Goal: Task Accomplishment & Management: Use online tool/utility

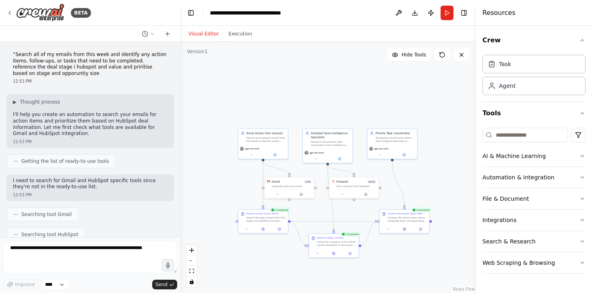
scroll to position [284, 0]
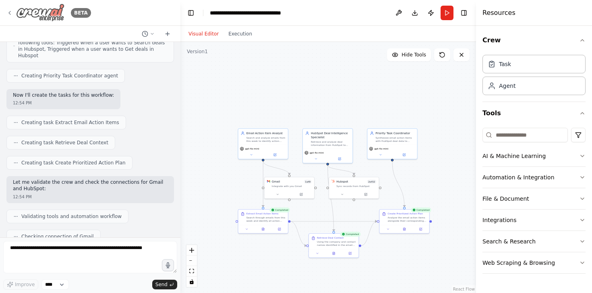
click at [27, 12] on img at bounding box center [40, 13] width 48 height 18
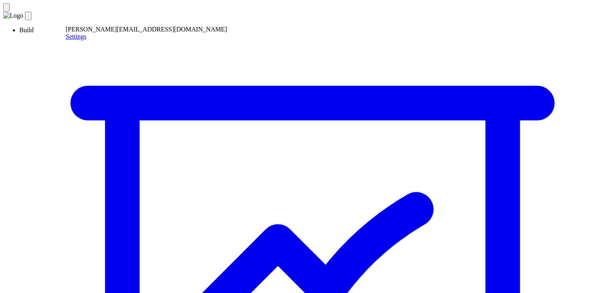
scroll to position [22, 0]
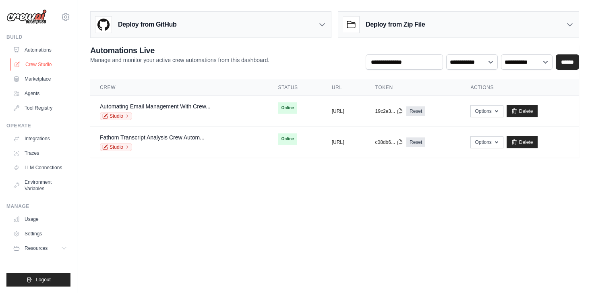
click at [37, 68] on link "Crew Studio" at bounding box center [40, 64] width 61 height 13
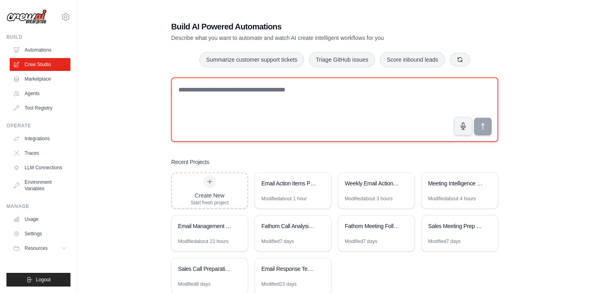
click at [240, 91] on textarea at bounding box center [334, 109] width 327 height 64
type textarea "*"
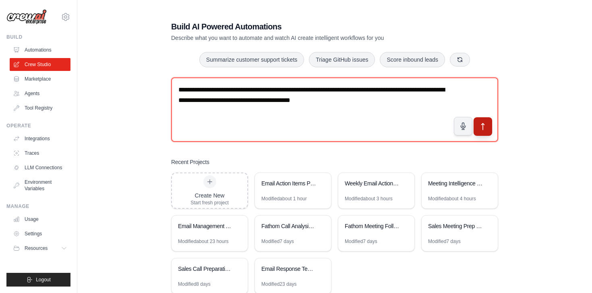
type textarea "**********"
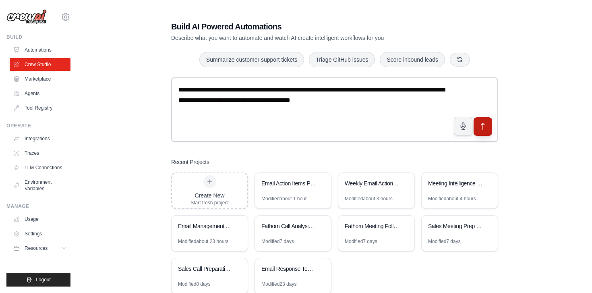
click at [482, 128] on icon "submit" at bounding box center [483, 126] width 8 height 8
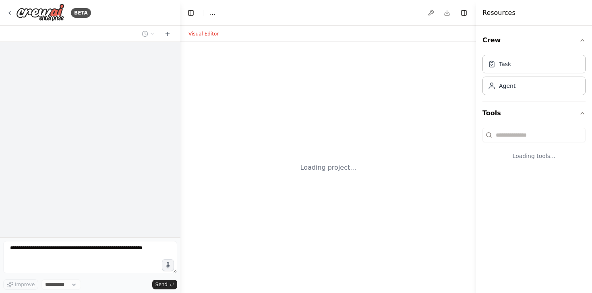
select select "****"
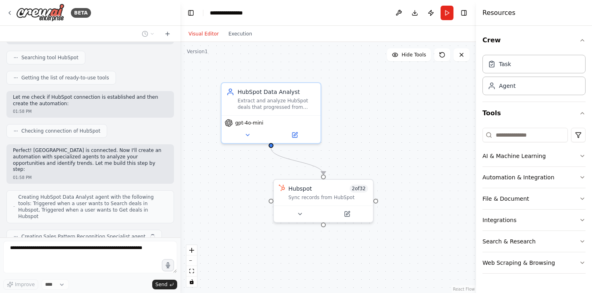
scroll to position [117, 0]
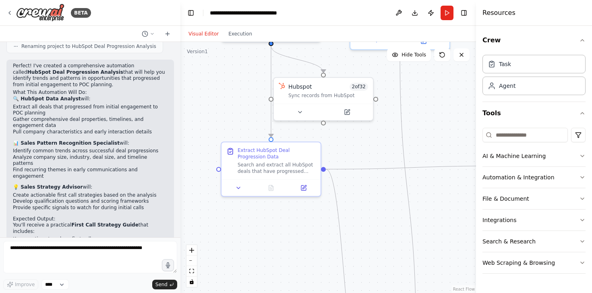
drag, startPoint x: 379, startPoint y: 291, endPoint x: 381, endPoint y: 342, distance: 50.7
click at [381, 292] on html "BETA identify all hubspot opportunities that went from initial engageent to poc…" at bounding box center [296, 146] width 592 height 293
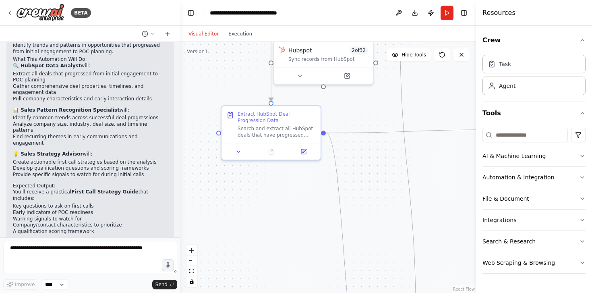
scroll to position [513, 0]
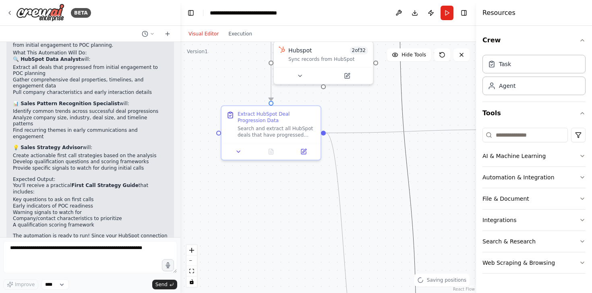
drag, startPoint x: 405, startPoint y: 144, endPoint x: 397, endPoint y: 173, distance: 30.9
click at [397, 173] on div ".deletable-edge-delete-btn { width: 20px; height: 20px; border: 0px solid #ffff…" at bounding box center [327, 167] width 295 height 251
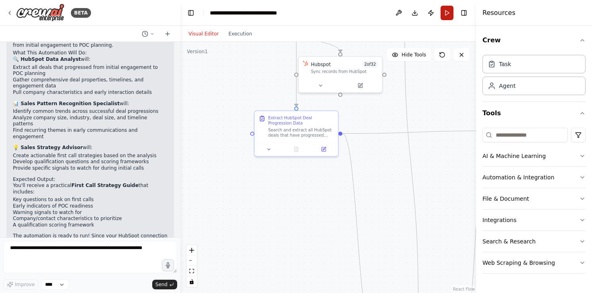
click at [445, 14] on button "Run" at bounding box center [446, 13] width 13 height 14
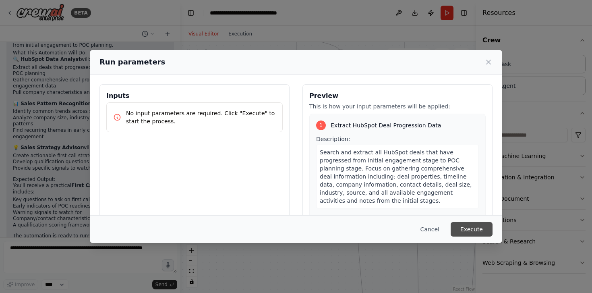
click at [481, 233] on button "Execute" at bounding box center [471, 229] width 42 height 14
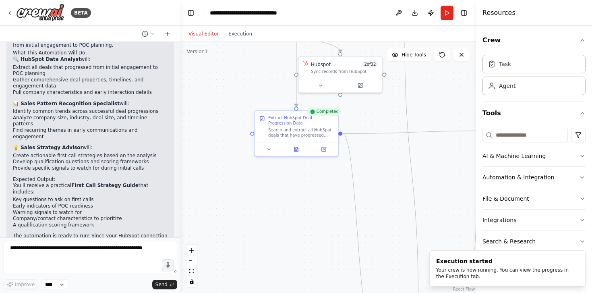
scroll to position [221, 0]
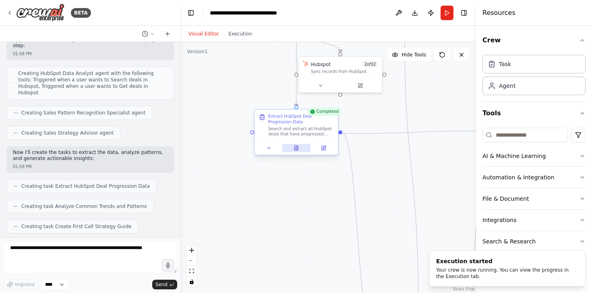
click at [296, 149] on icon at bounding box center [296, 148] width 4 height 4
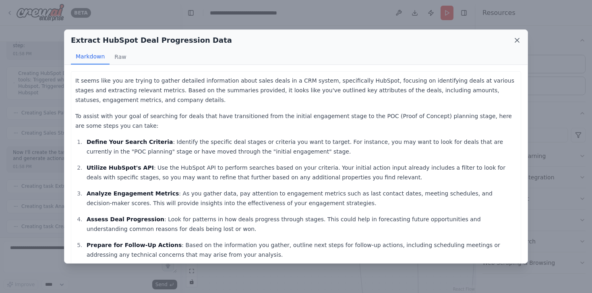
click at [518, 42] on icon at bounding box center [517, 40] width 4 height 4
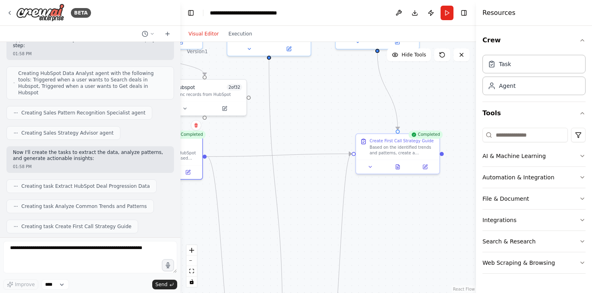
drag, startPoint x: 407, startPoint y: 180, endPoint x: 262, endPoint y: 205, distance: 146.7
click at [264, 205] on div ".deletable-edge-delete-btn { width: 20px; height: 20px; border: 0px solid #ffff…" at bounding box center [327, 167] width 295 height 251
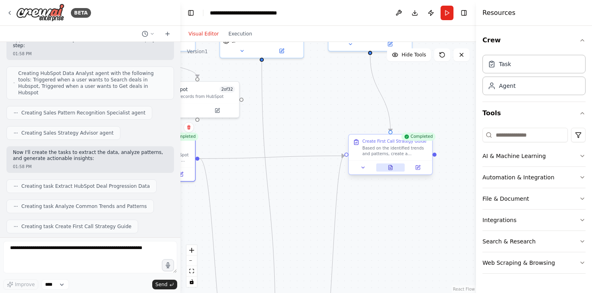
click at [388, 168] on icon at bounding box center [390, 167] width 4 height 4
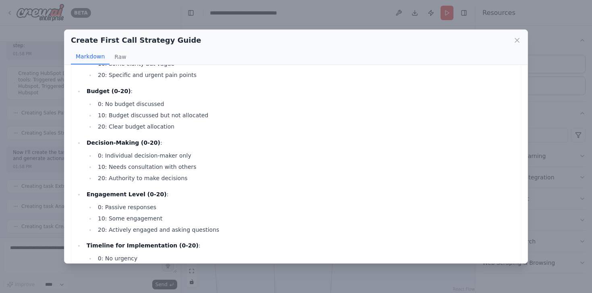
scroll to position [934, 0]
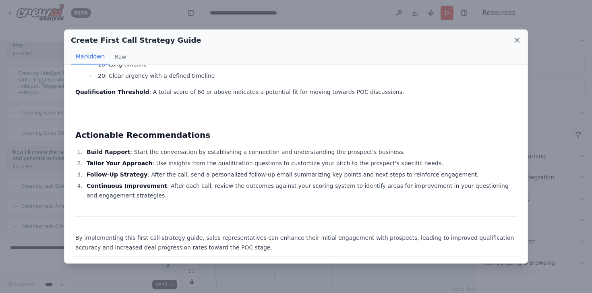
click at [517, 38] on icon at bounding box center [517, 40] width 8 height 8
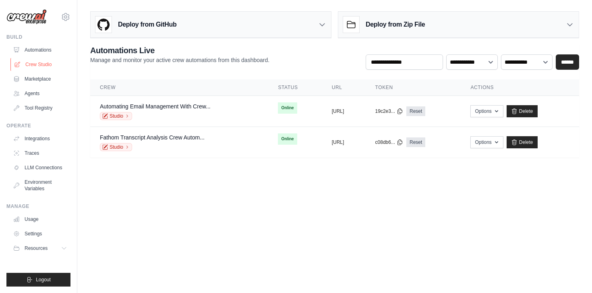
click at [25, 60] on link "Crew Studio" at bounding box center [40, 64] width 61 height 13
click at [31, 66] on link "Crew Studio" at bounding box center [40, 64] width 61 height 13
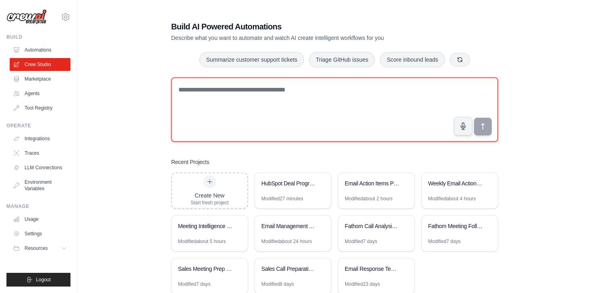
click at [299, 94] on textarea at bounding box center [334, 109] width 327 height 64
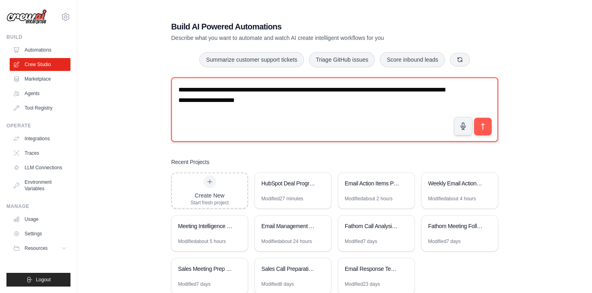
click at [312, 92] on textarea "**********" at bounding box center [334, 109] width 327 height 64
type textarea "**********"
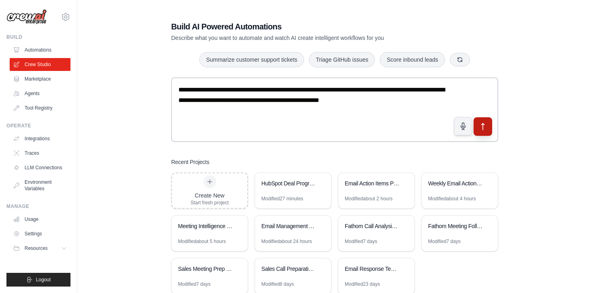
click at [478, 126] on button "submit" at bounding box center [482, 126] width 19 height 19
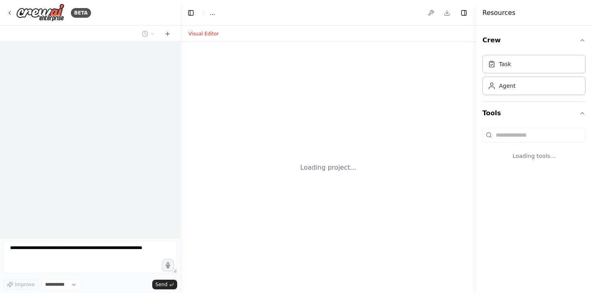
select select "****"
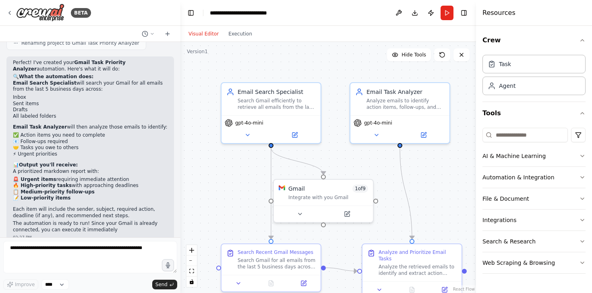
scroll to position [451, 0]
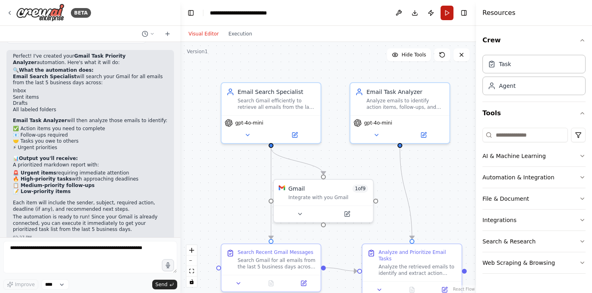
click at [446, 15] on button "Run" at bounding box center [446, 13] width 13 height 14
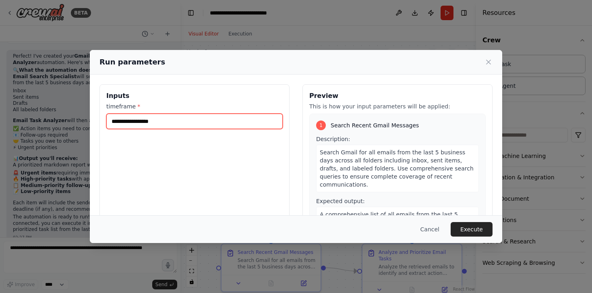
click at [260, 126] on input "timeframe *" at bounding box center [194, 121] width 176 height 15
type input "*"
click at [472, 231] on button "Execute" at bounding box center [471, 229] width 42 height 14
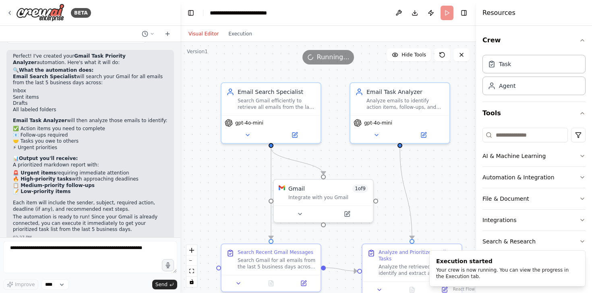
click at [421, 156] on div ".deletable-edge-delete-btn { width: 20px; height: 20px; border: 0px solid #ffff…" at bounding box center [327, 167] width 295 height 251
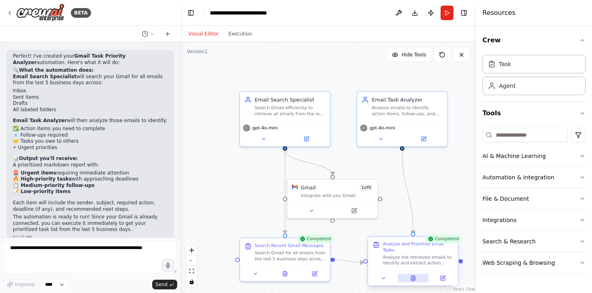
click at [412, 279] on icon at bounding box center [413, 277] width 4 height 5
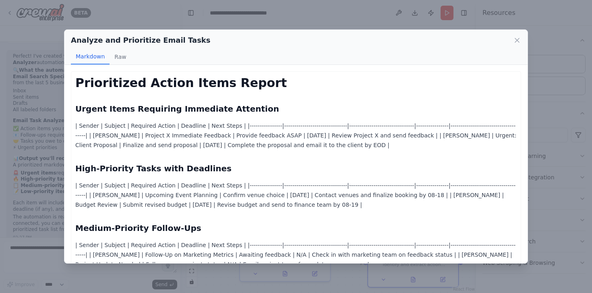
scroll to position [102, 0]
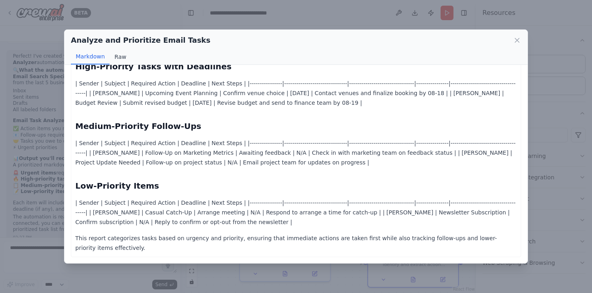
click at [112, 56] on button "Raw" at bounding box center [119, 56] width 21 height 15
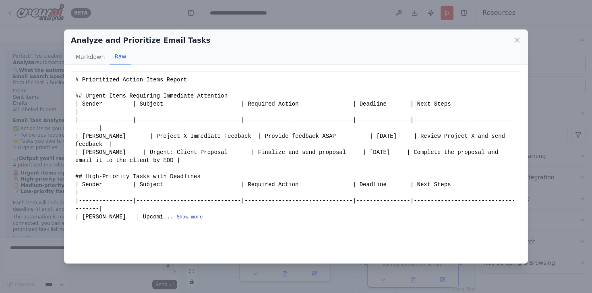
click at [189, 215] on button "Show more" at bounding box center [190, 217] width 26 height 6
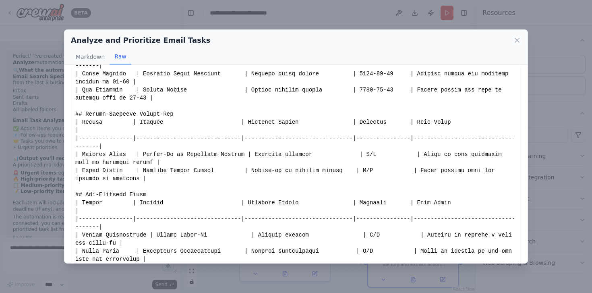
scroll to position [177, 0]
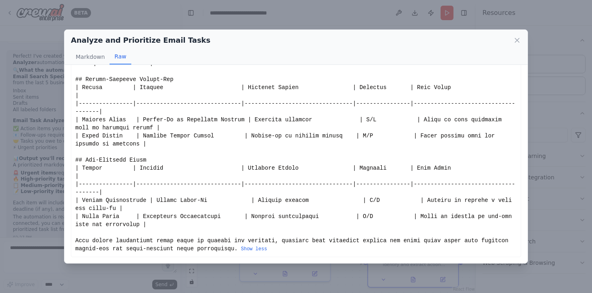
click at [519, 35] on div "Analyze and Prioritize Email Tasks" at bounding box center [296, 40] width 450 height 11
click at [516, 39] on icon at bounding box center [517, 40] width 4 height 4
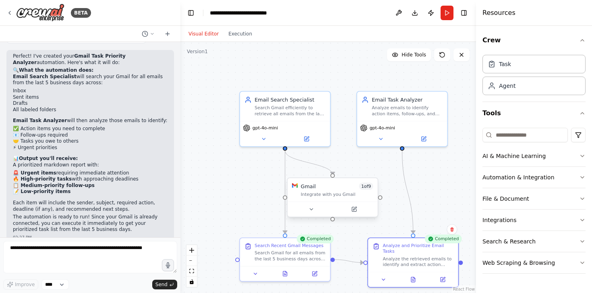
click at [309, 215] on div at bounding box center [332, 208] width 90 height 15
click at [312, 213] on button at bounding box center [310, 208] width 41 height 9
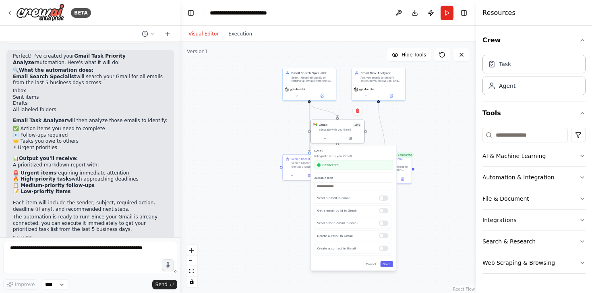
drag, startPoint x: 409, startPoint y: 196, endPoint x: 397, endPoint y: 122, distance: 75.0
click at [397, 122] on div ".deletable-edge-delete-btn { width: 20px; height: 20px; border: 0px solid #ffff…" at bounding box center [327, 167] width 295 height 251
click at [383, 228] on div at bounding box center [384, 230] width 10 height 5
click at [386, 214] on div at bounding box center [384, 215] width 10 height 5
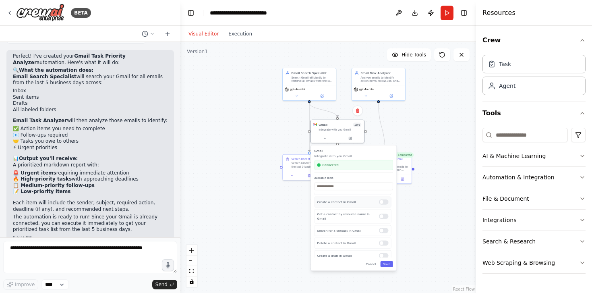
click at [384, 203] on div at bounding box center [384, 201] width 10 height 5
click at [388, 211] on div at bounding box center [384, 210] width 10 height 5
click at [386, 264] on button "Save" at bounding box center [386, 264] width 12 height 6
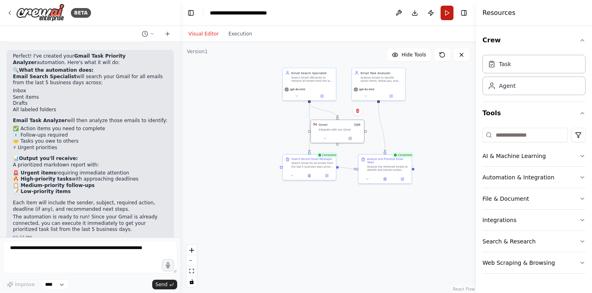
click at [444, 16] on button "Run" at bounding box center [446, 13] width 13 height 14
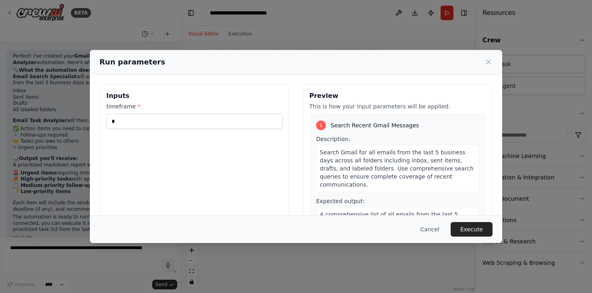
click at [493, 228] on div "Cancel Execute" at bounding box center [296, 229] width 412 height 28
click at [473, 232] on button "Execute" at bounding box center [471, 229] width 42 height 14
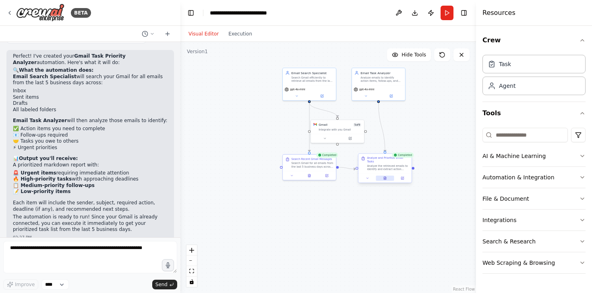
click at [387, 179] on button at bounding box center [385, 177] width 18 height 5
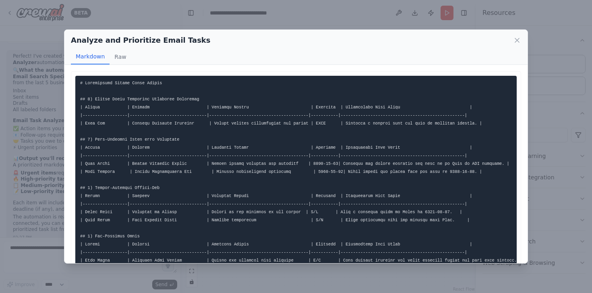
scroll to position [50, 0]
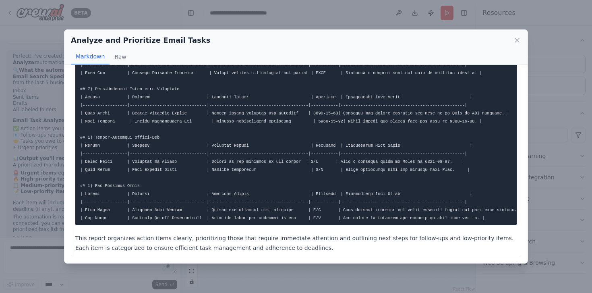
click at [520, 35] on div "Analyze and Prioritize Email Tasks" at bounding box center [296, 40] width 450 height 11
click at [511, 45] on div "Analyze and Prioritize Email Tasks" at bounding box center [296, 40] width 450 height 11
click at [519, 42] on icon at bounding box center [517, 40] width 8 height 8
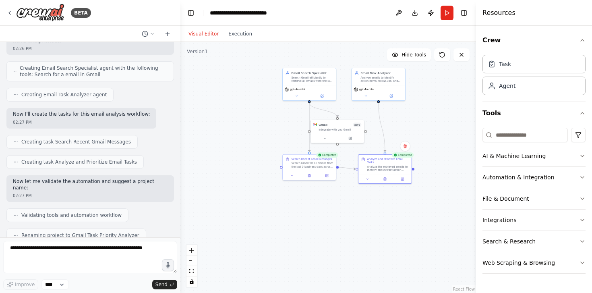
scroll to position [143, 0]
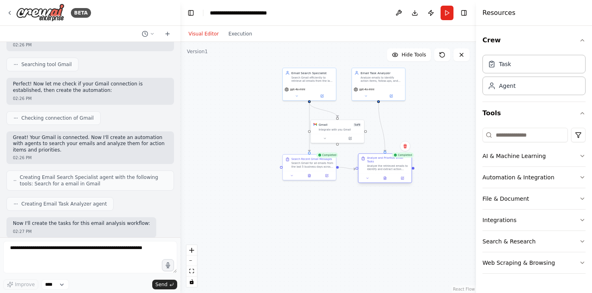
click at [387, 182] on div "Analyze and Prioritize Email Tasks Analyze the retrieved emails to identify and…" at bounding box center [385, 168] width 54 height 30
click at [385, 177] on icon at bounding box center [385, 178] width 2 height 3
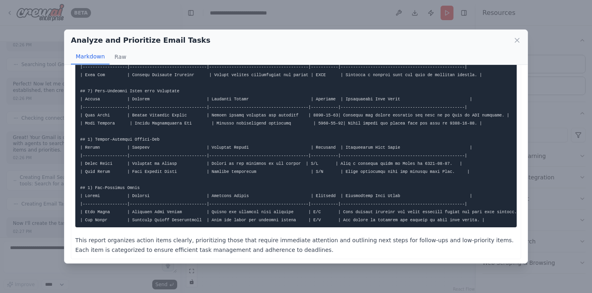
scroll to position [50, 0]
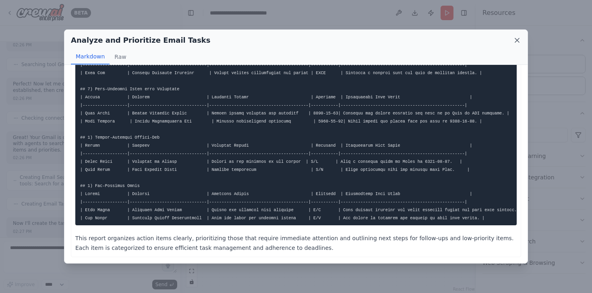
click at [518, 39] on icon at bounding box center [517, 40] width 4 height 4
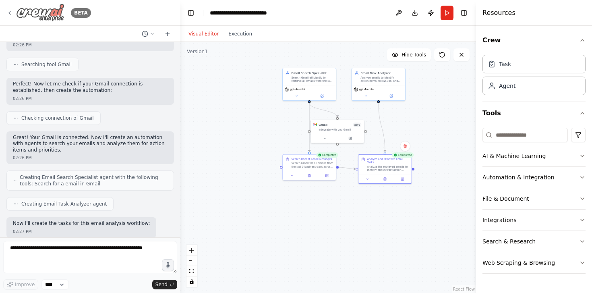
click at [11, 13] on icon at bounding box center [9, 13] width 6 height 6
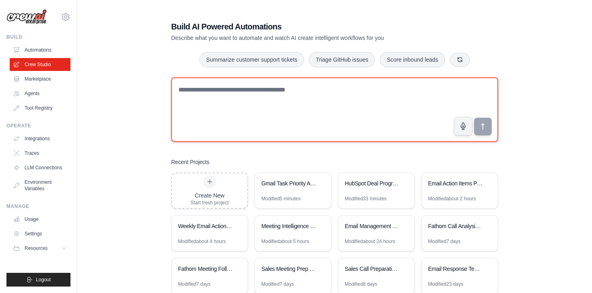
click at [218, 92] on textarea at bounding box center [334, 109] width 327 height 64
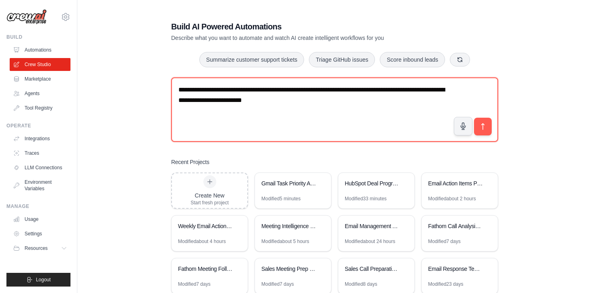
type textarea "**********"
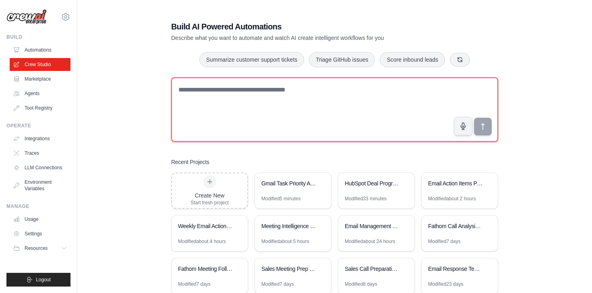
click at [356, 108] on textarea at bounding box center [334, 109] width 327 height 64
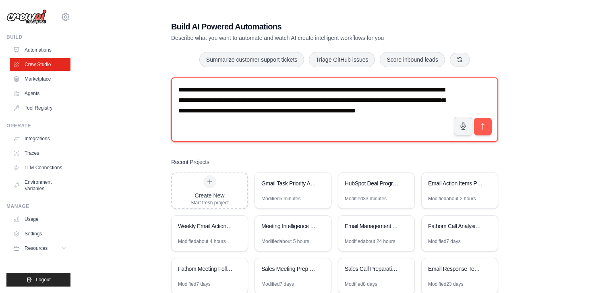
type textarea "**********"
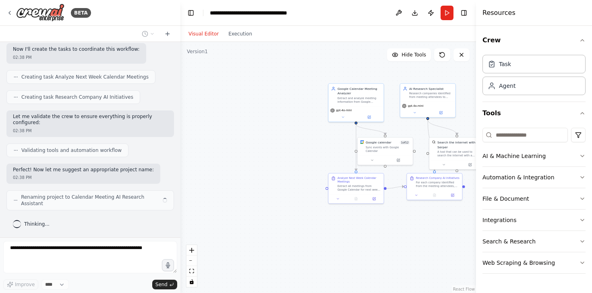
scroll to position [324, 0]
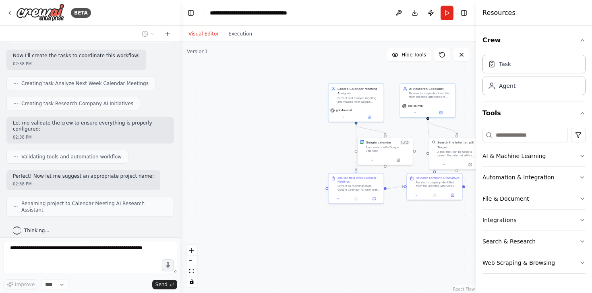
click at [384, 195] on div ".deletable-edge-delete-btn { width: 20px; height: 20px; border: 0px solid #ffff…" at bounding box center [327, 167] width 295 height 251
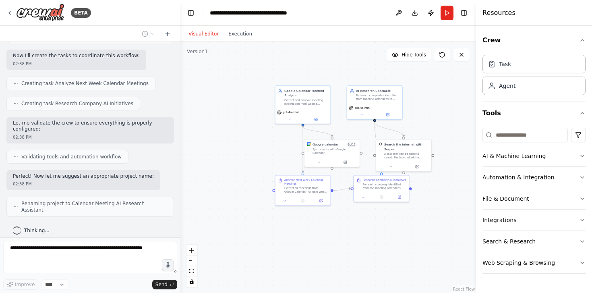
drag, startPoint x: 397, startPoint y: 238, endPoint x: 344, endPoint y: 240, distance: 53.2
click at [344, 240] on div ".deletable-edge-delete-btn { width: 20px; height: 20px; border: 0px solid #ffff…" at bounding box center [327, 167] width 295 height 251
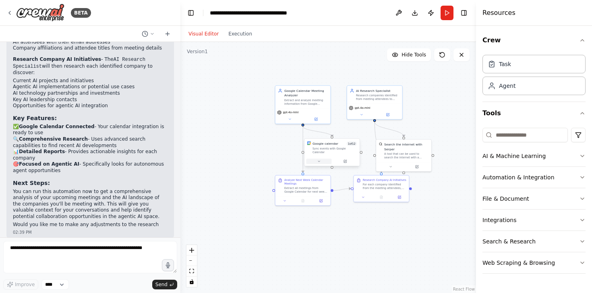
click at [320, 159] on button at bounding box center [318, 161] width 25 height 5
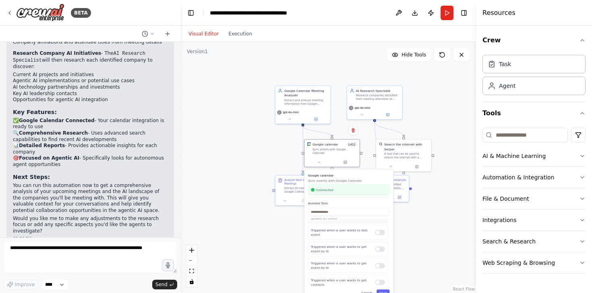
scroll to position [49, 0]
click at [378, 246] on div at bounding box center [380, 248] width 10 height 5
click at [383, 265] on div "Triggered when a user wants to get event by Id" at bounding box center [348, 264] width 80 height 15
click at [378, 262] on div "Triggered when a user wants to get contacts" at bounding box center [348, 262] width 80 height 15
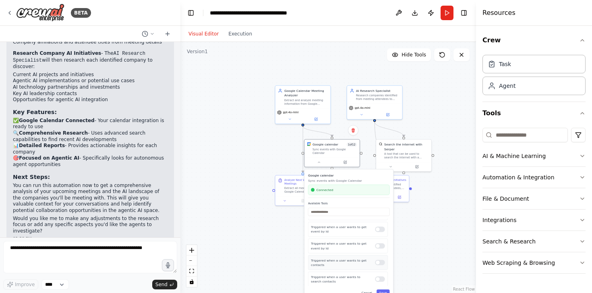
click at [382, 260] on div at bounding box center [380, 262] width 10 height 5
click at [381, 263] on div "Triggered when a user wants to search contacts" at bounding box center [348, 263] width 80 height 15
click at [381, 263] on div at bounding box center [380, 264] width 10 height 5
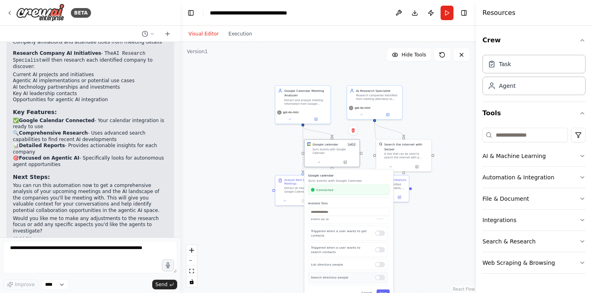
click at [383, 274] on div at bounding box center [380, 276] width 10 height 5
click at [378, 241] on div at bounding box center [380, 242] width 10 height 5
click at [381, 262] on div "Triggered when a user wants to search contacts" at bounding box center [348, 262] width 80 height 15
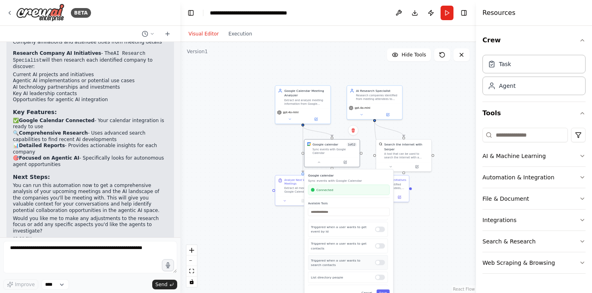
click at [381, 261] on div at bounding box center [380, 262] width 10 height 5
click at [385, 289] on button "Save" at bounding box center [382, 292] width 13 height 6
click at [387, 168] on button at bounding box center [390, 165] width 25 height 5
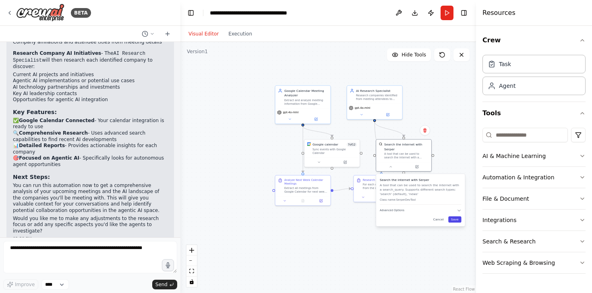
click at [457, 220] on button "Save" at bounding box center [454, 219] width 13 height 6
click at [447, 10] on button "Run" at bounding box center [446, 13] width 13 height 14
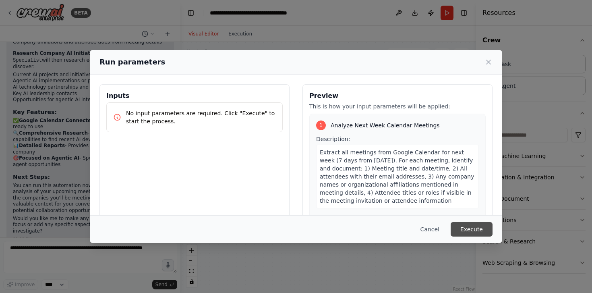
click at [475, 226] on button "Execute" at bounding box center [471, 229] width 42 height 14
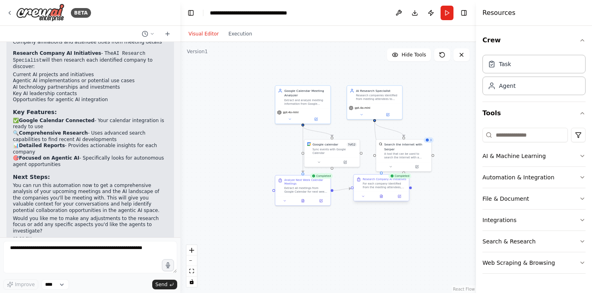
click at [381, 201] on div "Research Company AI Initiatives For each company identified from the meeting at…" at bounding box center [381, 187] width 56 height 27
click at [382, 199] on div at bounding box center [380, 195] width 55 height 9
click at [382, 196] on icon at bounding box center [381, 195] width 2 height 3
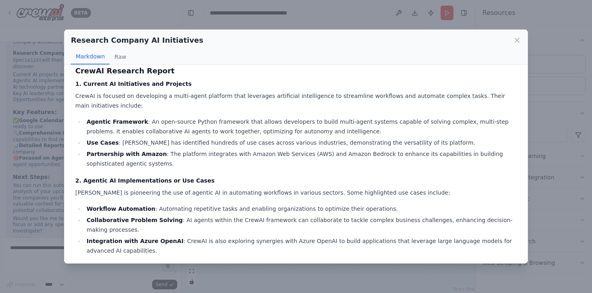
scroll to position [0, 0]
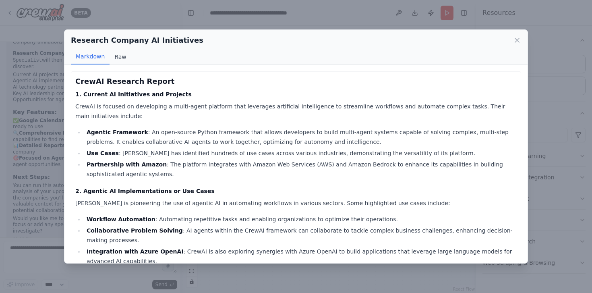
click at [120, 58] on button "Raw" at bounding box center [119, 56] width 21 height 15
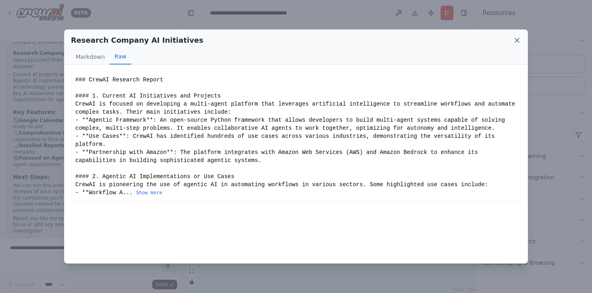
click at [520, 41] on icon at bounding box center [517, 40] width 8 height 8
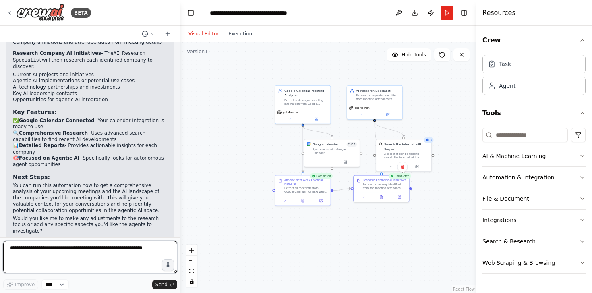
click at [86, 270] on textarea at bounding box center [90, 257] width 174 height 32
click at [103, 256] on textarea at bounding box center [90, 257] width 174 height 32
type textarea "**********"
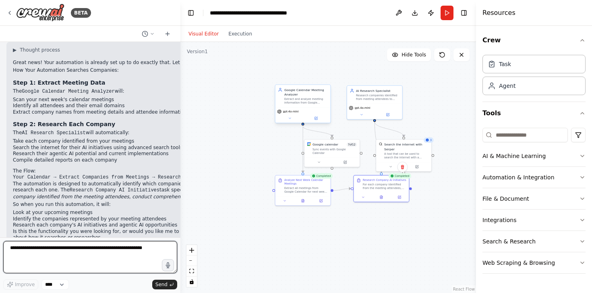
scroll to position [814, 0]
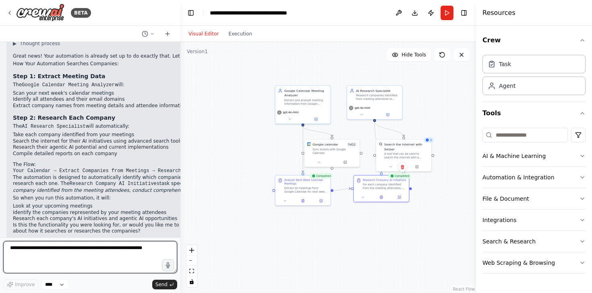
click at [126, 254] on textarea at bounding box center [90, 257] width 174 height 32
type textarea "***"
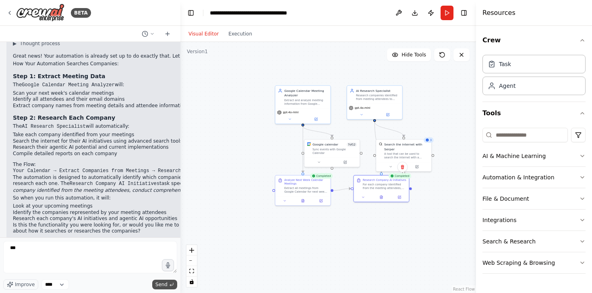
click at [160, 282] on span "Send" at bounding box center [161, 284] width 12 height 6
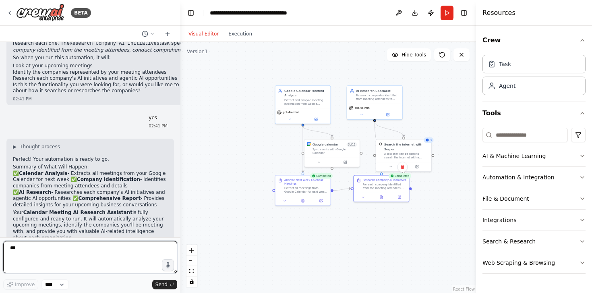
scroll to position [969, 0]
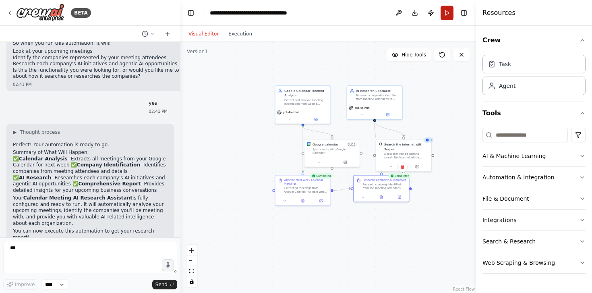
click at [449, 12] on button "Run" at bounding box center [446, 13] width 13 height 14
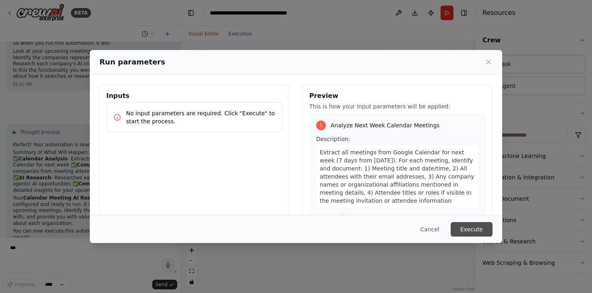
click at [484, 227] on button "Execute" at bounding box center [471, 229] width 42 height 14
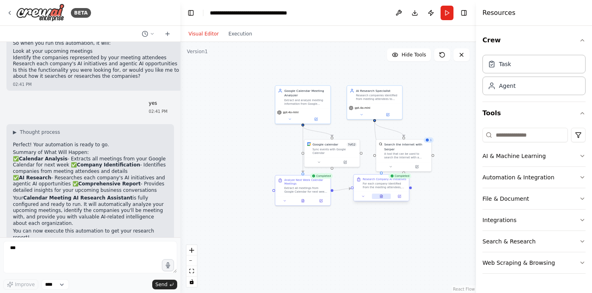
click at [380, 195] on icon at bounding box center [381, 196] width 4 height 4
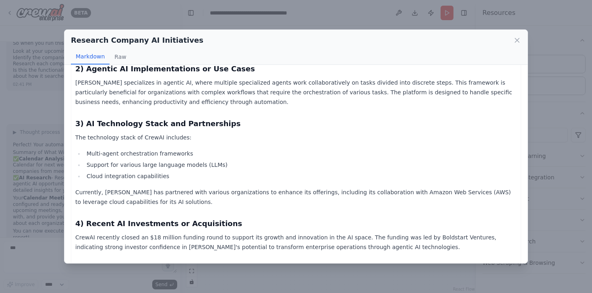
scroll to position [0, 0]
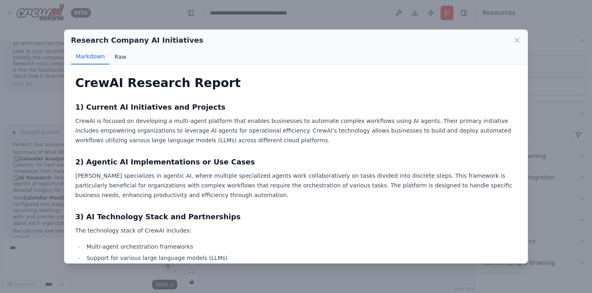
click at [124, 56] on button "Raw" at bounding box center [119, 56] width 21 height 15
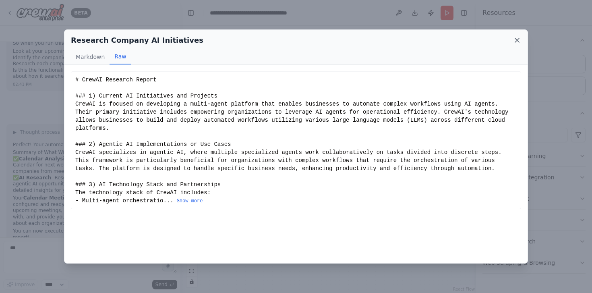
click at [518, 39] on icon at bounding box center [517, 40] width 8 height 8
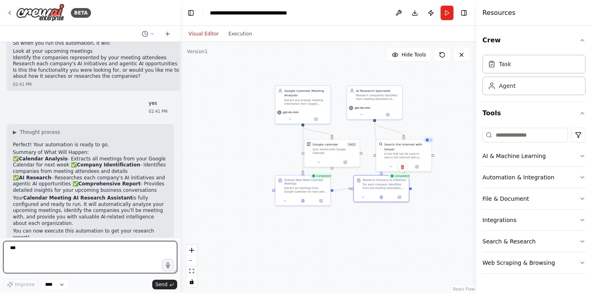
click at [108, 262] on textarea "***" at bounding box center [90, 257] width 174 height 32
type textarea "**********"
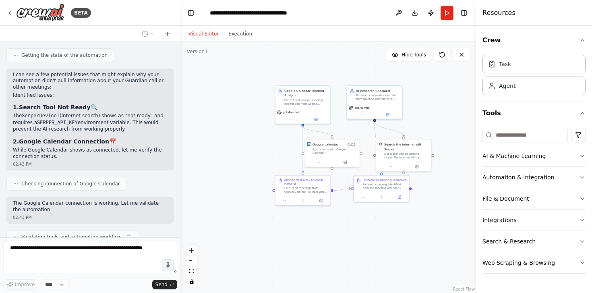
scroll to position [1265, 0]
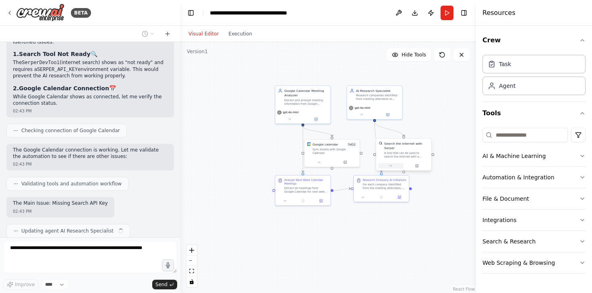
click at [385, 167] on button at bounding box center [390, 165] width 25 height 5
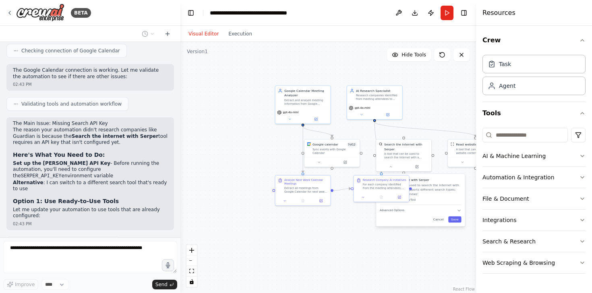
scroll to position [1398, 0]
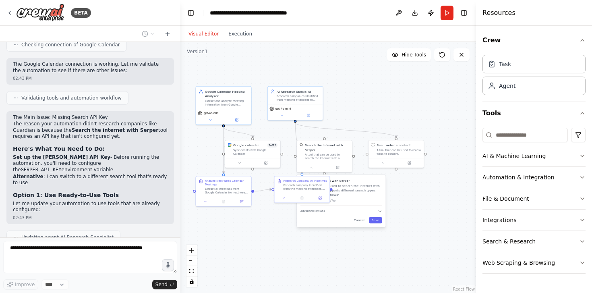
drag, startPoint x: 391, startPoint y: 255, endPoint x: 312, endPoint y: 256, distance: 79.3
click at [312, 256] on div ".deletable-edge-delete-btn { width: 20px; height: 20px; border: 0px solid #ffff…" at bounding box center [327, 167] width 295 height 251
click at [311, 167] on icon at bounding box center [312, 167] width 4 height 4
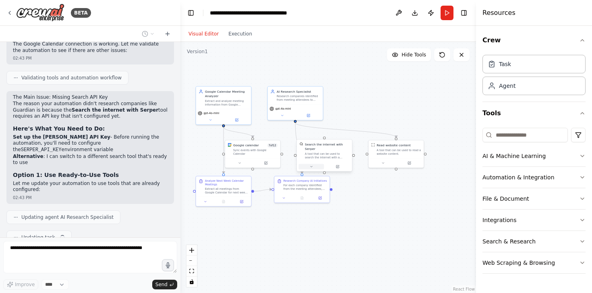
click at [311, 167] on icon at bounding box center [312, 167] width 4 height 4
click at [379, 211] on icon "button" at bounding box center [379, 211] width 2 height 1
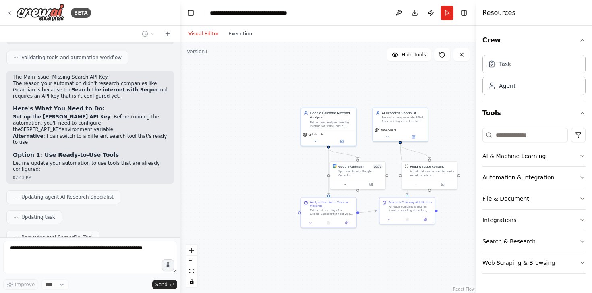
drag, startPoint x: 275, startPoint y: 254, endPoint x: 380, endPoint y: 275, distance: 107.2
click at [380, 275] on div ".deletable-edge-delete-btn { width: 20px; height: 20px; border: 0px solid #ffff…" at bounding box center [327, 167] width 295 height 251
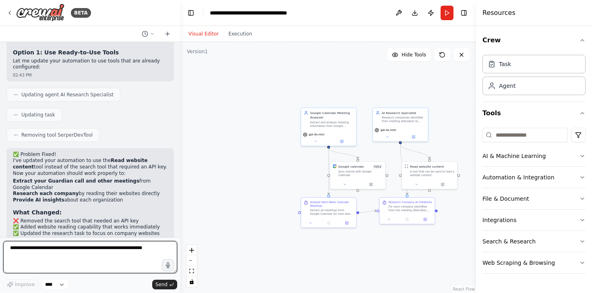
scroll to position [1547, 0]
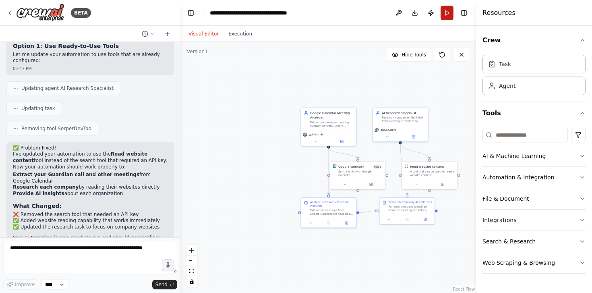
click at [448, 12] on button "Run" at bounding box center [446, 13] width 13 height 14
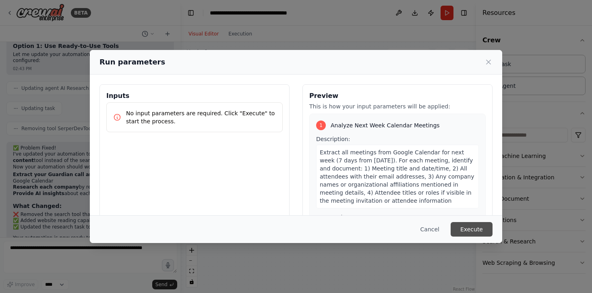
click at [469, 226] on button "Execute" at bounding box center [471, 229] width 42 height 14
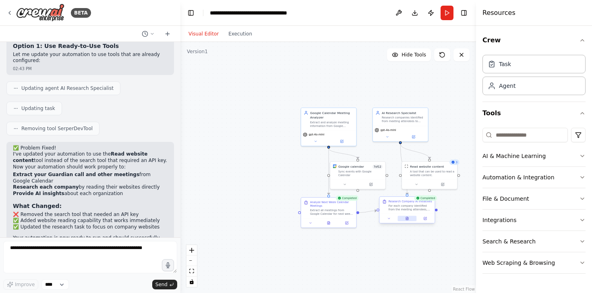
click at [409, 219] on button at bounding box center [406, 217] width 19 height 5
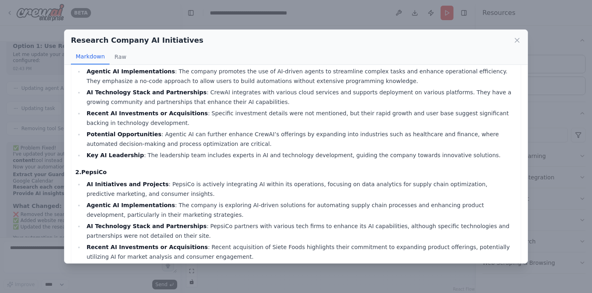
scroll to position [0, 0]
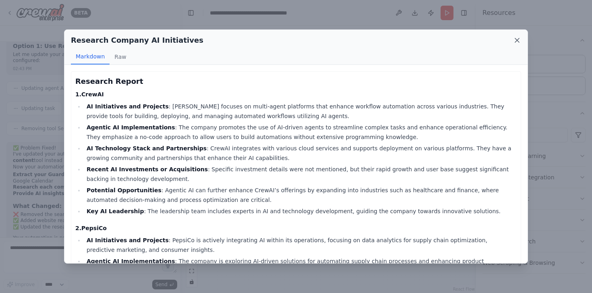
click at [518, 41] on icon at bounding box center [517, 40] width 8 height 8
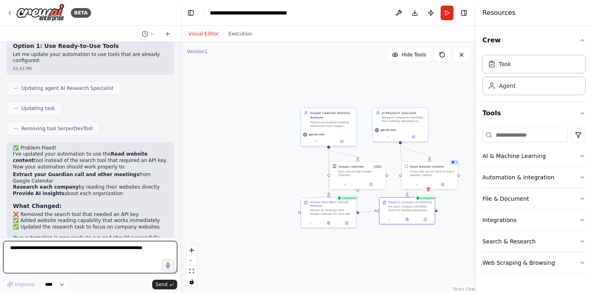
click at [99, 245] on textarea at bounding box center [90, 257] width 174 height 32
type textarea "*"
type textarea "**********"
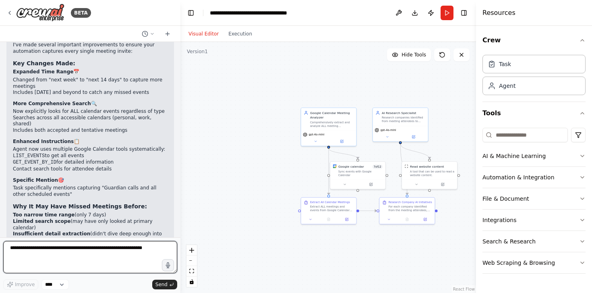
scroll to position [2045, 0]
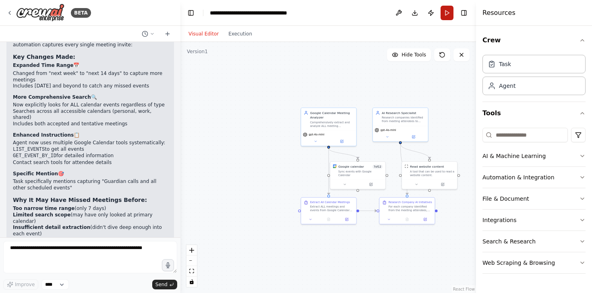
click at [447, 16] on button "Run" at bounding box center [446, 13] width 13 height 14
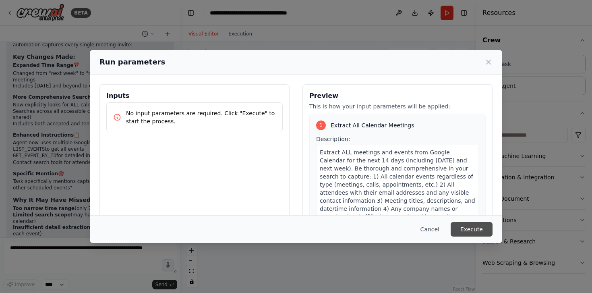
click at [479, 229] on button "Execute" at bounding box center [471, 229] width 42 height 14
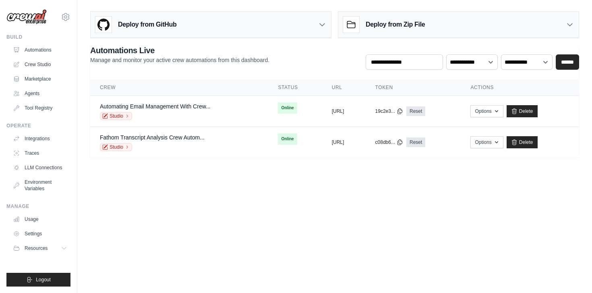
click at [130, 22] on h3 "Deploy from GitHub" at bounding box center [147, 25] width 58 height 10
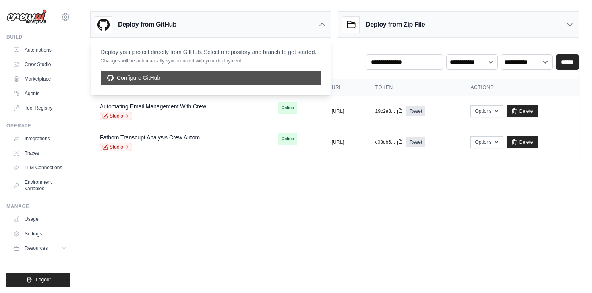
click at [260, 78] on link "Configure GitHub" at bounding box center [211, 77] width 220 height 14
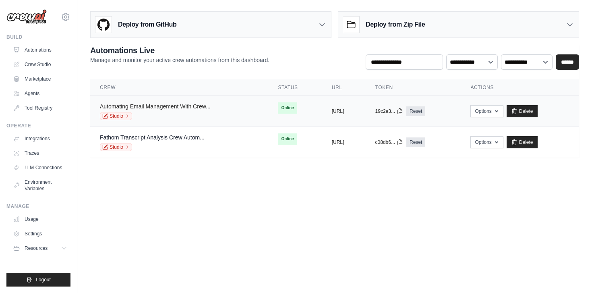
click at [175, 107] on link "Automating Email Management With Crew..." at bounding box center [155, 106] width 111 height 6
click at [35, 152] on link "Traces" at bounding box center [40, 153] width 61 height 13
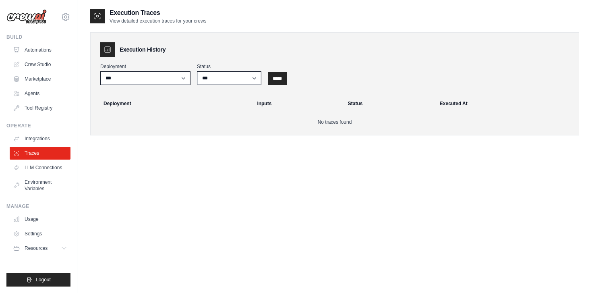
click at [290, 71] on div "**********" at bounding box center [334, 74] width 468 height 22
click at [283, 80] on input "*****" at bounding box center [277, 78] width 19 height 13
click at [40, 60] on link "Crew Studio" at bounding box center [40, 64] width 61 height 13
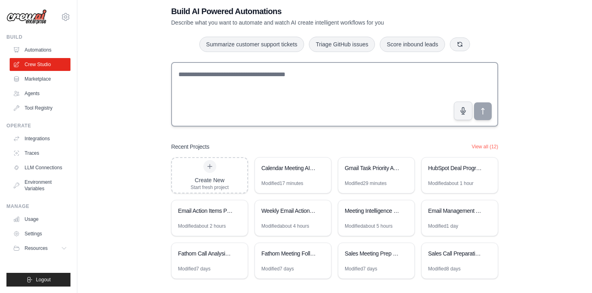
scroll to position [22, 0]
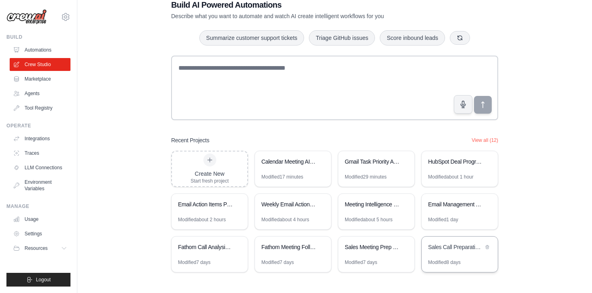
click at [451, 260] on div "Modified 8 days" at bounding box center [444, 262] width 33 height 6
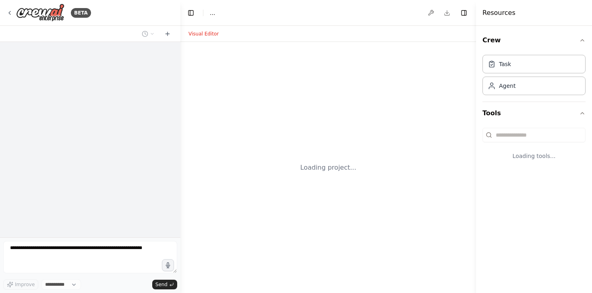
select select "****"
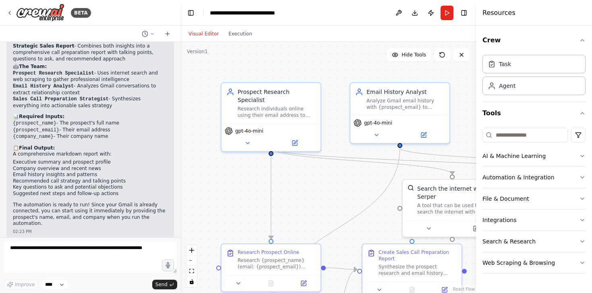
scroll to position [569, 0]
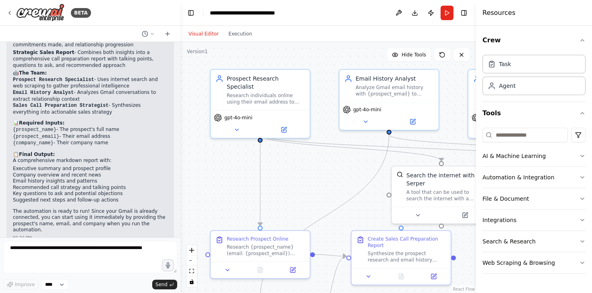
drag, startPoint x: 341, startPoint y: 195, endPoint x: 301, endPoint y: 137, distance: 69.5
click at [301, 137] on div ".deletable-edge-delete-btn { width: 20px; height: 20px; border: 0px solid #ffff…" at bounding box center [327, 167] width 295 height 251
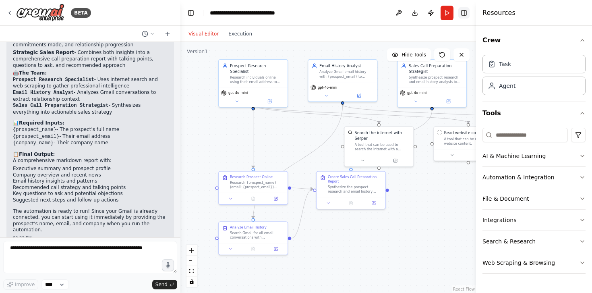
click at [467, 15] on button "Toggle Right Sidebar" at bounding box center [463, 12] width 11 height 11
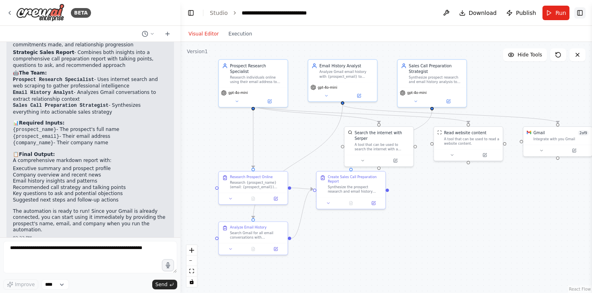
click at [580, 12] on button "Toggle Right Sidebar" at bounding box center [579, 12] width 11 height 11
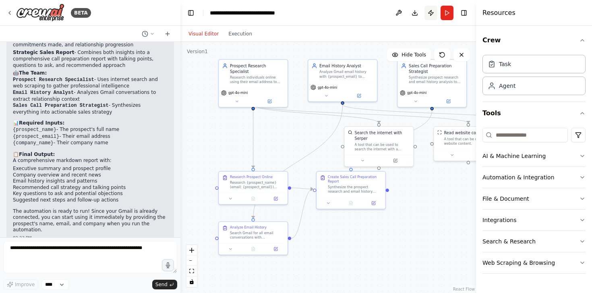
click at [426, 15] on button "Publish" at bounding box center [430, 13] width 13 height 14
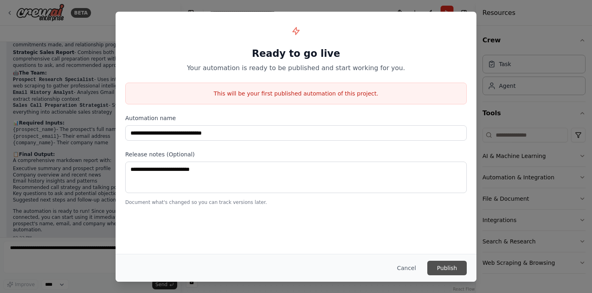
click at [451, 269] on button "Publish" at bounding box center [446, 267] width 39 height 14
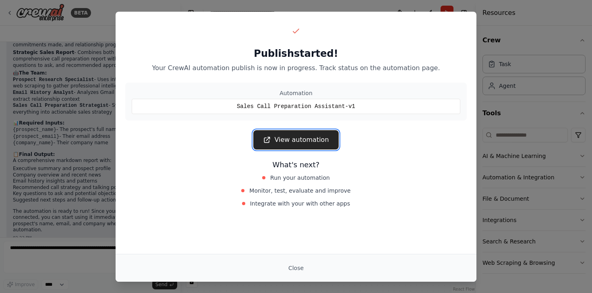
click at [312, 141] on link "View automation" at bounding box center [295, 139] width 85 height 19
click at [304, 272] on button "Close" at bounding box center [296, 267] width 28 height 14
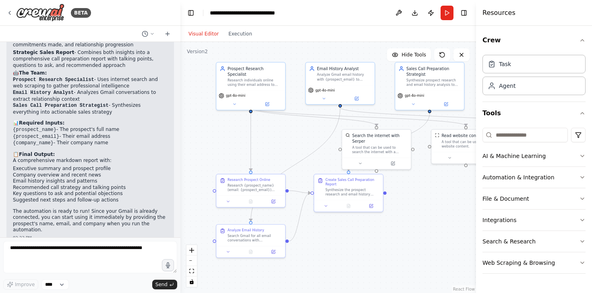
drag, startPoint x: 405, startPoint y: 256, endPoint x: 383, endPoint y: 268, distance: 25.1
click at [383, 268] on div ".deletable-edge-delete-btn { width: 20px; height: 20px; border: 0px solid #ffff…" at bounding box center [327, 167] width 295 height 251
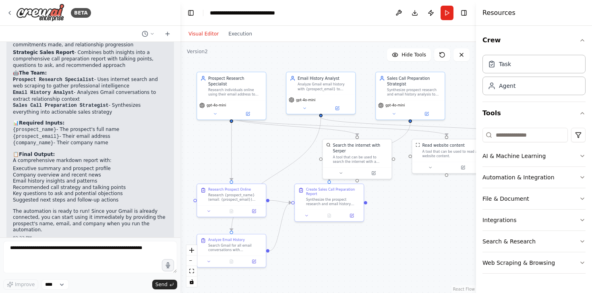
scroll to position [325, 0]
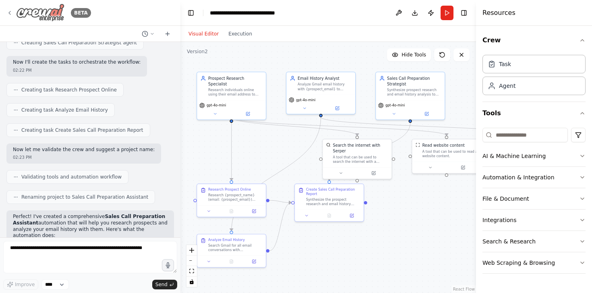
click at [9, 12] on icon at bounding box center [10, 12] width 2 height 3
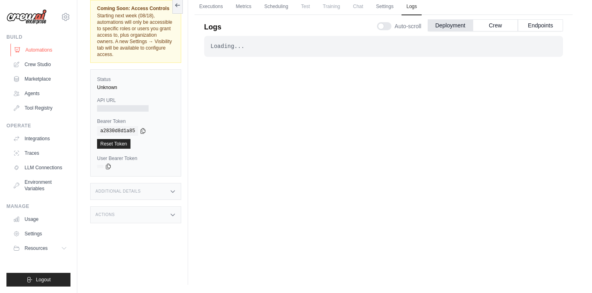
click at [45, 53] on link "Automations" at bounding box center [40, 49] width 61 height 13
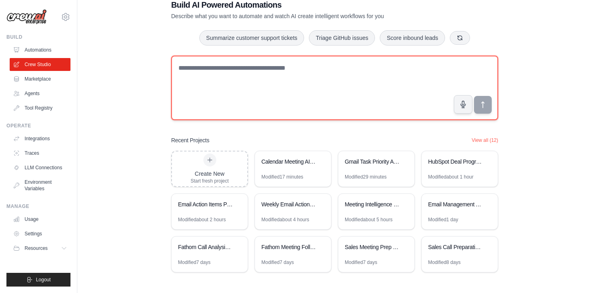
click at [254, 81] on textarea at bounding box center [334, 88] width 327 height 64
type textarea "****"
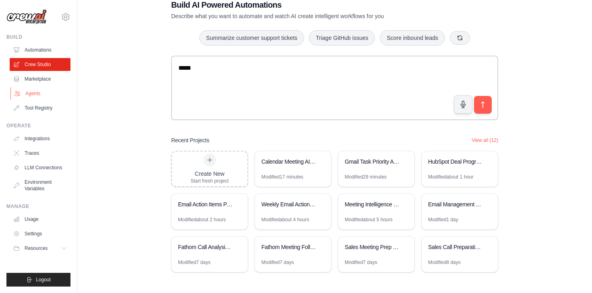
click at [46, 96] on link "Agents" at bounding box center [40, 93] width 61 height 13
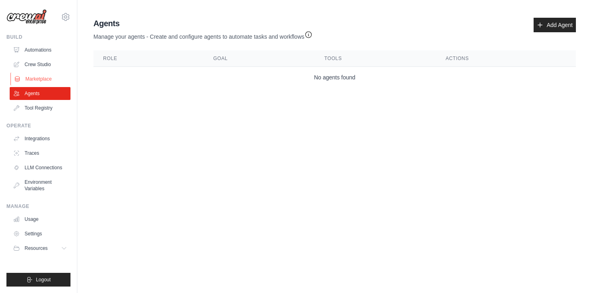
click at [51, 77] on link "Marketplace" at bounding box center [40, 78] width 61 height 13
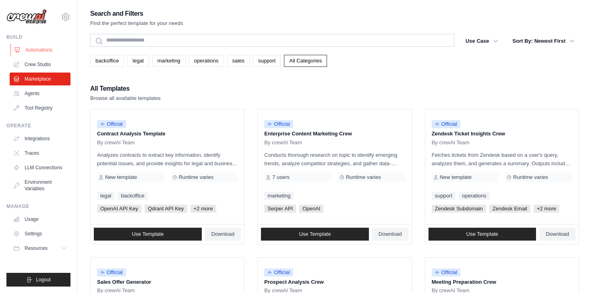
click at [50, 52] on link "Automations" at bounding box center [40, 49] width 61 height 13
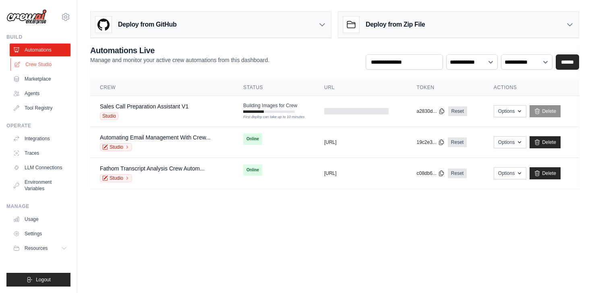
click at [45, 64] on link "Crew Studio" at bounding box center [40, 64] width 61 height 13
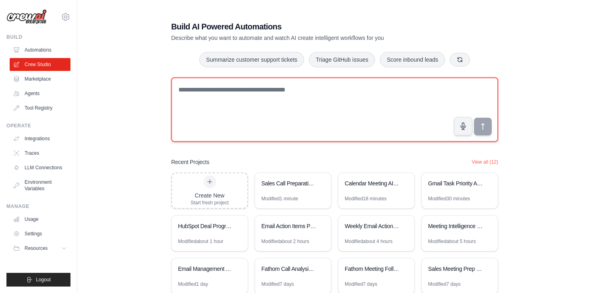
click at [231, 124] on textarea at bounding box center [334, 109] width 327 height 64
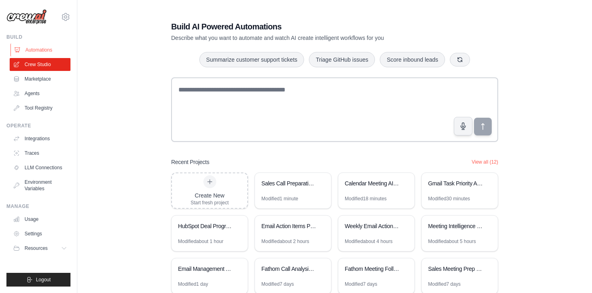
click at [46, 44] on link "Automations" at bounding box center [40, 49] width 61 height 13
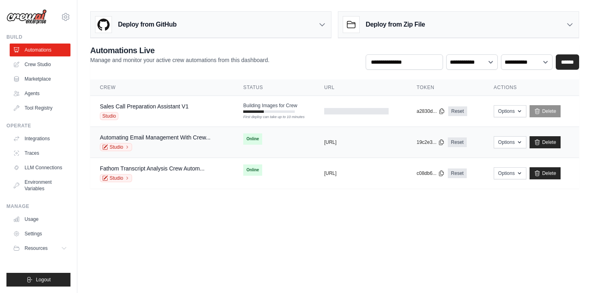
click at [171, 144] on div "Studio" at bounding box center [155, 147] width 111 height 8
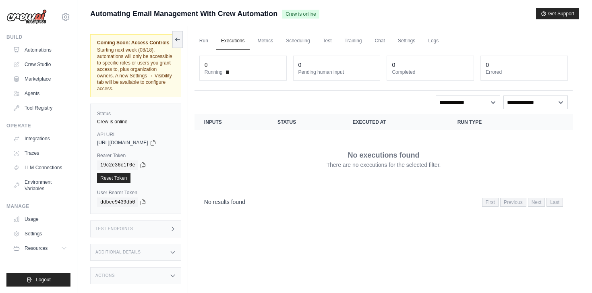
click at [283, 127] on th "Status" at bounding box center [305, 122] width 75 height 16
click at [33, 51] on link "Automations" at bounding box center [40, 49] width 61 height 13
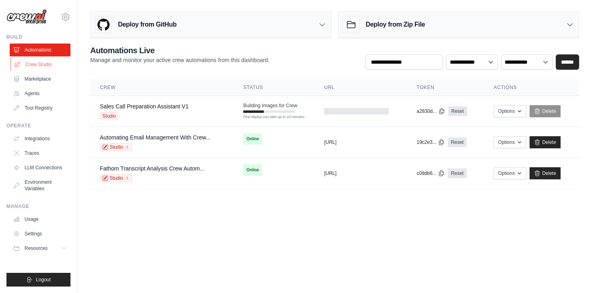
click at [53, 61] on link "Crew Studio" at bounding box center [40, 64] width 61 height 13
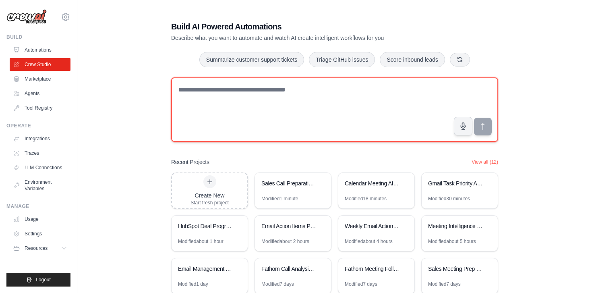
click at [258, 127] on textarea at bounding box center [334, 109] width 327 height 64
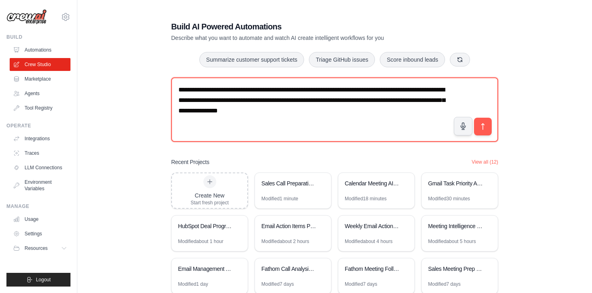
type textarea "**********"
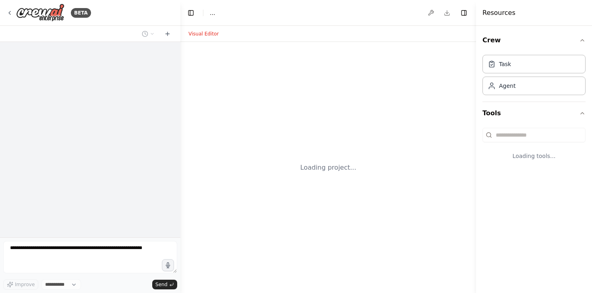
select select "****"
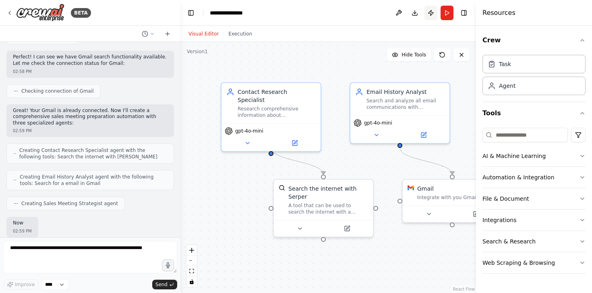
scroll to position [217, 0]
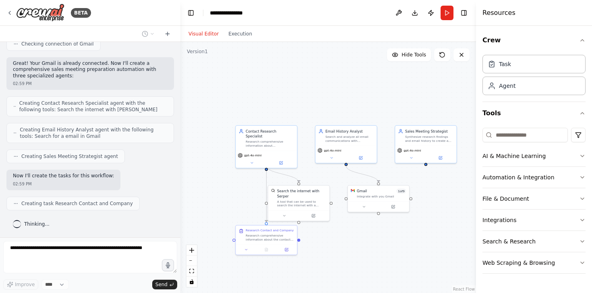
drag, startPoint x: 409, startPoint y: 256, endPoint x: 351, endPoint y: 233, distance: 61.7
click at [351, 233] on div ".deletable-edge-delete-btn { width: 20px; height: 20px; border: 0px solid #ffff…" at bounding box center [327, 167] width 295 height 251
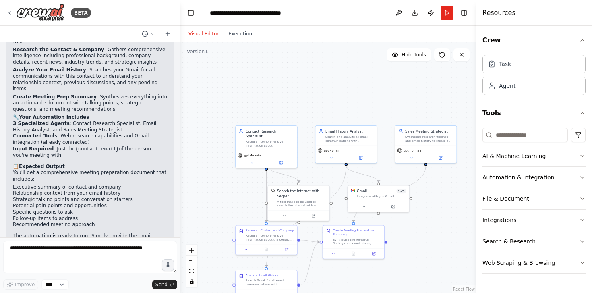
scroll to position [551, 0]
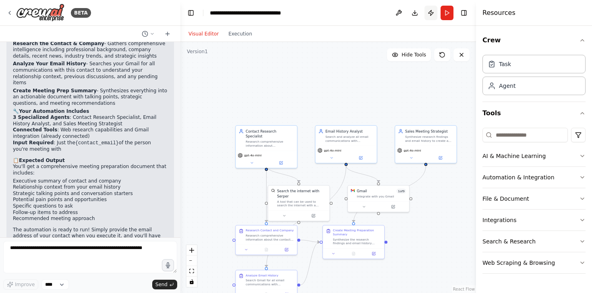
click at [431, 12] on button "Publish" at bounding box center [430, 13] width 13 height 14
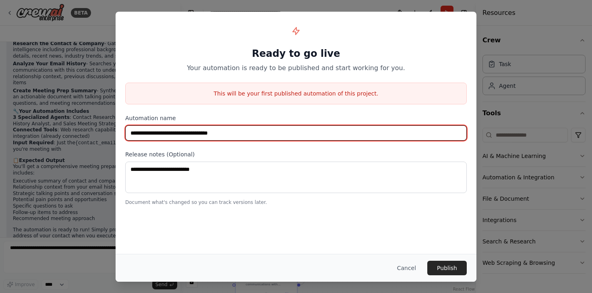
drag, startPoint x: 260, startPoint y: 132, endPoint x: 225, endPoint y: 132, distance: 35.0
click at [225, 132] on input "**********" at bounding box center [295, 132] width 341 height 15
type input "**********"
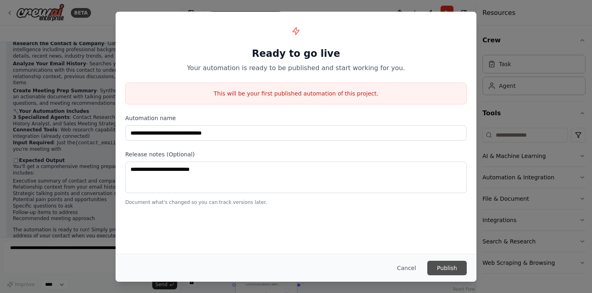
click at [461, 262] on button "Publish" at bounding box center [446, 267] width 39 height 14
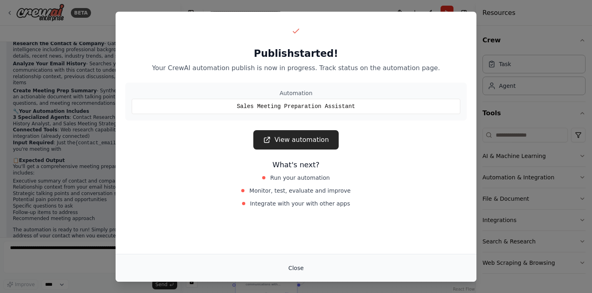
click at [297, 271] on button "Close" at bounding box center [296, 267] width 28 height 14
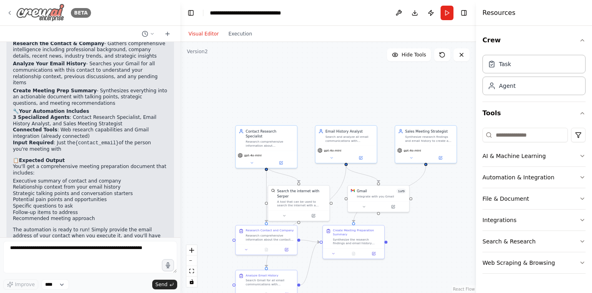
click at [16, 8] on img at bounding box center [40, 13] width 48 height 18
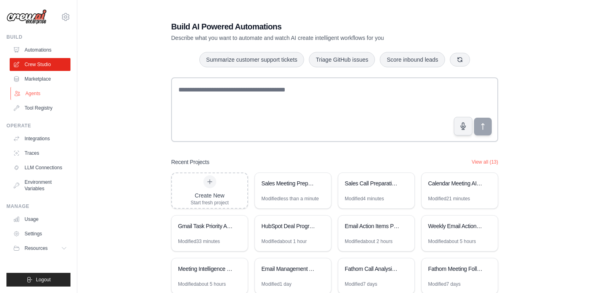
click at [29, 89] on link "Agents" at bounding box center [40, 93] width 61 height 13
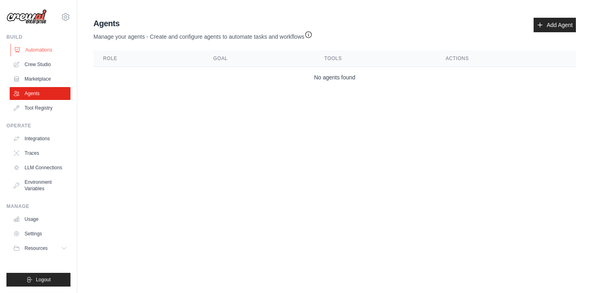
click at [39, 52] on link "Automations" at bounding box center [40, 49] width 61 height 13
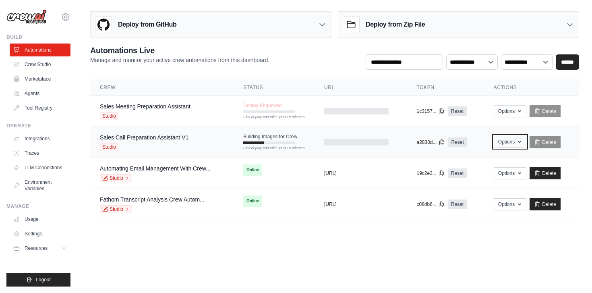
click at [520, 144] on icon "button" at bounding box center [519, 141] width 6 height 6
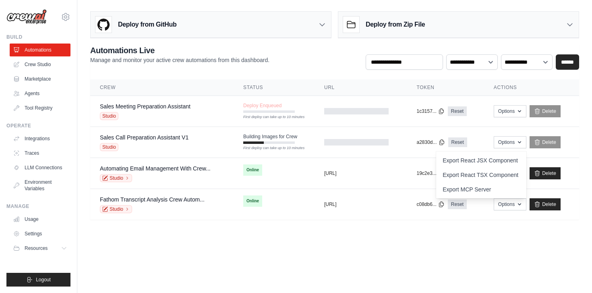
click at [481, 254] on body "steve@crewai.com Settings Build Automations Crew Studio" at bounding box center [296, 146] width 592 height 293
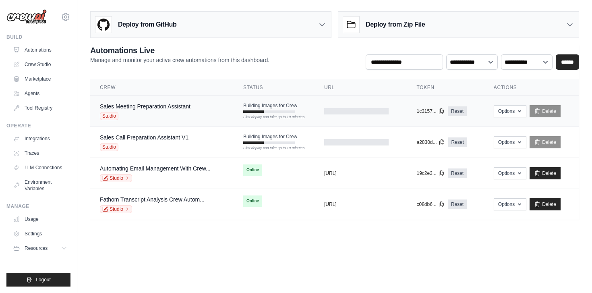
click at [161, 110] on div "Sales Meeting Preparation Assistant Studio" at bounding box center [145, 111] width 91 height 18
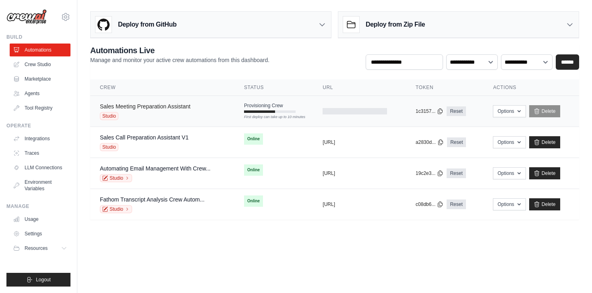
click at [162, 108] on link "Sales Meeting Preparation Assistant" at bounding box center [145, 106] width 91 height 6
click at [167, 144] on div "Studio" at bounding box center [144, 147] width 89 height 8
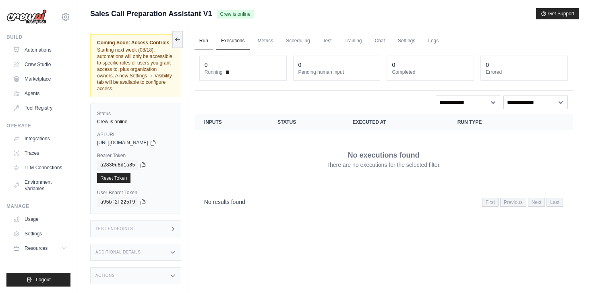
click at [206, 38] on link "Run" at bounding box center [203, 41] width 19 height 17
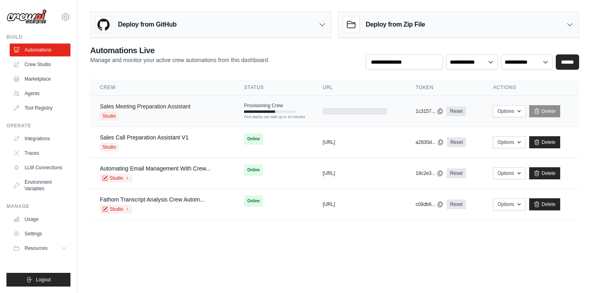
click at [152, 104] on link "Sales Meeting Preparation Assistant" at bounding box center [145, 106] width 91 height 6
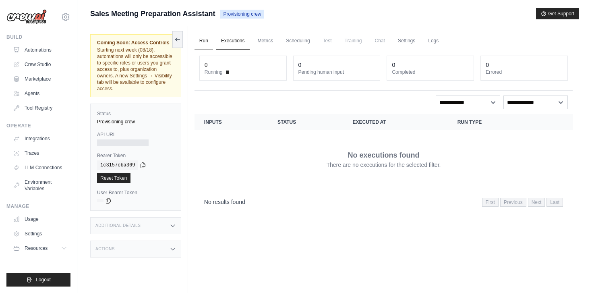
click at [203, 41] on link "Run" at bounding box center [203, 41] width 19 height 17
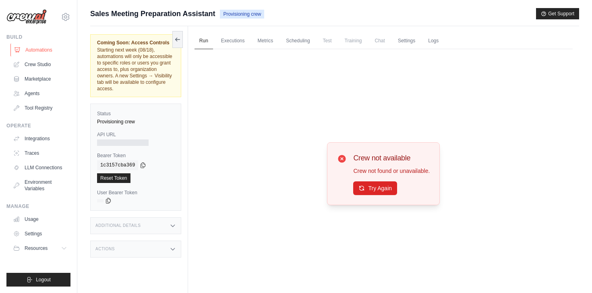
click at [33, 51] on link "Automations" at bounding box center [40, 49] width 61 height 13
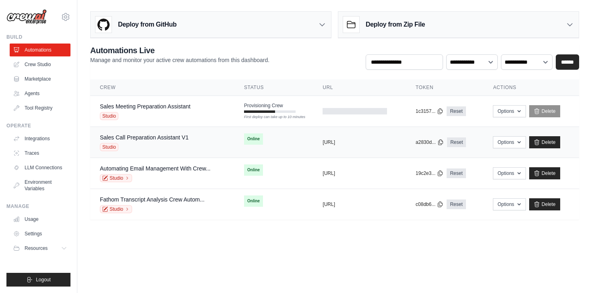
click at [211, 136] on div "Sales Call Preparation Assistant V1 Studio" at bounding box center [162, 142] width 125 height 18
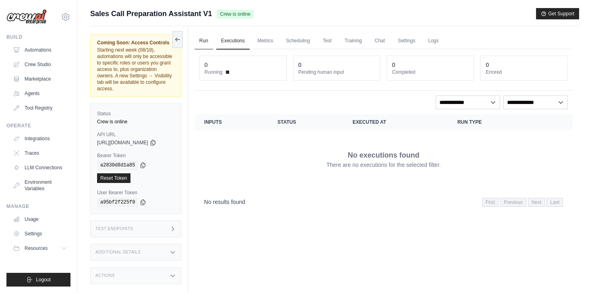
click at [208, 34] on link "Run" at bounding box center [203, 41] width 19 height 17
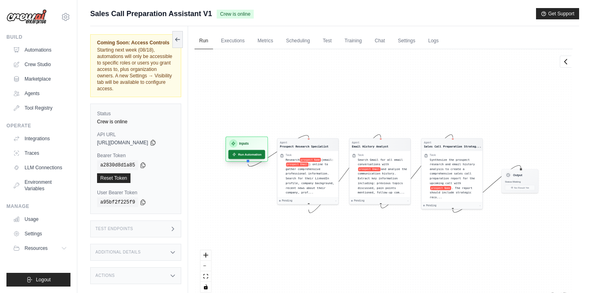
click at [243, 157] on button "Run Automation" at bounding box center [246, 154] width 37 height 9
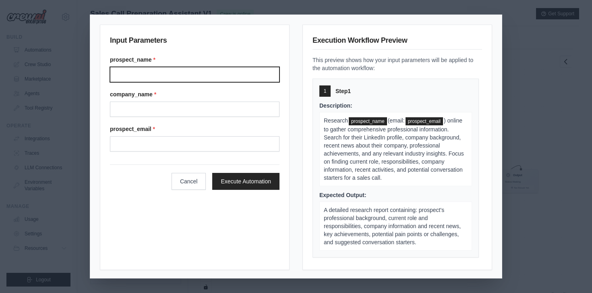
click at [182, 70] on input "Prospect name" at bounding box center [194, 74] width 169 height 15
type input "**********"
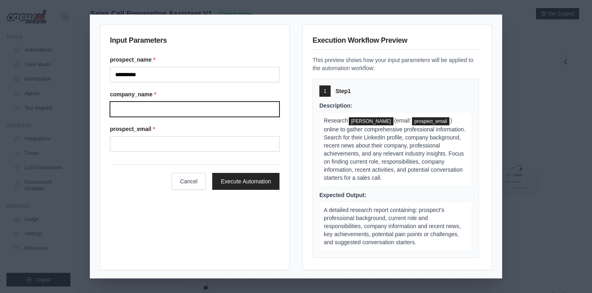
click at [165, 107] on input "Company name" at bounding box center [194, 108] width 169 height 15
type input "******"
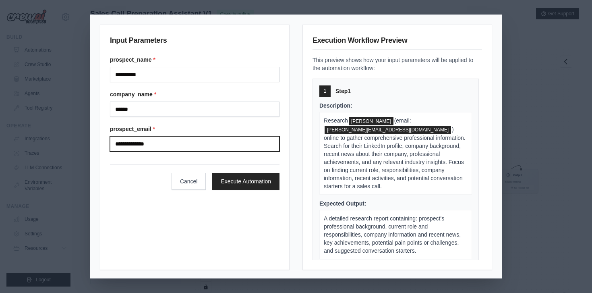
type input "**********"
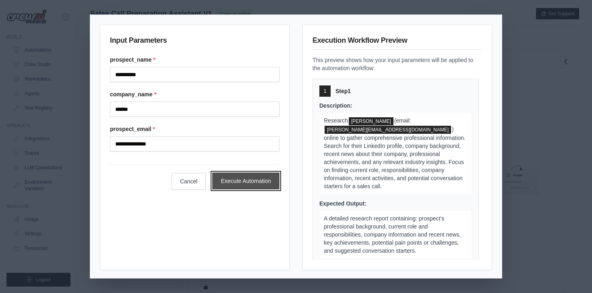
click at [239, 186] on button "Execute Automation" at bounding box center [245, 180] width 67 height 17
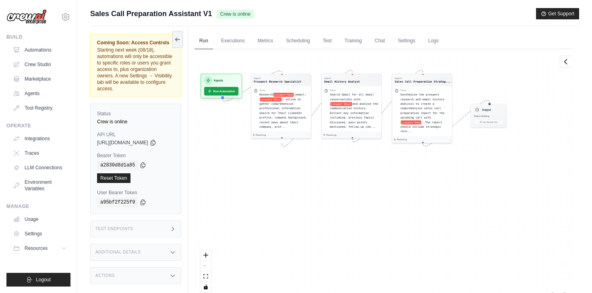
drag, startPoint x: 248, startPoint y: 209, endPoint x: 259, endPoint y: 167, distance: 43.5
click at [258, 167] on div "Agent Prospect Research Specialist Task Research prospect Name (email: prospect…" at bounding box center [383, 173] width 378 height 249
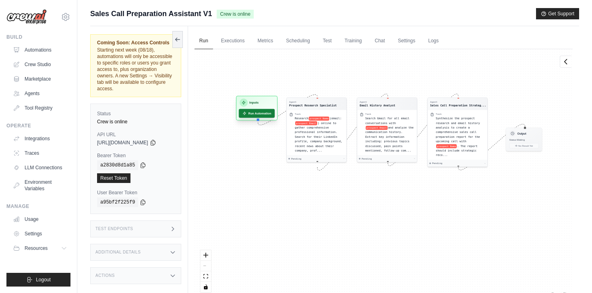
click at [258, 117] on button "Run Automation" at bounding box center [257, 113] width 36 height 9
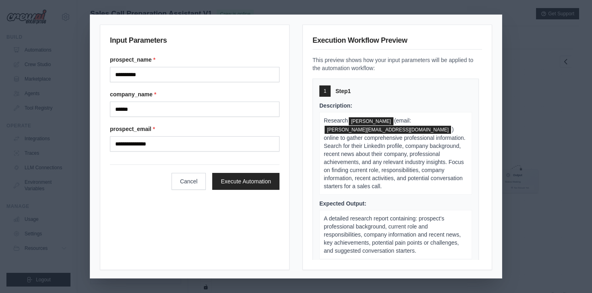
scroll to position [10, 0]
click at [250, 179] on button "Execute Automation" at bounding box center [245, 180] width 67 height 17
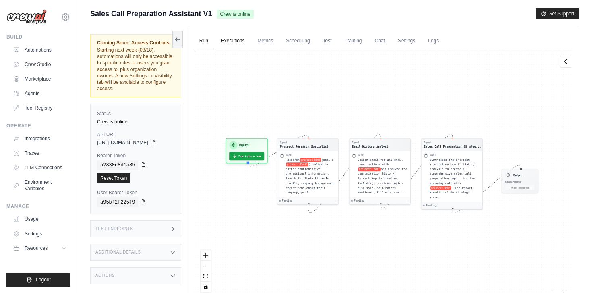
click at [237, 47] on link "Executions" at bounding box center [232, 41] width 33 height 17
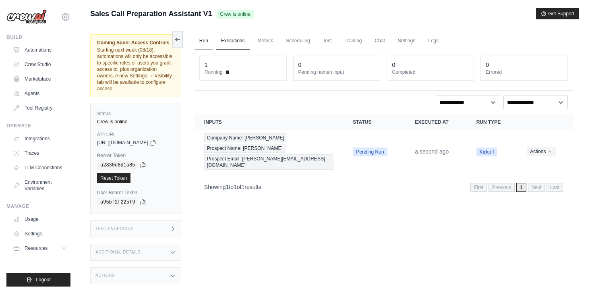
click at [201, 38] on link "Run" at bounding box center [203, 41] width 19 height 17
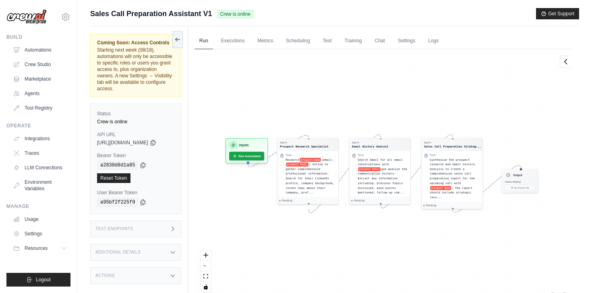
scroll to position [10, 0]
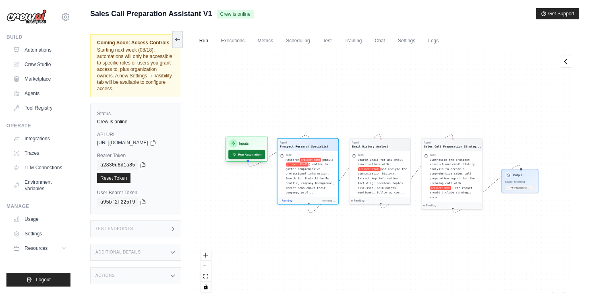
click at [248, 155] on button "Run Automation" at bounding box center [246, 154] width 37 height 9
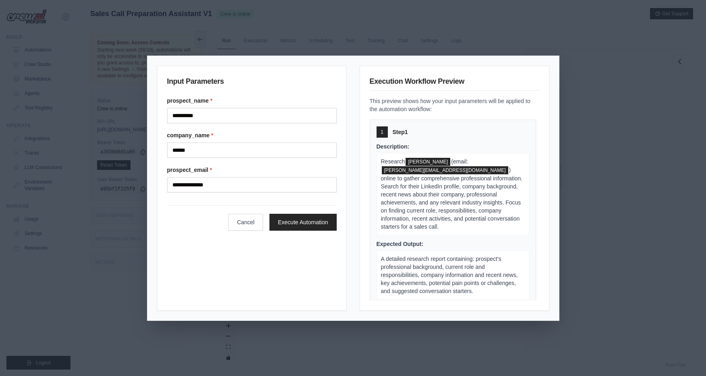
scroll to position [5893, 0]
click at [237, 216] on button "Cancel" at bounding box center [245, 221] width 35 height 17
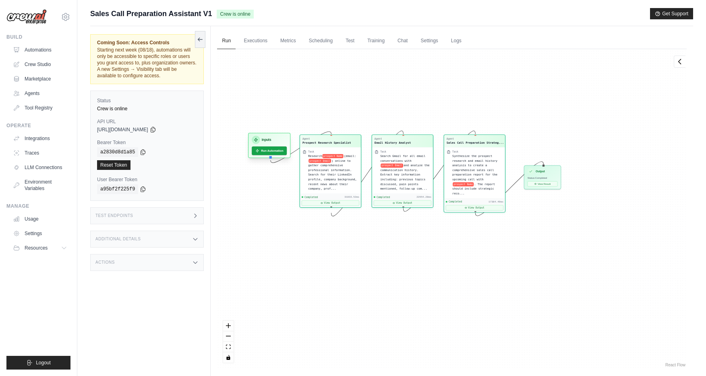
click at [268, 137] on h3 "Inputs" at bounding box center [267, 139] width 10 height 5
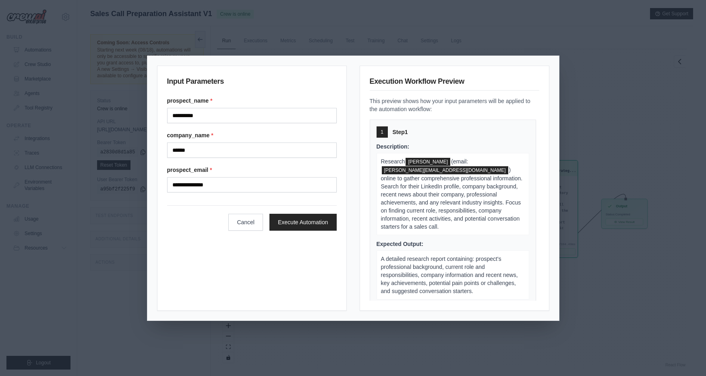
click at [271, 92] on div "**********" at bounding box center [252, 188] width 190 height 245
click at [244, 227] on button "Cancel" at bounding box center [245, 221] width 35 height 17
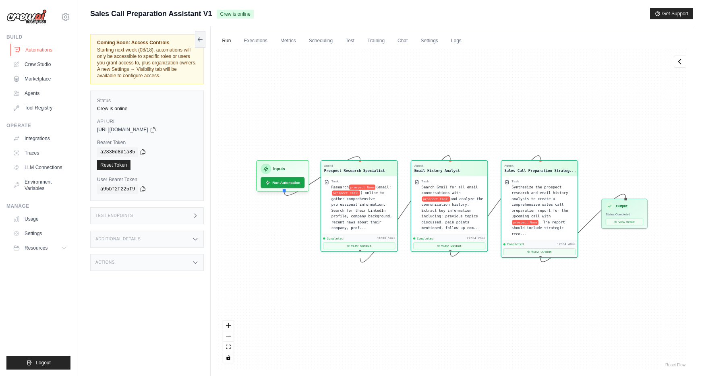
click at [35, 51] on link "Automations" at bounding box center [40, 49] width 61 height 13
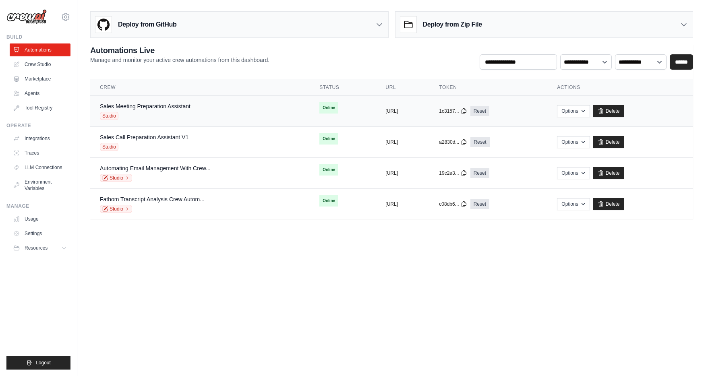
click at [168, 124] on td "Sales Meeting Preparation Assistant Studio" at bounding box center [199, 111] width 219 height 31
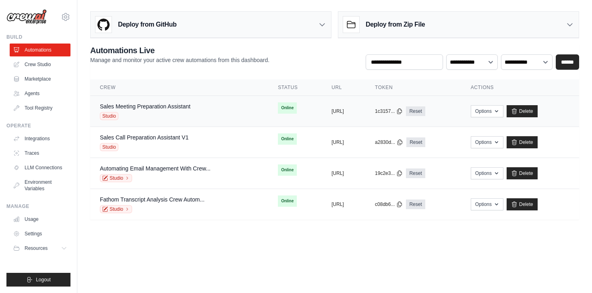
click at [149, 116] on div "Studio" at bounding box center [145, 116] width 91 height 8
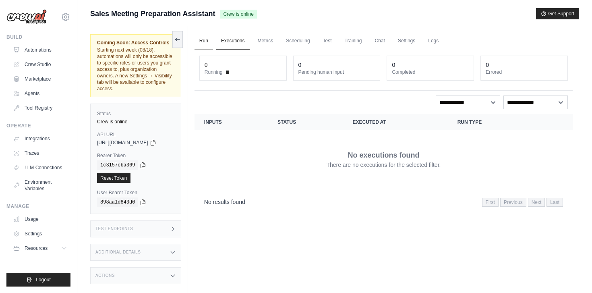
click at [208, 39] on link "Run" at bounding box center [203, 41] width 19 height 17
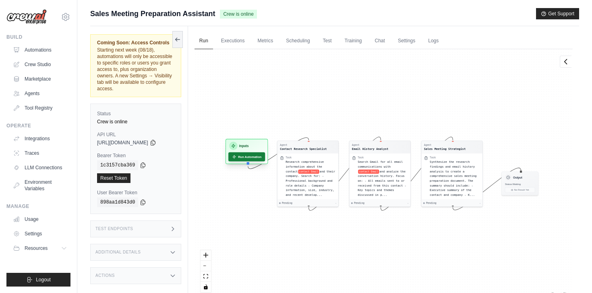
click at [255, 158] on button "Run Automation" at bounding box center [246, 156] width 37 height 9
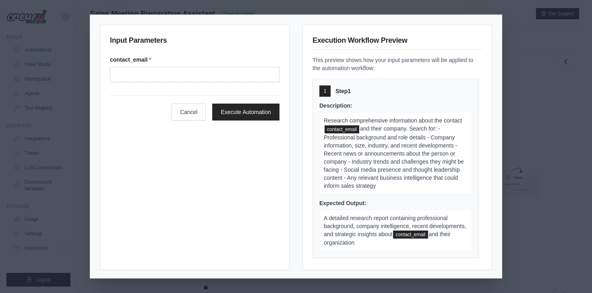
click at [524, 171] on div "Input Parameters contact_email * Cancel Execute Automation Execution Workflow P…" at bounding box center [296, 146] width 592 height 293
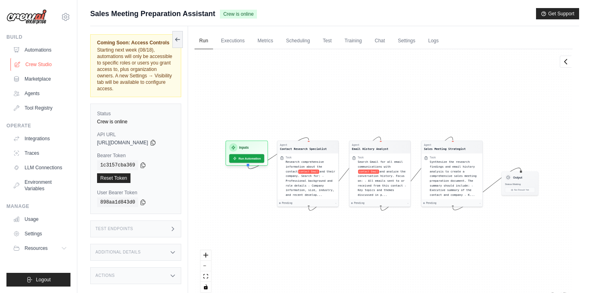
click at [34, 61] on link "Crew Studio" at bounding box center [40, 64] width 61 height 13
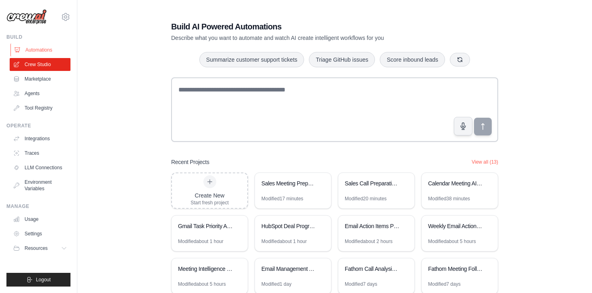
click at [37, 46] on link "Automations" at bounding box center [40, 49] width 61 height 13
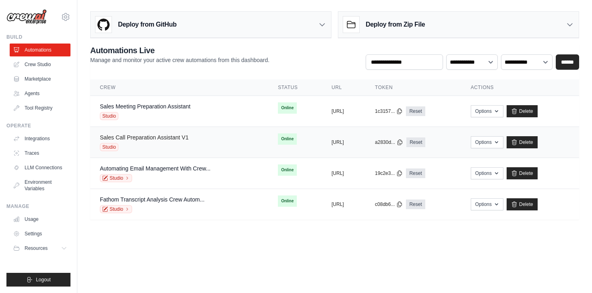
click at [172, 140] on link "Sales Call Preparation Assistant V1" at bounding box center [144, 137] width 89 height 6
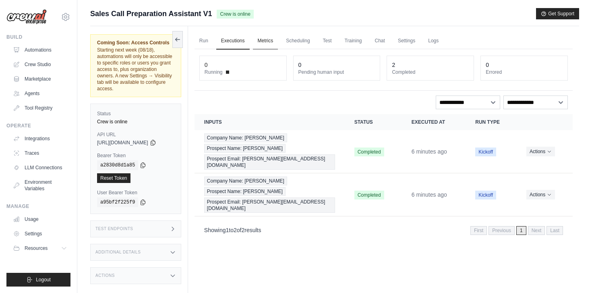
click at [272, 47] on link "Metrics" at bounding box center [265, 41] width 25 height 17
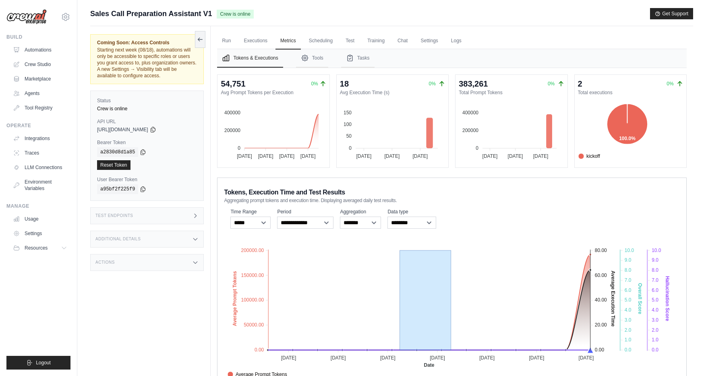
drag, startPoint x: 451, startPoint y: 275, endPoint x: 400, endPoint y: 274, distance: 51.1
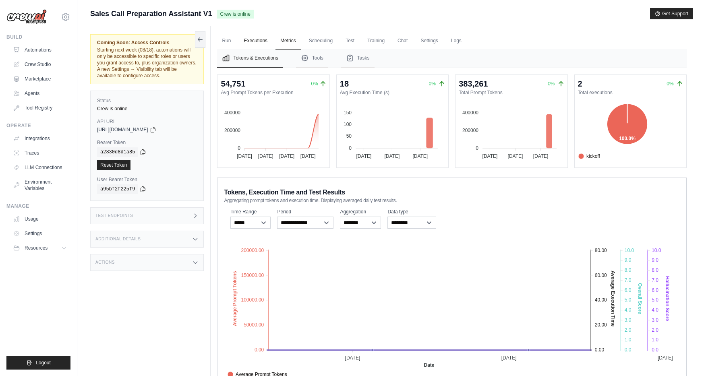
click at [256, 42] on link "Executions" at bounding box center [255, 41] width 33 height 17
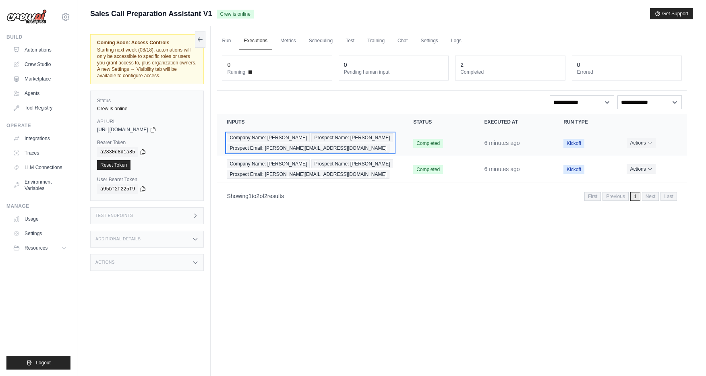
click at [338, 146] on div "Company Name: CrewAI Prospect Name: Joao Moura Prospect Email: joao@crewai.com" at bounding box center [310, 142] width 167 height 19
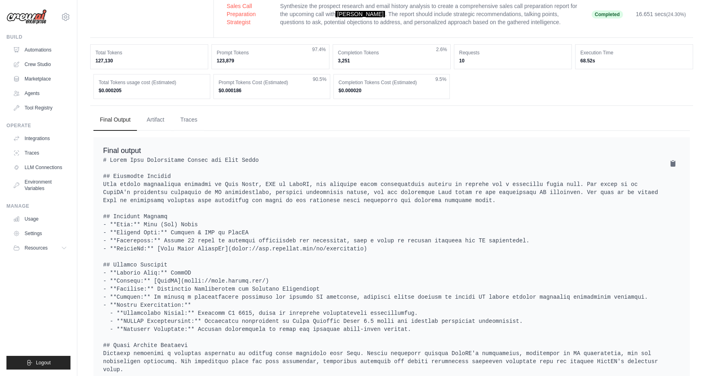
scroll to position [89, 0]
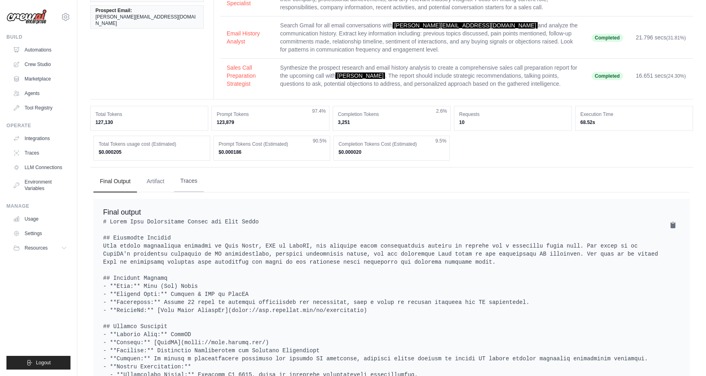
click at [191, 173] on button "Traces" at bounding box center [189, 181] width 30 height 22
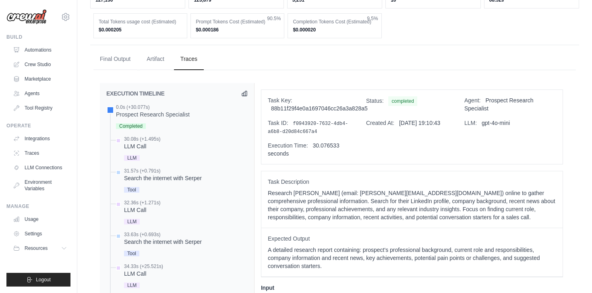
scroll to position [199, 0]
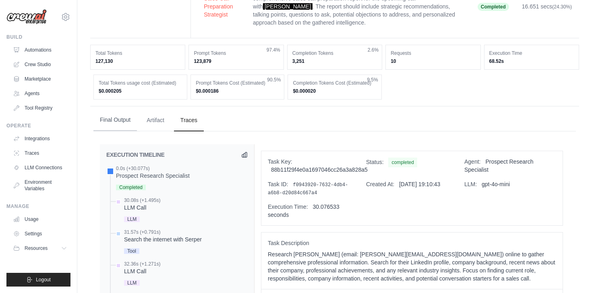
click at [119, 109] on button "Final Output" at bounding box center [114, 120] width 43 height 22
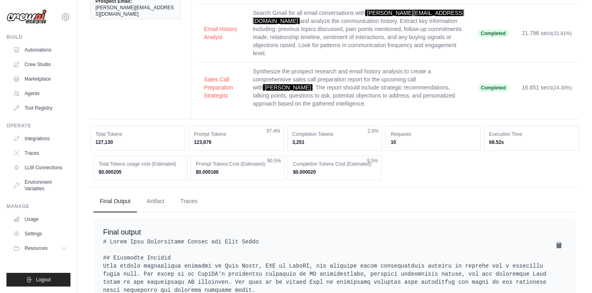
scroll to position [0, 0]
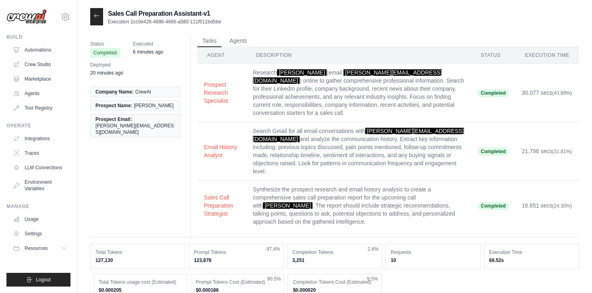
click at [99, 13] on icon at bounding box center [96, 15] width 6 height 6
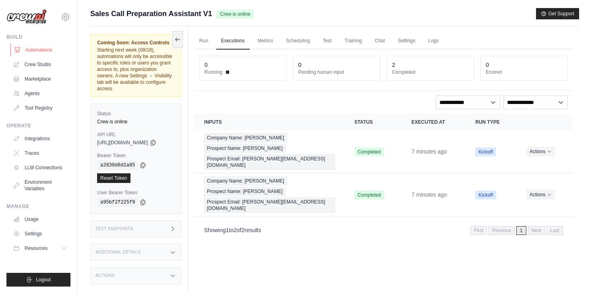
click at [37, 49] on link "Automations" at bounding box center [40, 49] width 61 height 13
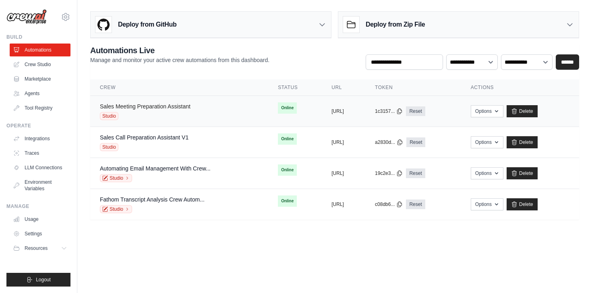
click at [189, 107] on link "Sales Meeting Preparation Assistant" at bounding box center [145, 106] width 91 height 6
click at [191, 138] on div "Sales Call Preparation Assistant V1 Studio" at bounding box center [179, 142] width 159 height 18
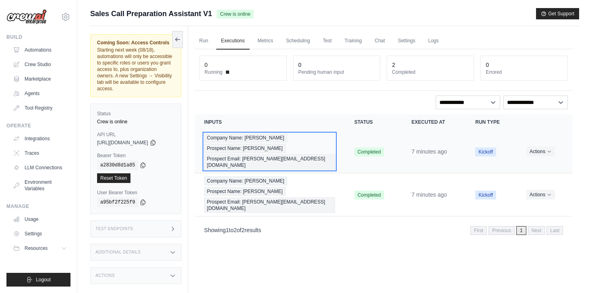
click at [285, 144] on span "Prospect Name: [PERSON_NAME]" at bounding box center [244, 148] width 81 height 9
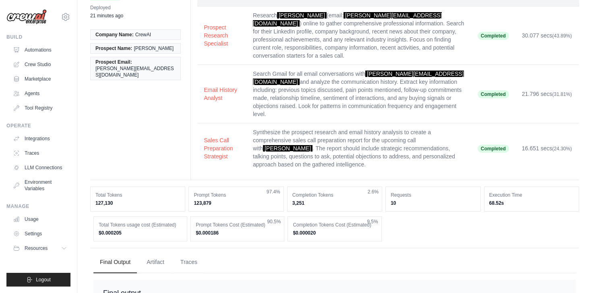
scroll to position [36, 0]
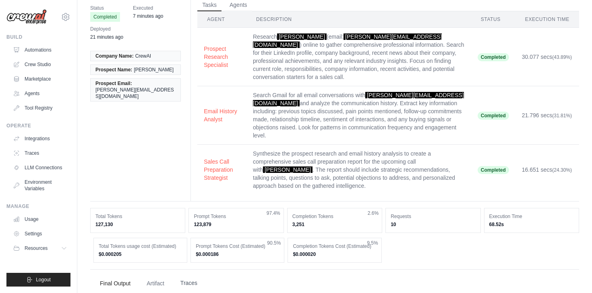
click at [193, 272] on button "Traces" at bounding box center [189, 283] width 30 height 22
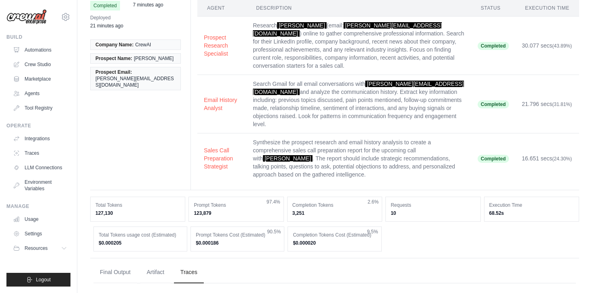
scroll to position [0, 0]
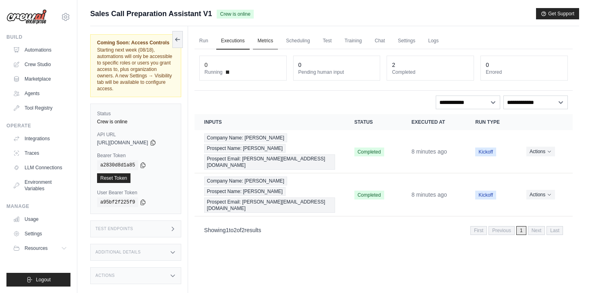
click at [275, 35] on link "Metrics" at bounding box center [265, 41] width 25 height 17
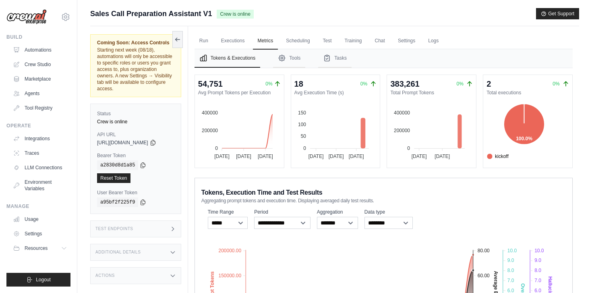
drag, startPoint x: 504, startPoint y: 159, endPoint x: 464, endPoint y: 128, distance: 49.8
click at [464, 128] on div "54,751 0% Avg Prompt Tokens per Execution 400000 400000 200000 200000 0 0 07 Au…" at bounding box center [383, 120] width 378 height 93
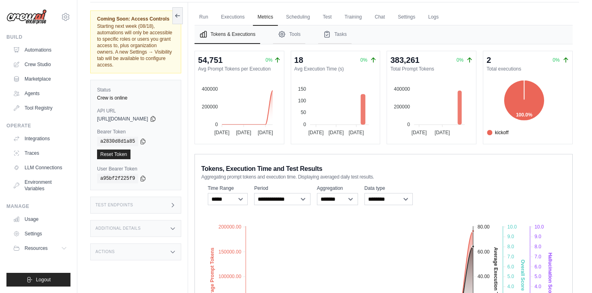
scroll to position [114, 0]
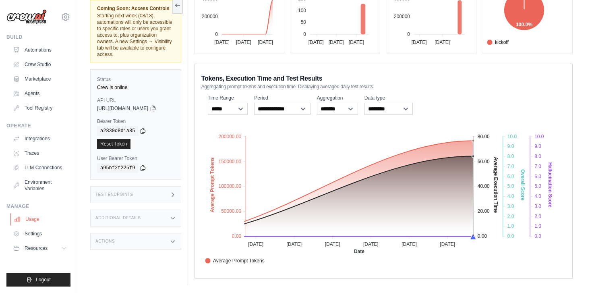
click at [30, 215] on link "Usage" at bounding box center [40, 219] width 61 height 13
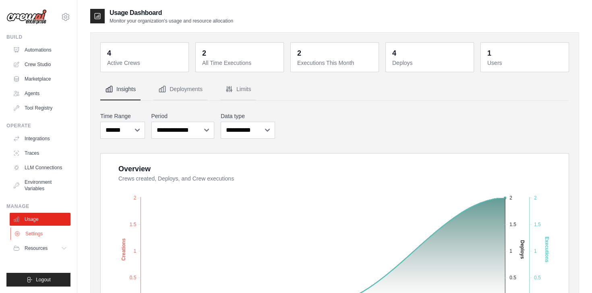
click at [17, 237] on link "Settings" at bounding box center [40, 233] width 61 height 13
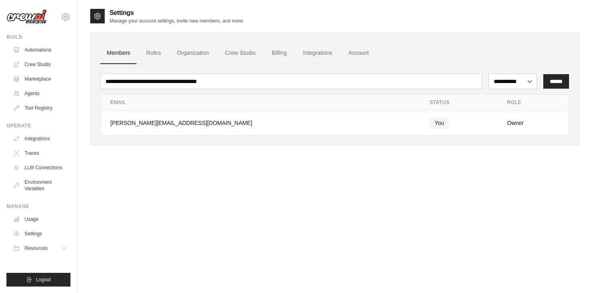
click at [37, 175] on ul "Integrations Traces LLM Connections Environment Variables" at bounding box center [40, 163] width 61 height 63
click at [35, 151] on link "Traces" at bounding box center [40, 153] width 61 height 13
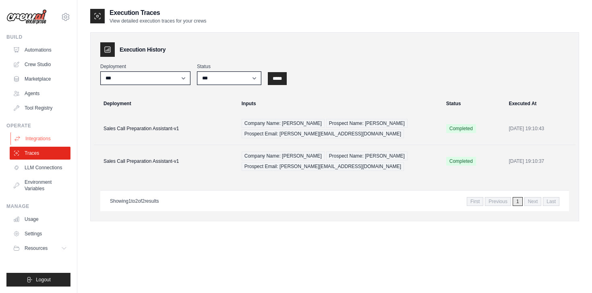
click at [43, 137] on link "Integrations" at bounding box center [40, 138] width 61 height 13
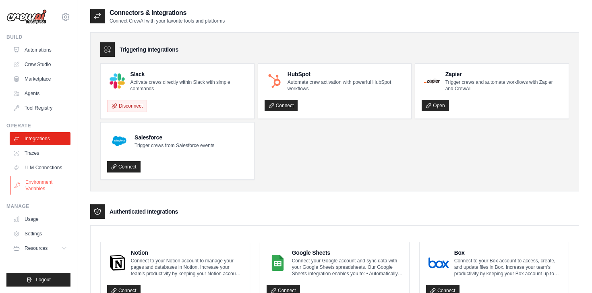
click at [53, 189] on link "Environment Variables" at bounding box center [40, 184] width 61 height 19
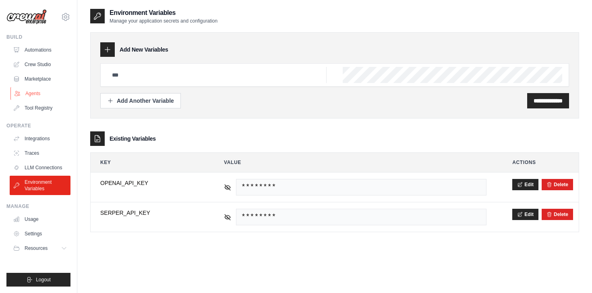
click at [34, 92] on link "Agents" at bounding box center [40, 93] width 61 height 13
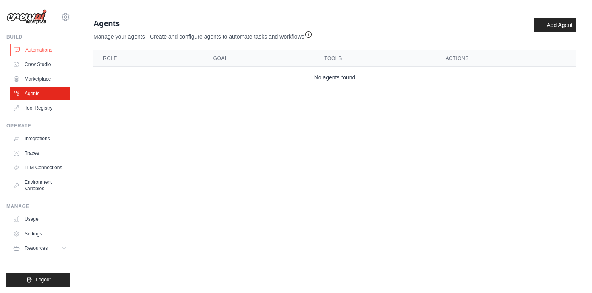
click at [44, 49] on link "Automations" at bounding box center [40, 49] width 61 height 13
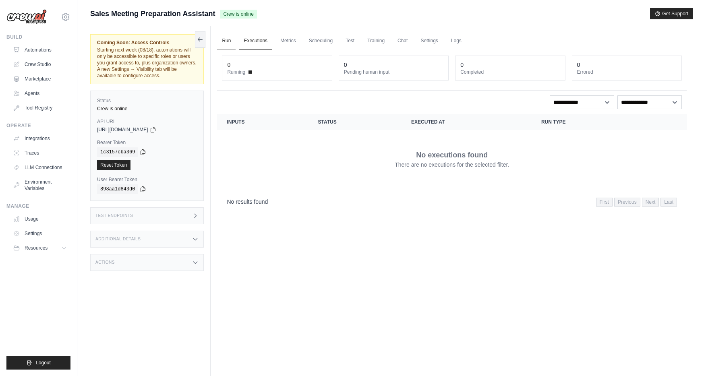
click at [230, 39] on link "Run" at bounding box center [226, 41] width 19 height 17
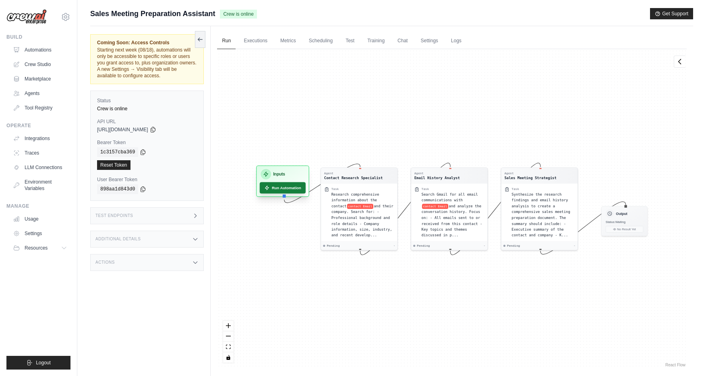
click at [292, 187] on button "Run Automation" at bounding box center [283, 187] width 46 height 11
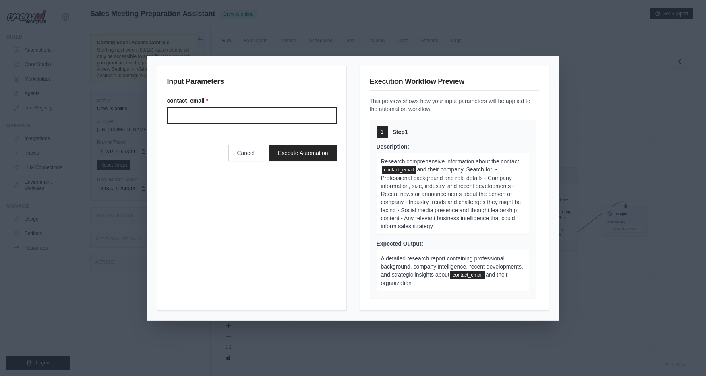
click at [248, 120] on input "Contact email" at bounding box center [251, 115] width 169 height 15
type input "*"
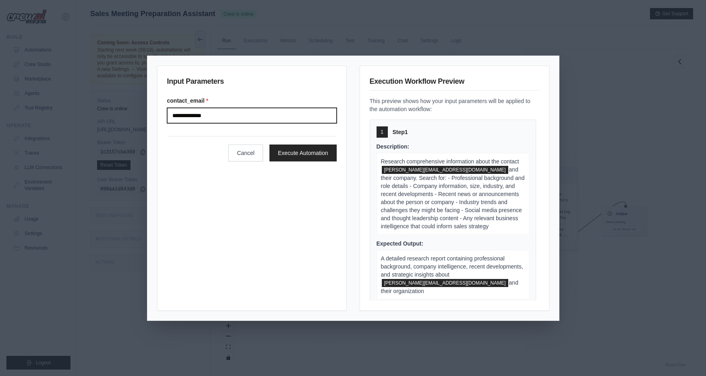
type input "**********"
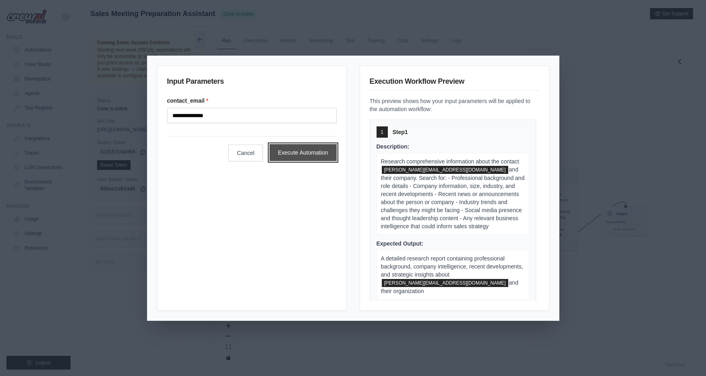
click at [296, 153] on button "Execute Automation" at bounding box center [302, 152] width 67 height 17
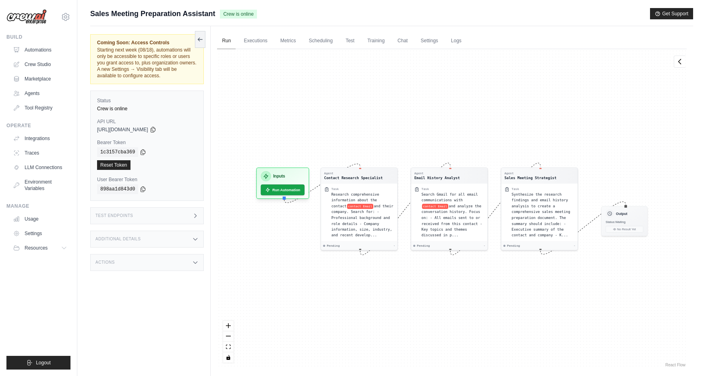
click at [225, 39] on link "Run" at bounding box center [226, 41] width 19 height 17
click at [284, 185] on button "Run Automation" at bounding box center [283, 187] width 46 height 11
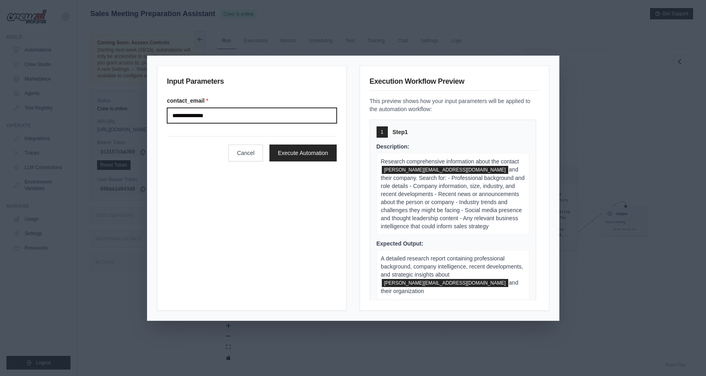
click at [218, 112] on input "**********" at bounding box center [251, 115] width 169 height 15
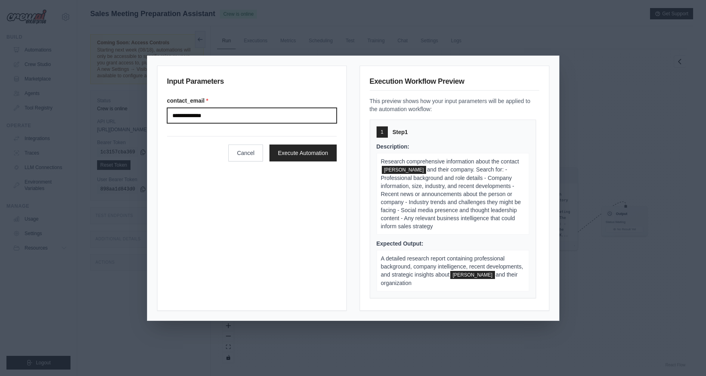
type input "**********"
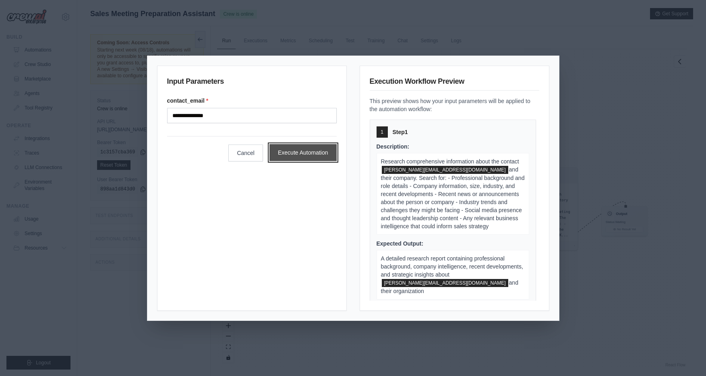
click at [311, 147] on button "Execute Automation" at bounding box center [302, 152] width 67 height 17
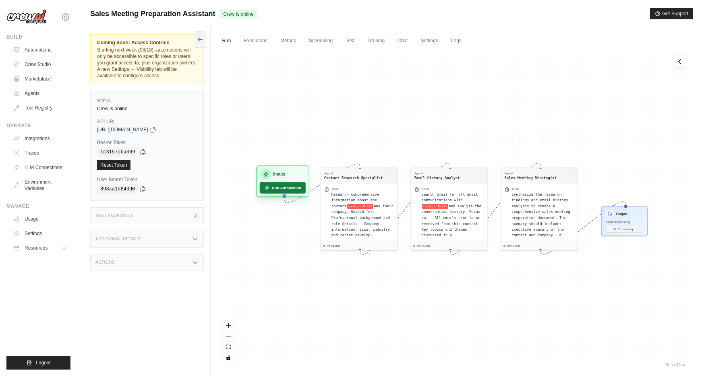
click at [268, 184] on button "Run Automation" at bounding box center [283, 187] width 46 height 11
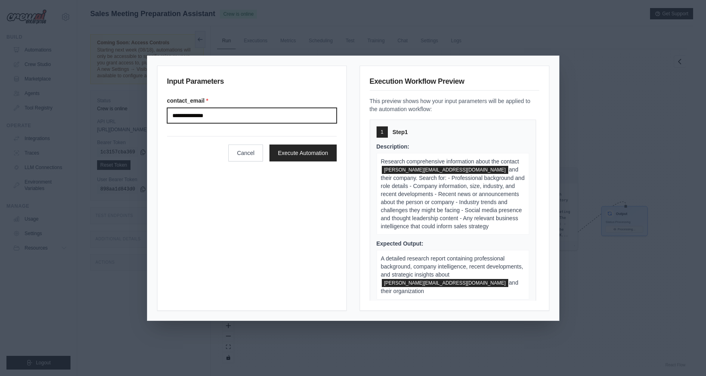
click at [222, 114] on input "**********" at bounding box center [251, 115] width 169 height 15
type input "**********"
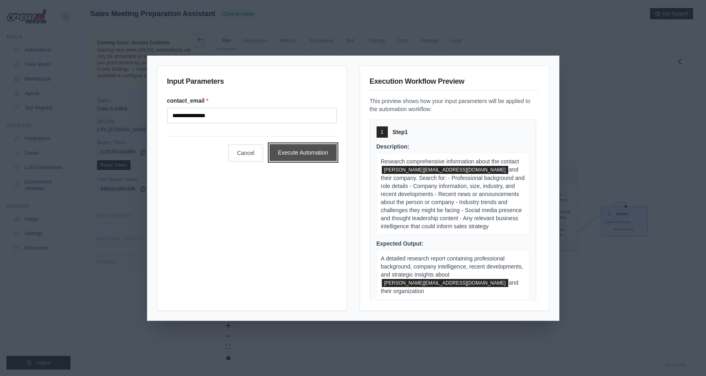
click at [297, 153] on button "Execute Automation" at bounding box center [302, 152] width 67 height 17
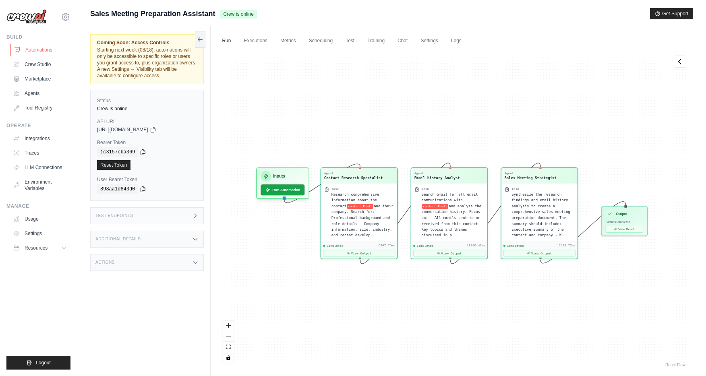
scroll to position [5043, 0]
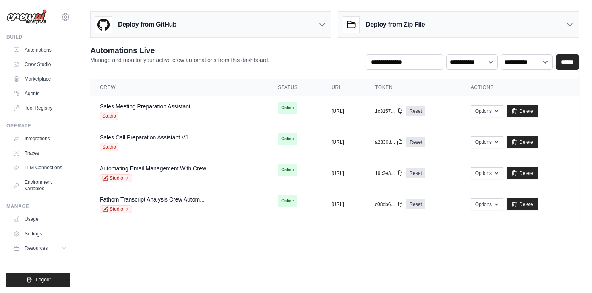
click at [304, 225] on main "Deploy from GitHub Deploy your project directly from GitHub. Select a repositor…" at bounding box center [334, 118] width 514 height 237
click at [281, 254] on body "steve@crewai.com Settings Build Automations Crew Studio" at bounding box center [296, 146] width 592 height 293
click at [304, 257] on body "steve@crewai.com Settings Build Automations Crew Studio" at bounding box center [296, 146] width 592 height 293
click at [454, 259] on body "steve@crewai.com Settings Build Automations Crew Studio" at bounding box center [296, 146] width 592 height 293
click at [412, 270] on body "steve@crewai.com Settings Build Automations Crew Studio" at bounding box center [296, 146] width 592 height 293
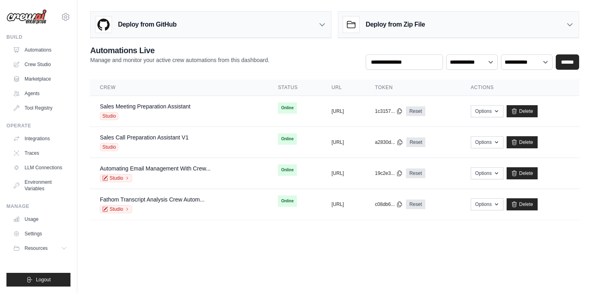
click at [312, 62] on div "**********" at bounding box center [334, 57] width 489 height 25
click at [316, 29] on div "Deploy from GitHub" at bounding box center [211, 25] width 240 height 26
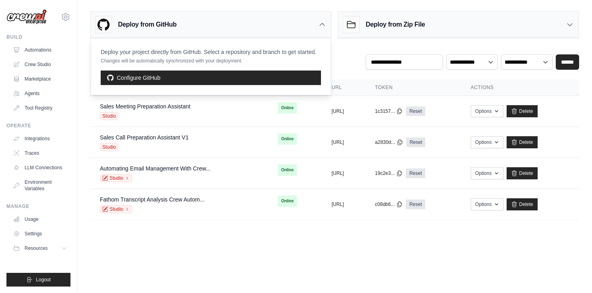
click at [222, 257] on body "steve@crewai.com Settings Build Automations Crew Studio" at bounding box center [296, 146] width 592 height 293
click at [31, 80] on link "Marketplace" at bounding box center [40, 78] width 61 height 13
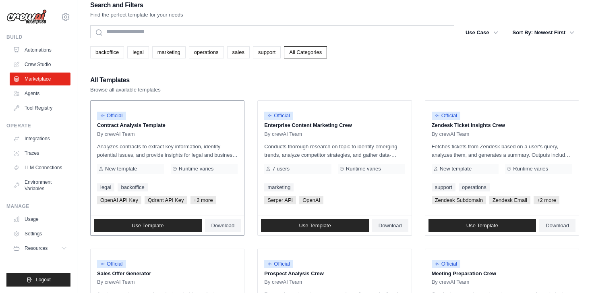
scroll to position [10, 0]
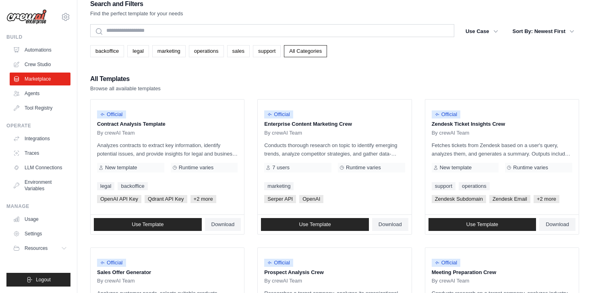
click at [393, 78] on div "All Templates Browse all available templates" at bounding box center [334, 82] width 489 height 19
click at [15, 23] on img at bounding box center [26, 16] width 40 height 15
click at [34, 9] on img at bounding box center [26, 16] width 40 height 15
click at [30, 13] on img at bounding box center [26, 16] width 40 height 15
click at [55, 7] on div "steve@crewai.com Settings" at bounding box center [38, 13] width 64 height 26
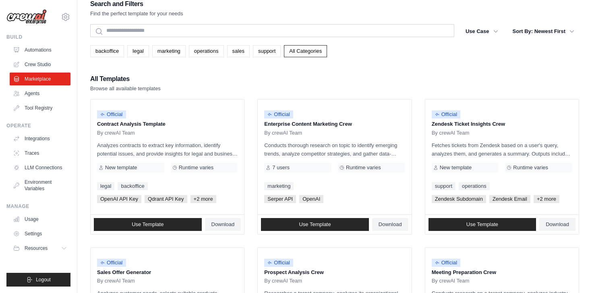
click at [33, 19] on img at bounding box center [26, 16] width 40 height 15
click at [22, 17] on img at bounding box center [26, 16] width 40 height 15
click at [33, 17] on img at bounding box center [26, 16] width 40 height 15
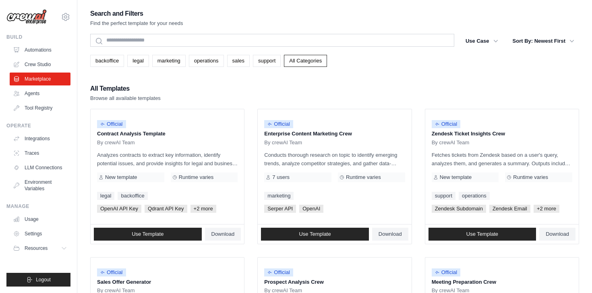
click at [33, 18] on img at bounding box center [26, 16] width 40 height 15
click at [53, 54] on link "Automations" at bounding box center [40, 49] width 61 height 13
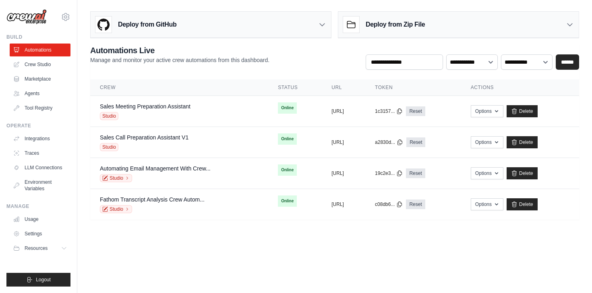
click at [314, 32] on div "Deploy from GitHub" at bounding box center [211, 25] width 240 height 26
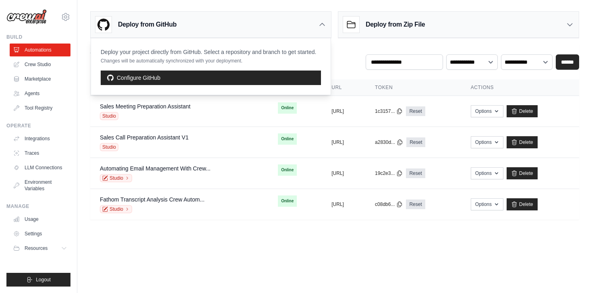
click at [239, 254] on body "[PERSON_NAME][EMAIL_ADDRESS][DOMAIN_NAME] Settings Build Automations Crew Studio" at bounding box center [296, 146] width 592 height 293
click at [43, 80] on link "Marketplace" at bounding box center [40, 78] width 61 height 13
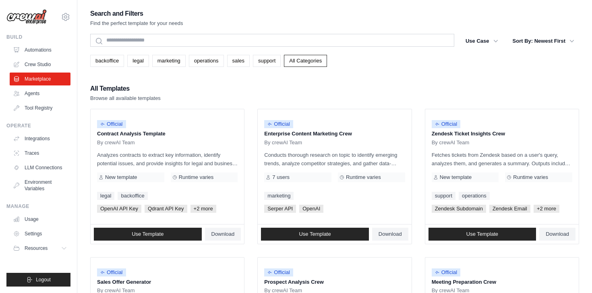
click at [23, 12] on img at bounding box center [26, 16] width 40 height 15
click at [22, 19] on img at bounding box center [26, 16] width 40 height 15
click at [37, 8] on div "steve@crewai.com Settings" at bounding box center [38, 13] width 64 height 26
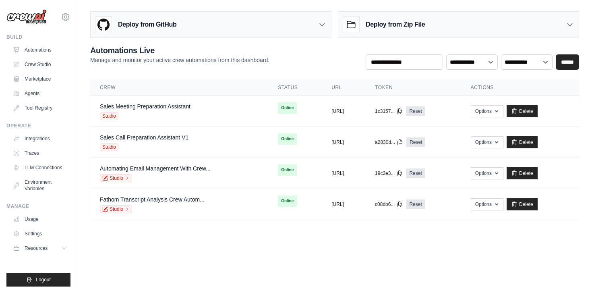
click at [322, 19] on div "Deploy from GitHub" at bounding box center [211, 25] width 240 height 26
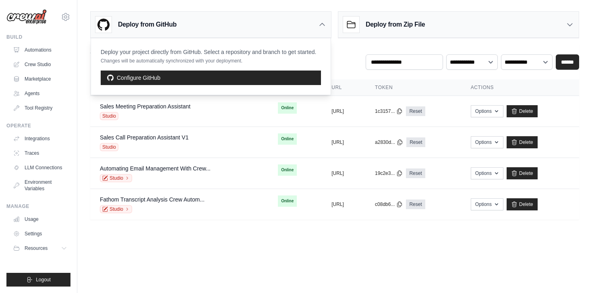
click at [244, 220] on main "Deploy from GitHub Deploy your project directly from GitHub. Select a repositor…" at bounding box center [334, 118] width 514 height 237
click at [51, 75] on link "Marketplace" at bounding box center [40, 78] width 61 height 13
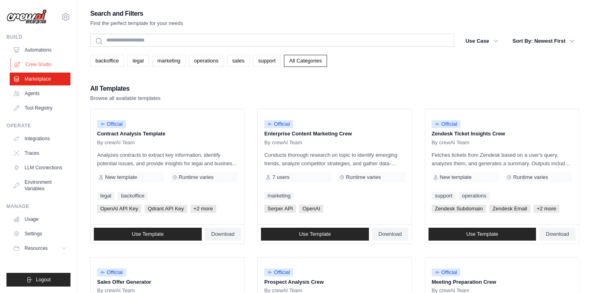
click at [44, 59] on link "Crew Studio" at bounding box center [40, 64] width 61 height 13
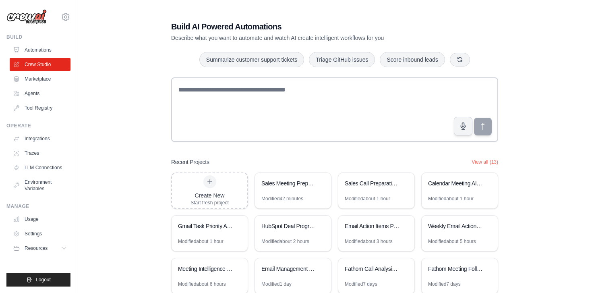
scroll to position [4, 0]
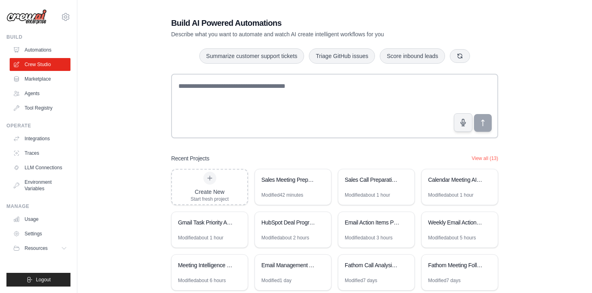
click at [310, 153] on div "Build AI Powered Automations Describe what you want to automate and watch AI cr…" at bounding box center [334, 164] width 346 height 320
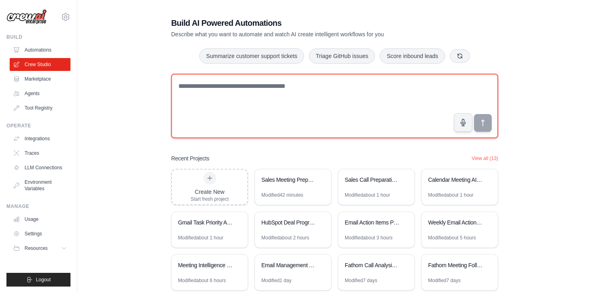
click at [274, 81] on textarea at bounding box center [334, 106] width 327 height 64
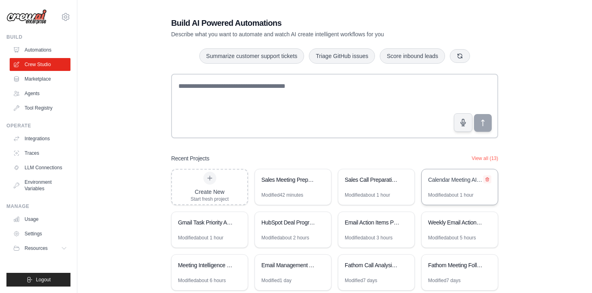
click at [490, 180] on button at bounding box center [487, 179] width 8 height 8
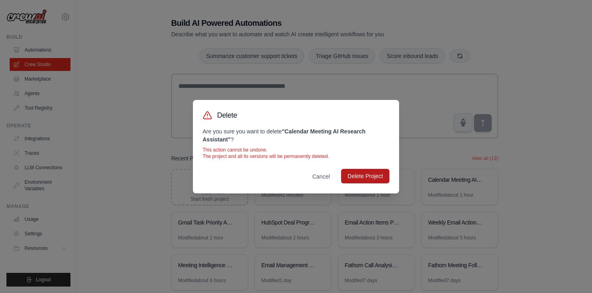
click at [384, 175] on button "Delete Project" at bounding box center [365, 176] width 48 height 14
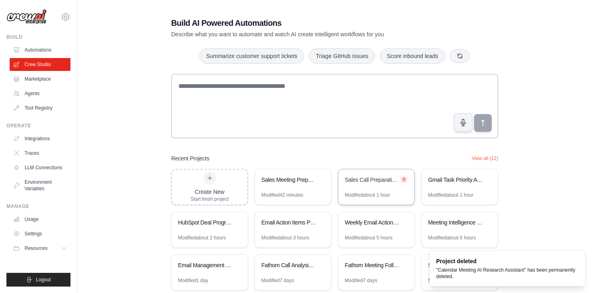
click at [407, 179] on button at bounding box center [404, 179] width 8 height 8
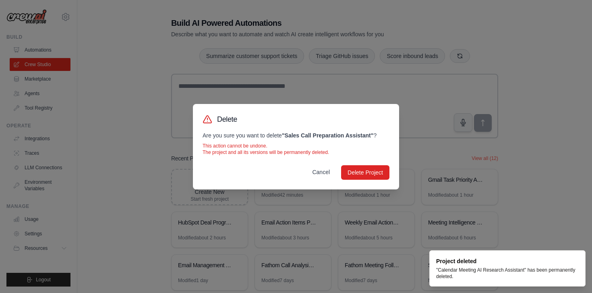
click at [322, 171] on button "Cancel" at bounding box center [320, 172] width 31 height 14
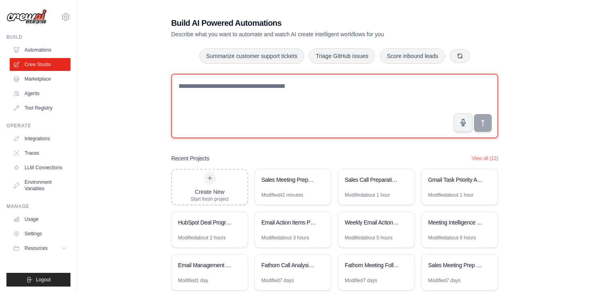
click at [269, 84] on textarea at bounding box center [334, 106] width 327 height 64
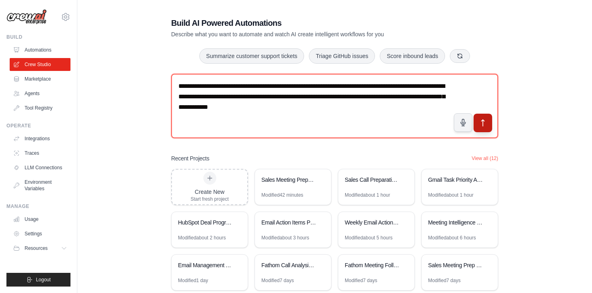
type textarea "**********"
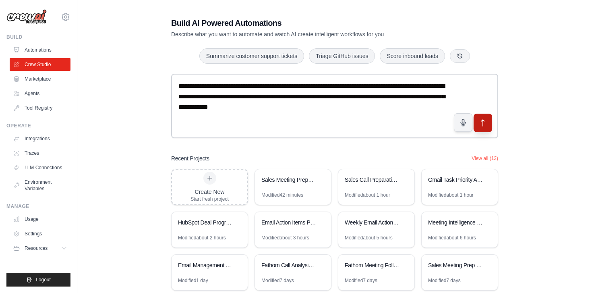
click at [488, 121] on button "submit" at bounding box center [482, 123] width 19 height 19
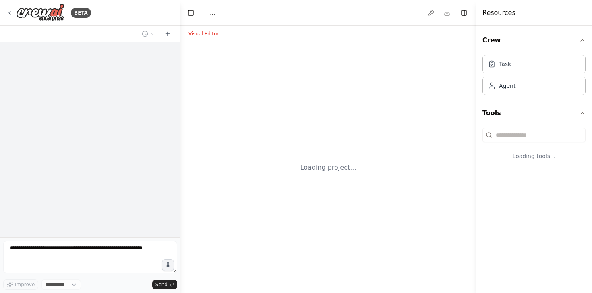
select select "****"
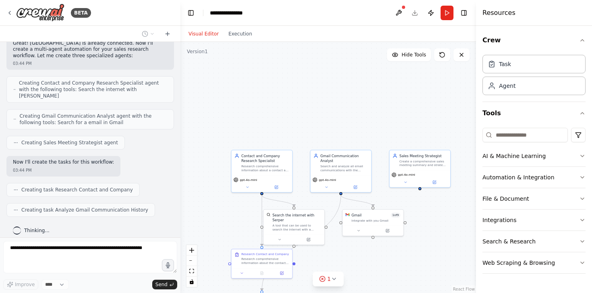
scroll to position [258, 0]
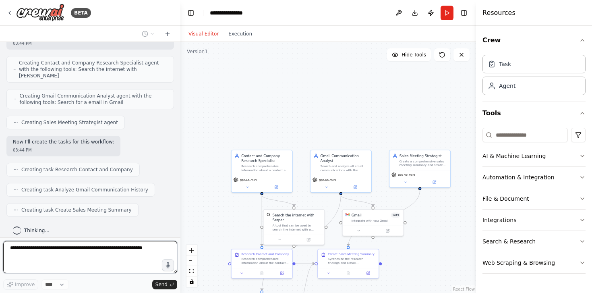
click at [130, 250] on textarea at bounding box center [90, 257] width 174 height 32
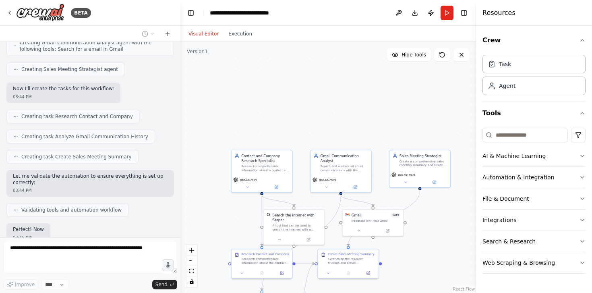
scroll to position [357, 0]
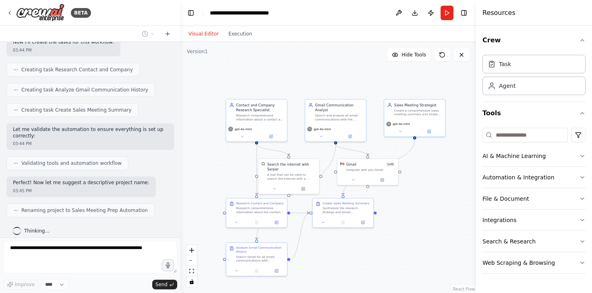
drag, startPoint x: 293, startPoint y: 91, endPoint x: 287, endPoint y: 33, distance: 59.1
click at [287, 33] on div "Visual Editor Execution Version 1 Hide Tools .deletable-edge-delete-btn { width…" at bounding box center [327, 159] width 295 height 267
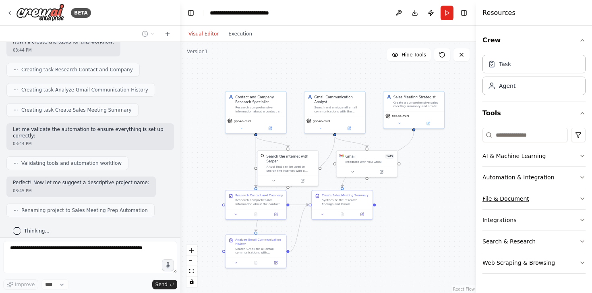
click at [508, 201] on button "File & Document" at bounding box center [533, 198] width 103 height 21
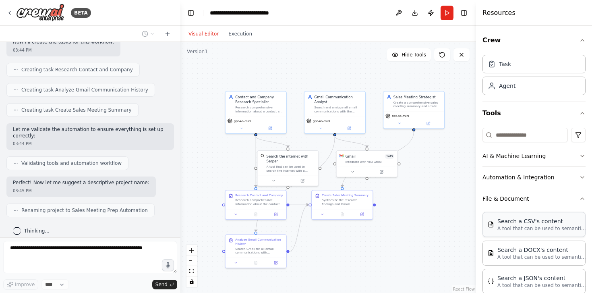
scroll to position [12, 0]
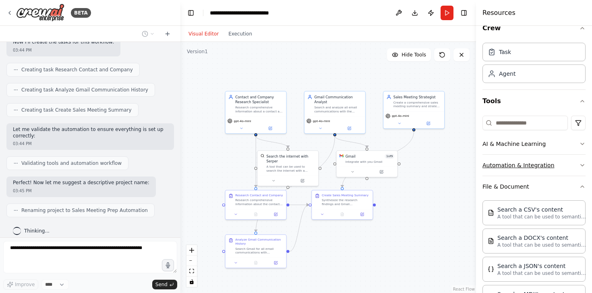
click at [525, 169] on button "Automation & Integration" at bounding box center [533, 165] width 103 height 21
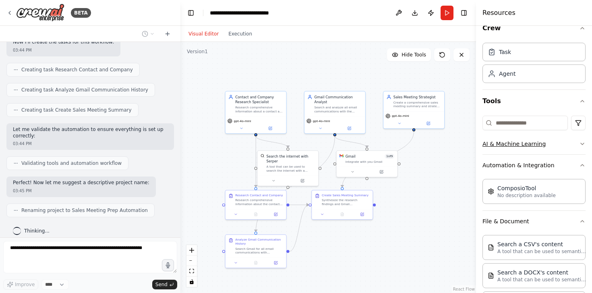
click at [528, 140] on button "AI & Machine Learning" at bounding box center [533, 143] width 103 height 21
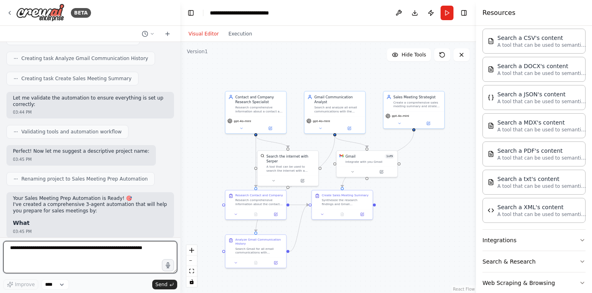
scroll to position [351, 0]
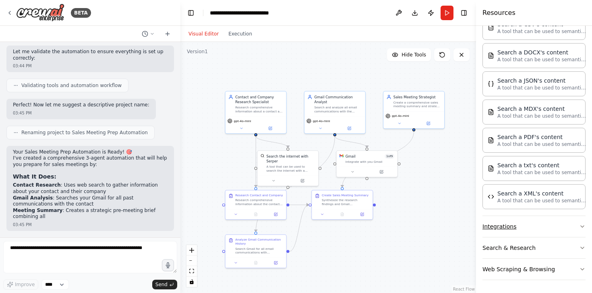
click at [504, 230] on button "Integrations" at bounding box center [533, 226] width 103 height 21
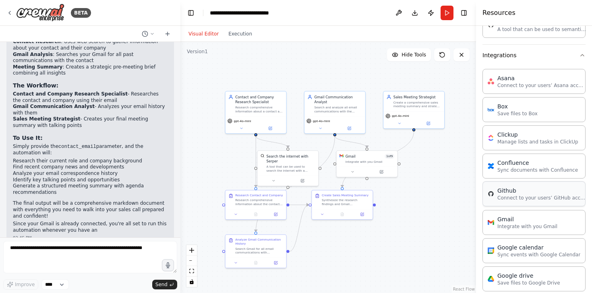
scroll to position [585, 0]
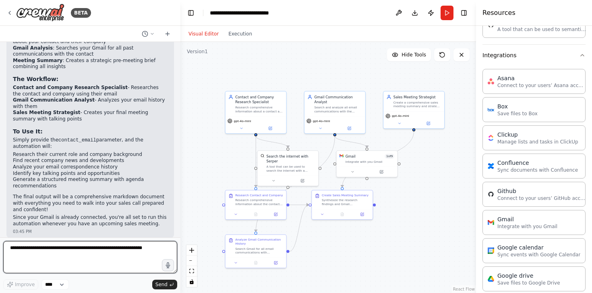
click at [127, 257] on textarea at bounding box center [90, 257] width 174 height 32
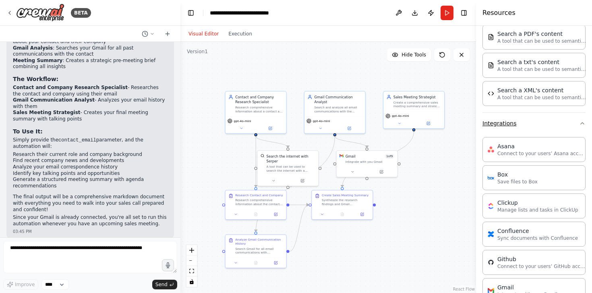
click at [569, 123] on button "Integrations" at bounding box center [533, 123] width 103 height 21
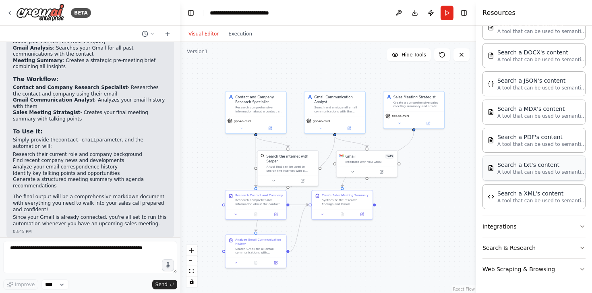
scroll to position [0, 0]
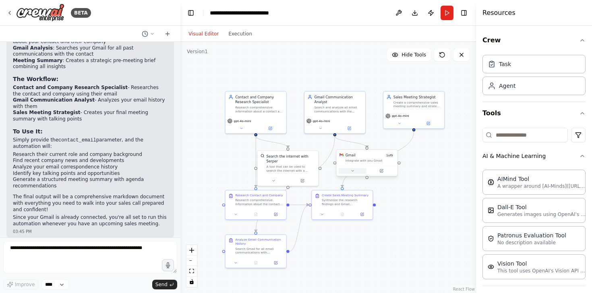
click at [351, 171] on icon at bounding box center [352, 171] width 4 height 4
click at [462, 192] on div ".deletable-edge-delete-btn { width: 20px; height: 20px; border: 0px solid #ffff…" at bounding box center [327, 167] width 295 height 251
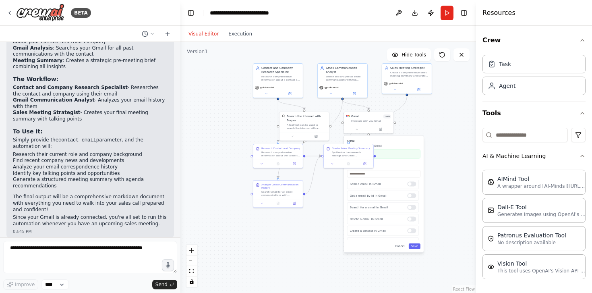
drag, startPoint x: 237, startPoint y: 147, endPoint x: 221, endPoint y: 96, distance: 54.0
click at [221, 96] on div ".deletable-edge-delete-btn { width: 20px; height: 20px; border: 0px solid #ffff…" at bounding box center [327, 167] width 295 height 251
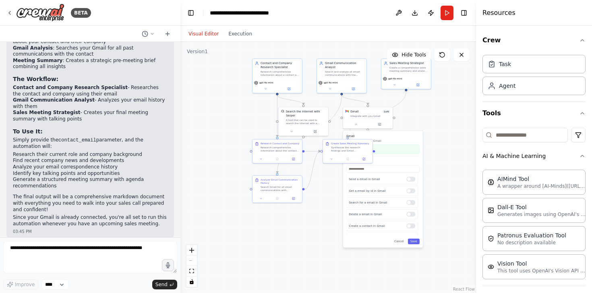
click at [416, 245] on div "Gmail Integrate with you Gmail Connected Available Tools Send a email in Gmail …" at bounding box center [383, 188] width 80 height 117
click at [411, 244] on div "Gmail Integrate with you Gmail Connected Available Tools Send a email in Gmail …" at bounding box center [383, 188] width 80 height 117
click at [417, 242] on button "Save" at bounding box center [414, 241] width 12 height 6
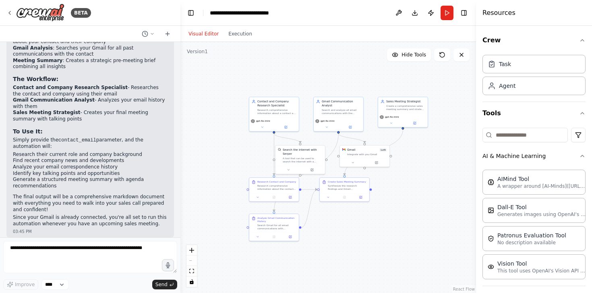
drag, startPoint x: 452, startPoint y: 238, endPoint x: 447, endPoint y: 280, distance: 42.1
click at [447, 280] on div ".deletable-edge-delete-btn { width: 20px; height: 20px; border: 0px solid #ffff…" at bounding box center [327, 167] width 295 height 251
click at [446, 15] on button "Run" at bounding box center [446, 13] width 13 height 14
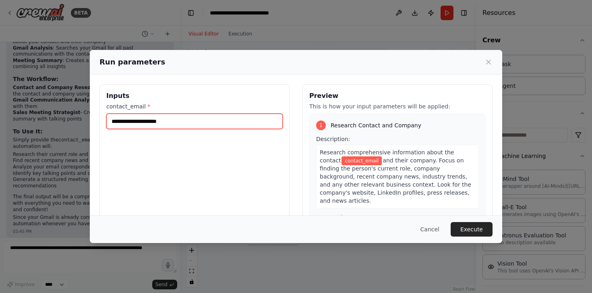
click at [213, 116] on input "contact_email *" at bounding box center [194, 121] width 176 height 15
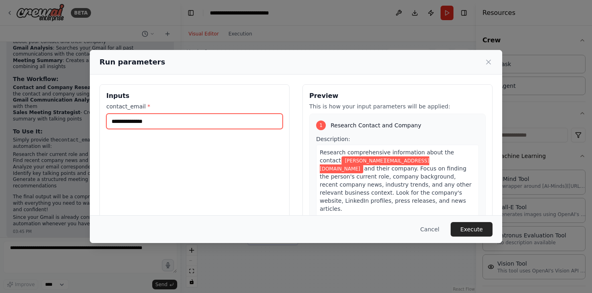
type input "**********"
click at [478, 236] on div "Cancel Execute" at bounding box center [296, 229] width 412 height 28
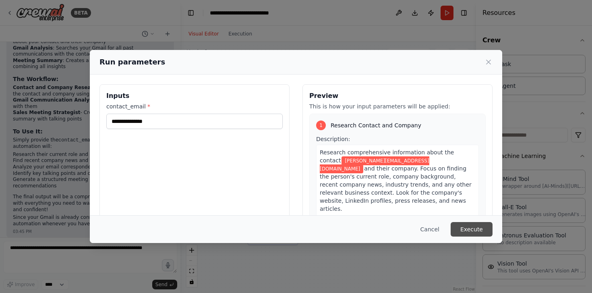
click at [481, 234] on button "Execute" at bounding box center [471, 229] width 42 height 14
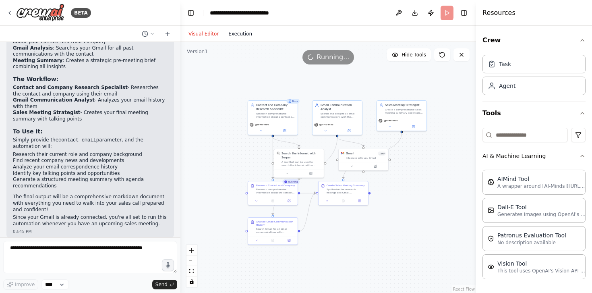
click at [242, 33] on button "Execution" at bounding box center [239, 34] width 33 height 10
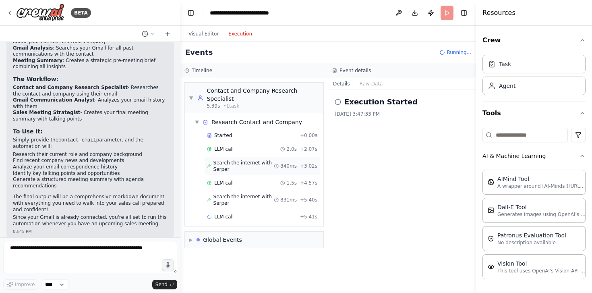
click at [235, 165] on span "Search the internet with Serper" at bounding box center [243, 165] width 61 height 13
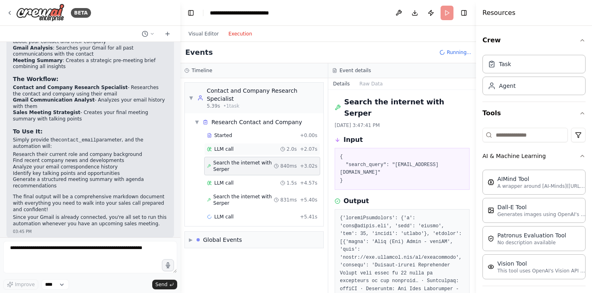
click at [238, 147] on div "LLM call 2.0s + 2.07s" at bounding box center [262, 149] width 110 height 6
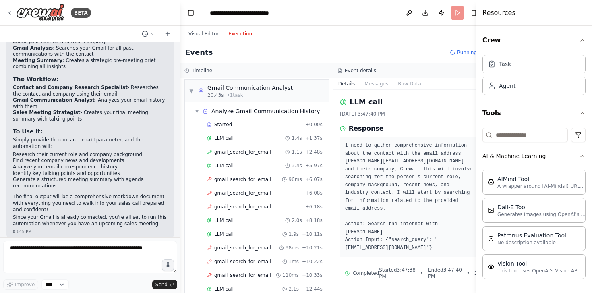
scroll to position [223, 0]
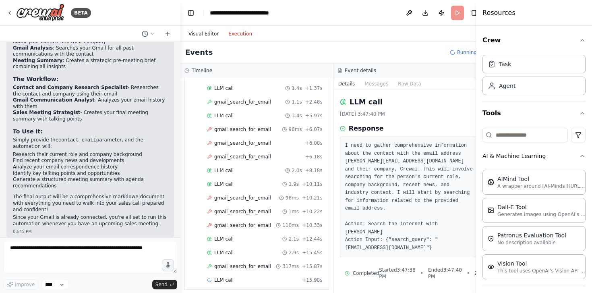
click at [194, 31] on button "Visual Editor" at bounding box center [204, 34] width 40 height 10
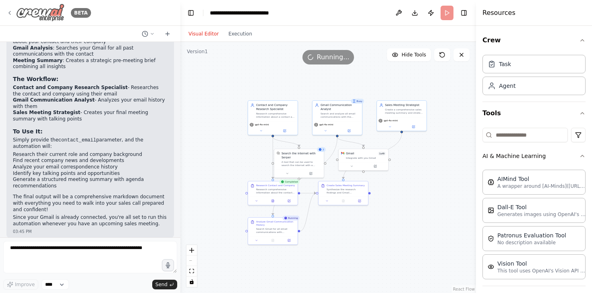
click at [7, 18] on div "BETA" at bounding box center [48, 13] width 85 height 18
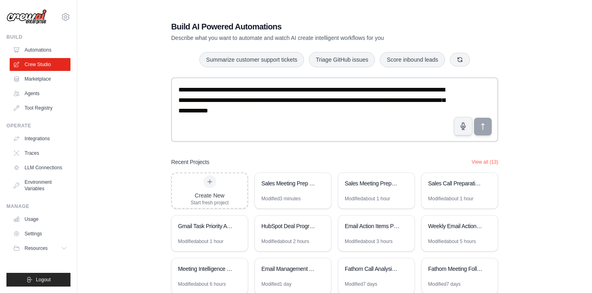
click at [132, 156] on div "**********" at bounding box center [334, 168] width 489 height 320
click at [38, 50] on link "Automations" at bounding box center [40, 49] width 61 height 13
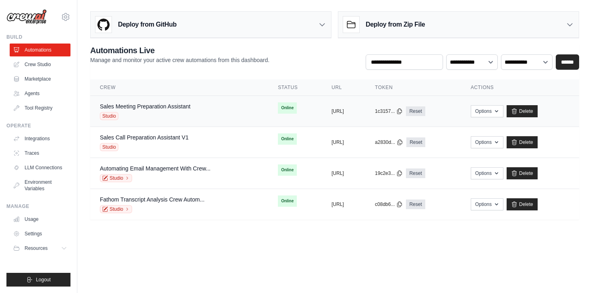
click at [168, 114] on div "Studio" at bounding box center [145, 116] width 91 height 8
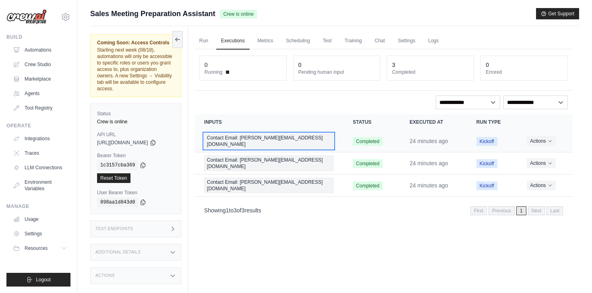
click at [255, 138] on span "Contact Email: [PERSON_NAME][EMAIL_ADDRESS][DOMAIN_NAME]" at bounding box center [268, 140] width 129 height 15
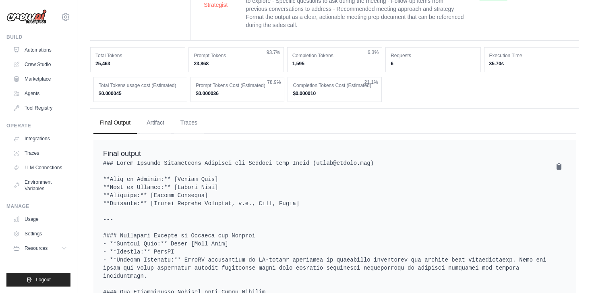
scroll to position [299, 0]
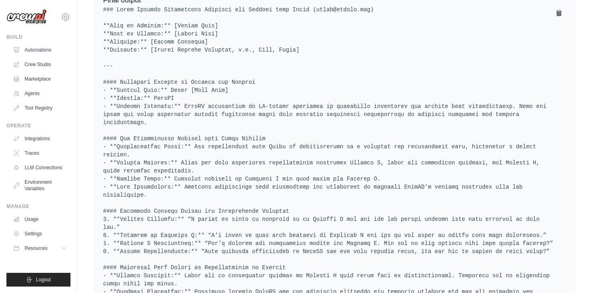
scroll to position [185, 0]
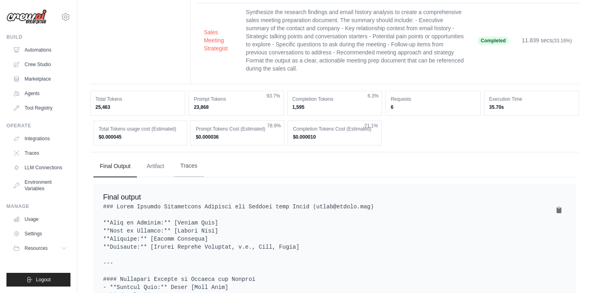
click at [188, 155] on button "Traces" at bounding box center [189, 166] width 30 height 22
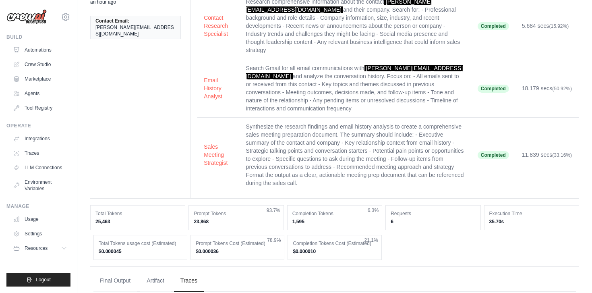
scroll to position [0, 0]
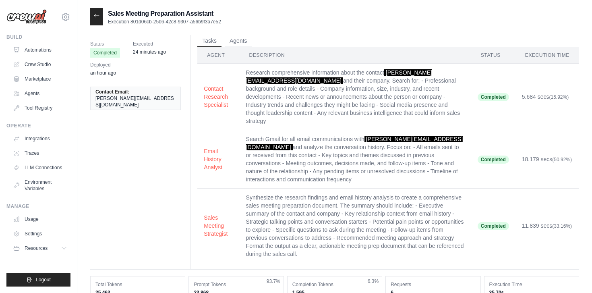
click at [94, 17] on icon at bounding box center [96, 15] width 6 height 6
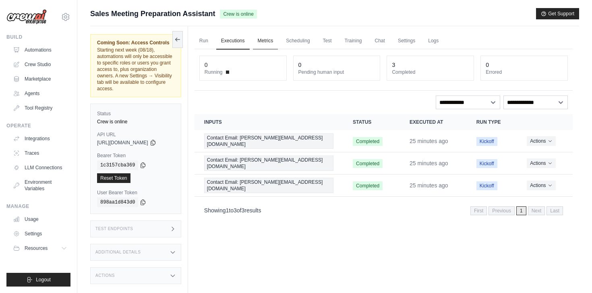
click at [265, 38] on link "Metrics" at bounding box center [265, 41] width 25 height 17
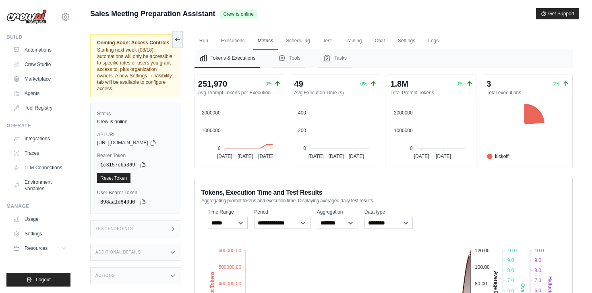
drag, startPoint x: 407, startPoint y: 204, endPoint x: 361, endPoint y: 196, distance: 47.1
click at [361, 196] on div "**********" at bounding box center [383, 284] width 378 height 215
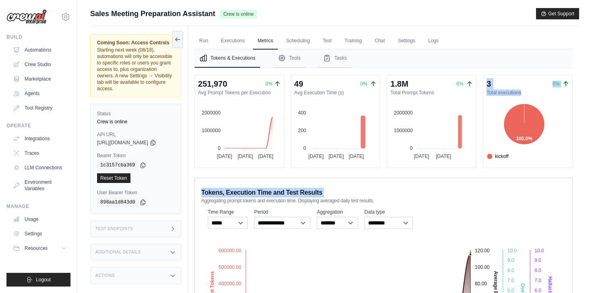
drag, startPoint x: 429, startPoint y: 192, endPoint x: 394, endPoint y: 149, distance: 55.8
click at [394, 149] on div "251,970 0% Avg Prompt Tokens per Execution 2000000 2000000 1000000 1000000 0 0 …" at bounding box center [383, 233] width 378 height 318
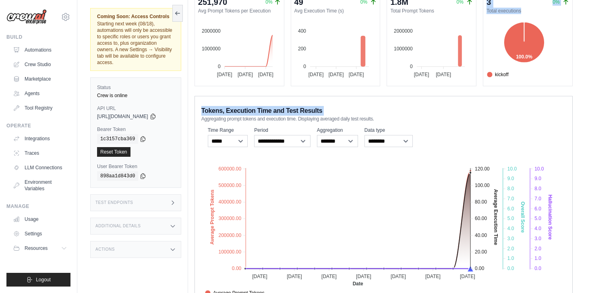
scroll to position [109, 0]
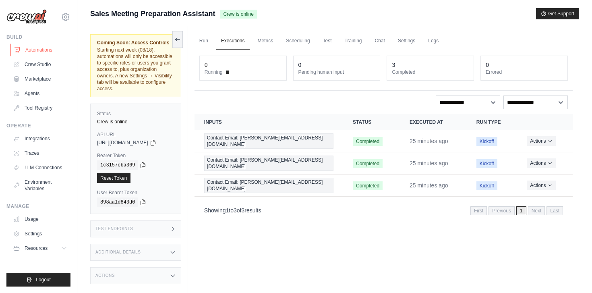
click at [46, 45] on link "Automations" at bounding box center [40, 49] width 61 height 13
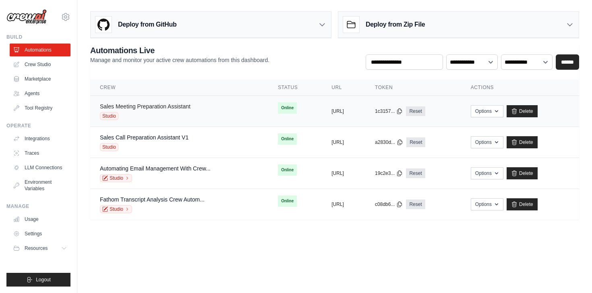
click at [163, 109] on link "Sales Meeting Preparation Assistant" at bounding box center [145, 106] width 91 height 6
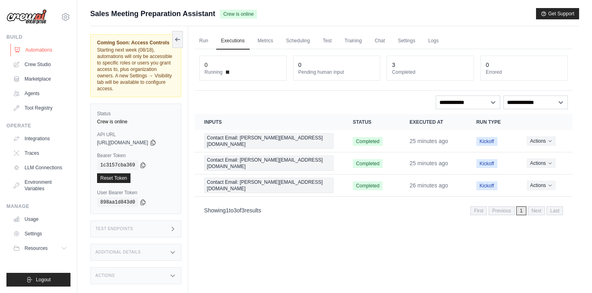
click at [28, 53] on link "Automations" at bounding box center [40, 49] width 61 height 13
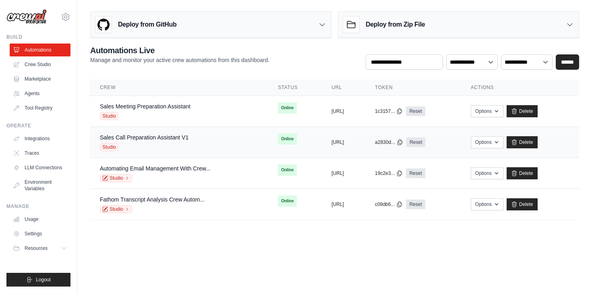
click at [170, 144] on div "Studio" at bounding box center [144, 147] width 89 height 8
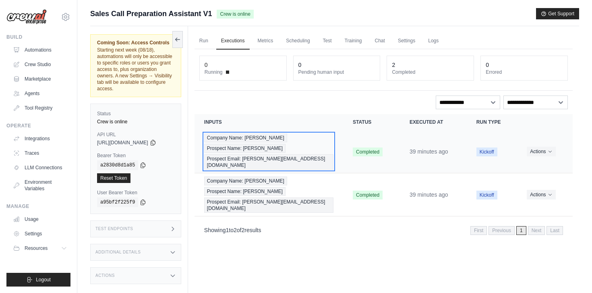
click at [285, 154] on span "Prospect Email: [PERSON_NAME][EMAIL_ADDRESS][DOMAIN_NAME]" at bounding box center [268, 161] width 129 height 15
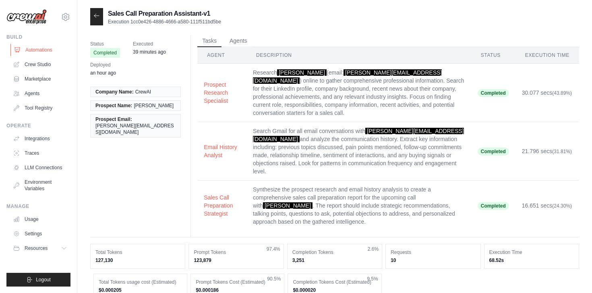
click at [32, 48] on link "Automations" at bounding box center [40, 49] width 61 height 13
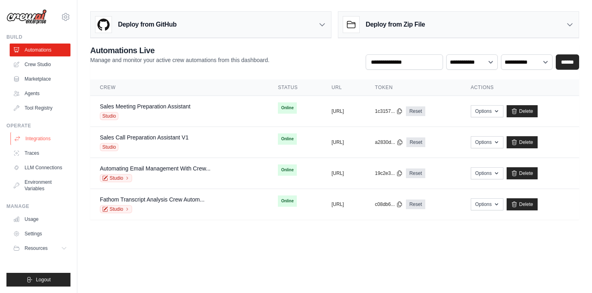
click at [45, 138] on link "Integrations" at bounding box center [40, 138] width 61 height 13
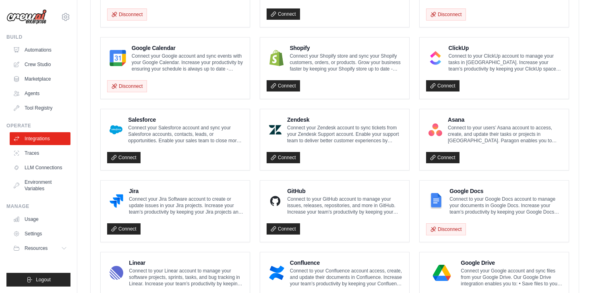
scroll to position [467, 0]
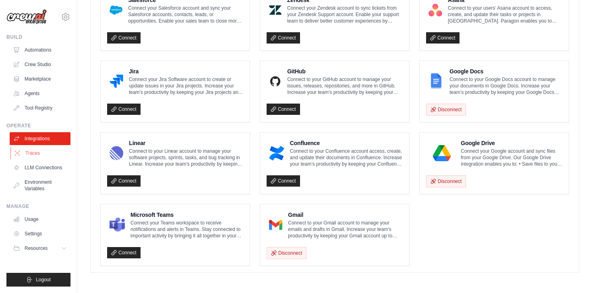
click at [35, 157] on link "Traces" at bounding box center [40, 153] width 61 height 13
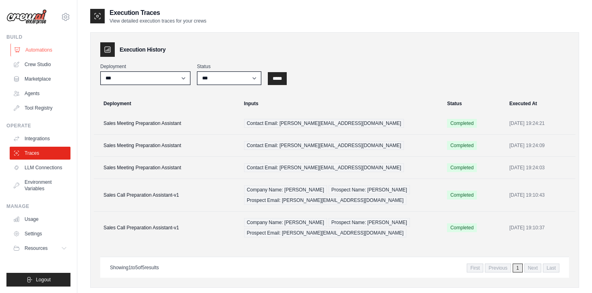
click at [45, 51] on link "Automations" at bounding box center [40, 49] width 61 height 13
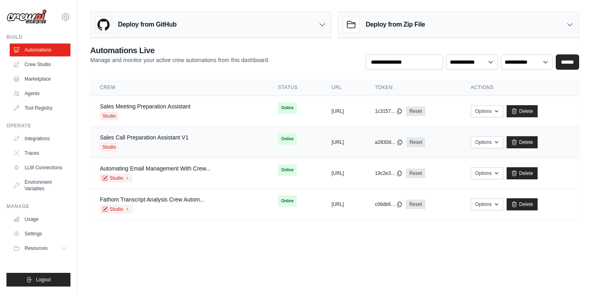
click at [164, 144] on div "Studio" at bounding box center [144, 147] width 89 height 8
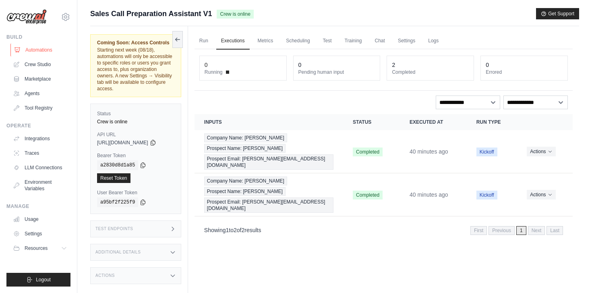
click at [34, 53] on link "Automations" at bounding box center [40, 49] width 61 height 13
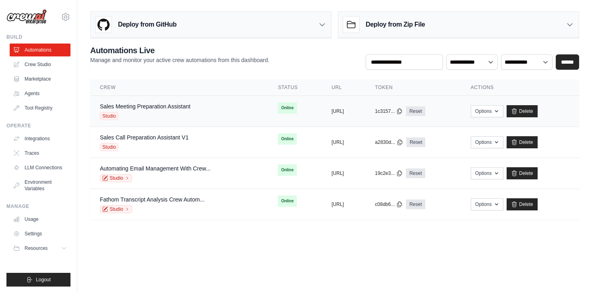
click at [183, 112] on div "Studio" at bounding box center [145, 116] width 91 height 8
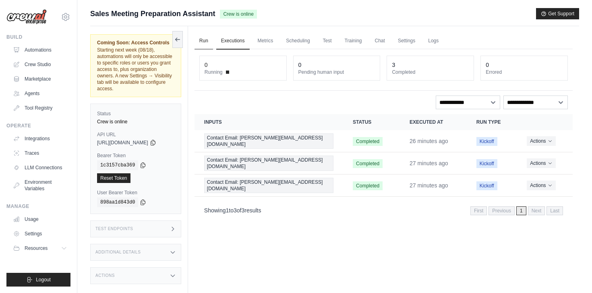
click at [202, 46] on link "Run" at bounding box center [203, 41] width 19 height 17
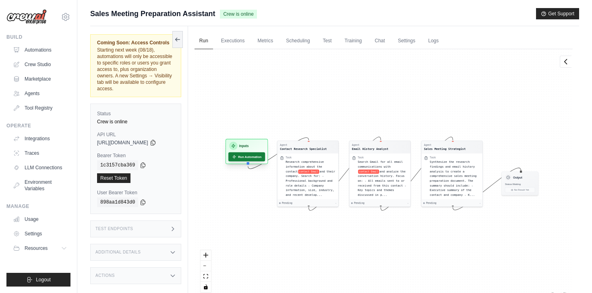
click at [245, 158] on button "Run Automation" at bounding box center [246, 156] width 37 height 9
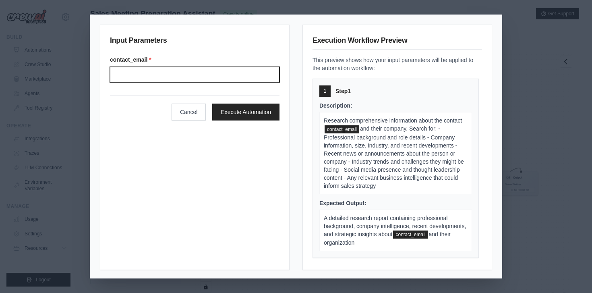
click at [211, 81] on input "Contact email" at bounding box center [194, 74] width 169 height 15
paste input "**********"
type input "**********"
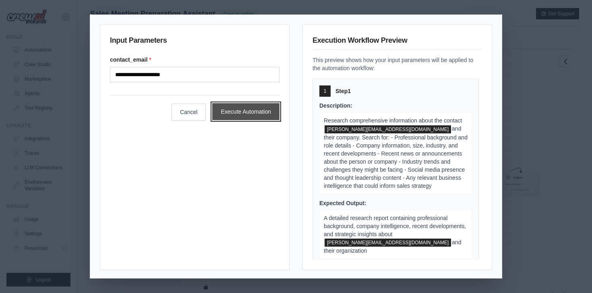
click at [253, 108] on button "Execute Automation" at bounding box center [245, 111] width 67 height 17
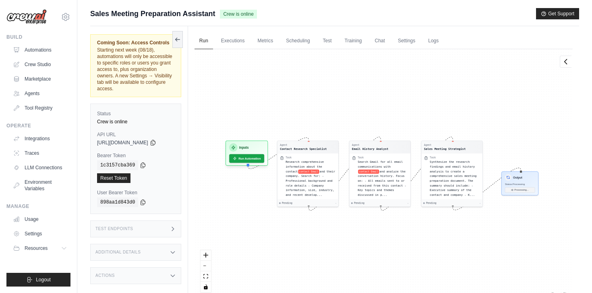
scroll to position [10, 0]
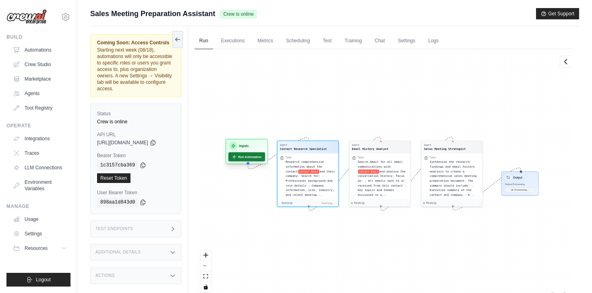
click at [241, 160] on button "Run Automation" at bounding box center [246, 156] width 37 height 9
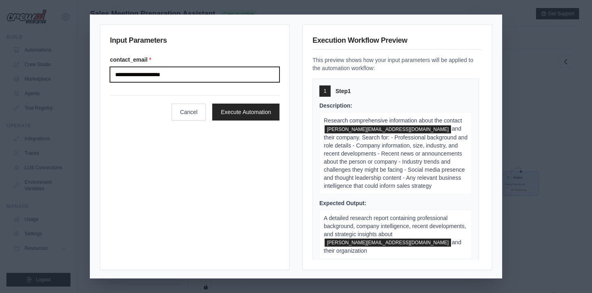
click at [190, 72] on input "**********" at bounding box center [194, 74] width 169 height 15
paste input "text"
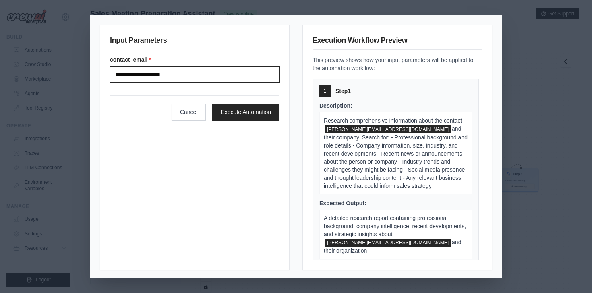
type input "**********"
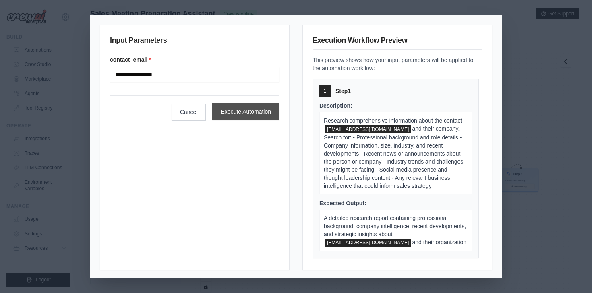
click at [243, 108] on button "Execute Automation" at bounding box center [245, 111] width 67 height 17
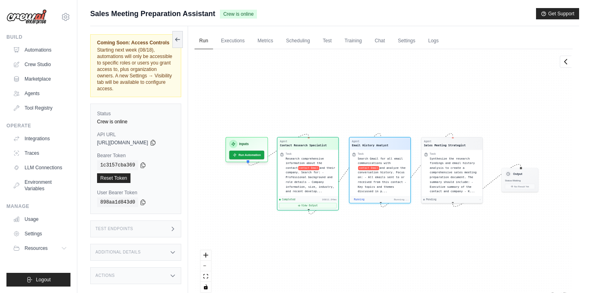
scroll to position [180, 0]
click at [253, 155] on button "Run Automation" at bounding box center [246, 153] width 37 height 9
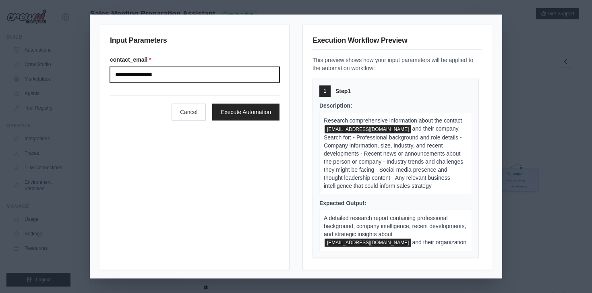
click at [203, 78] on input "**********" at bounding box center [194, 74] width 169 height 15
paste input "*****"
type input "**********"
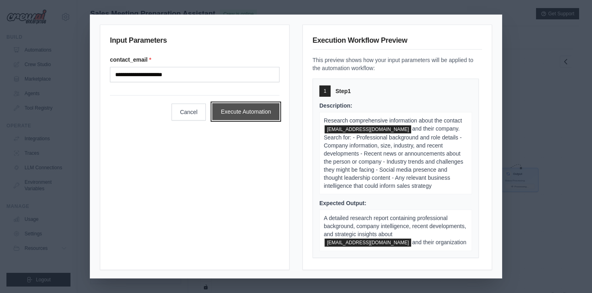
click at [264, 109] on button "Execute Automation" at bounding box center [245, 111] width 67 height 17
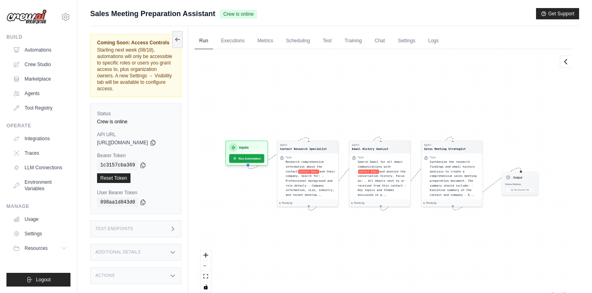
scroll to position [10, 0]
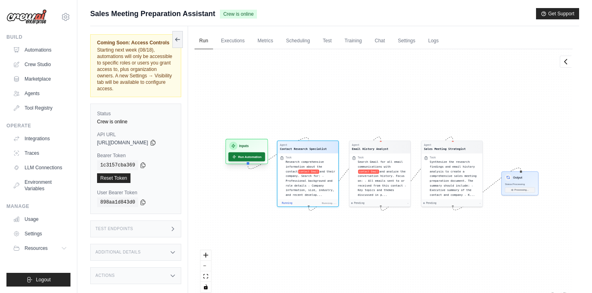
click at [247, 158] on button "Run Automation" at bounding box center [246, 156] width 37 height 9
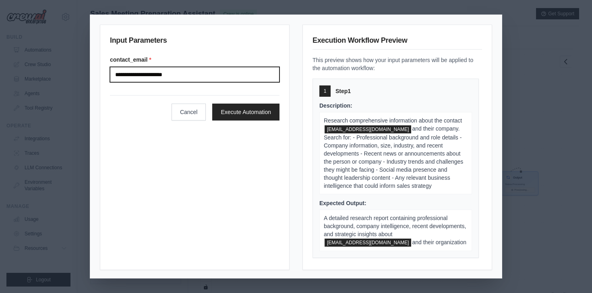
click at [199, 73] on input "**********" at bounding box center [194, 74] width 169 height 15
paste input "*****"
type input "**********"
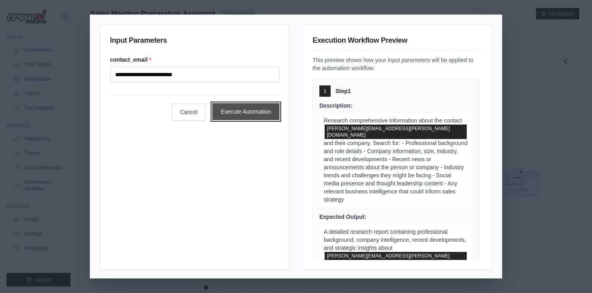
click at [258, 110] on button "Execute Automation" at bounding box center [245, 111] width 67 height 17
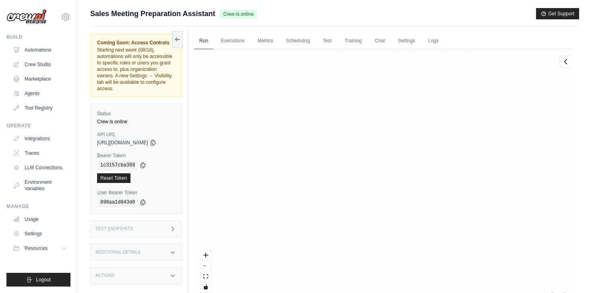
scroll to position [2, 0]
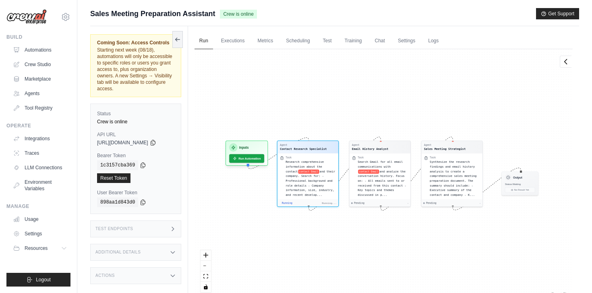
click at [43, 58] on ul "Automations Crew Studio Marketplace Agents Tool Registry" at bounding box center [40, 78] width 61 height 71
click at [41, 43] on link "Automations" at bounding box center [40, 49] width 61 height 13
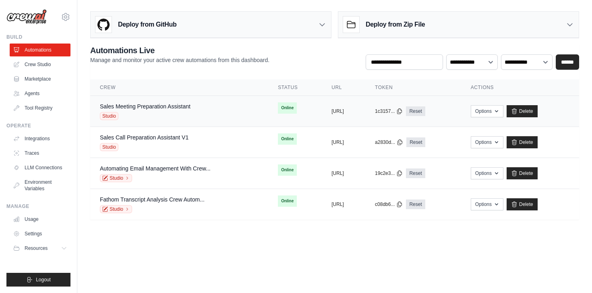
click at [166, 110] on div "Sales Meeting Preparation Assistant Studio" at bounding box center [145, 111] width 91 height 18
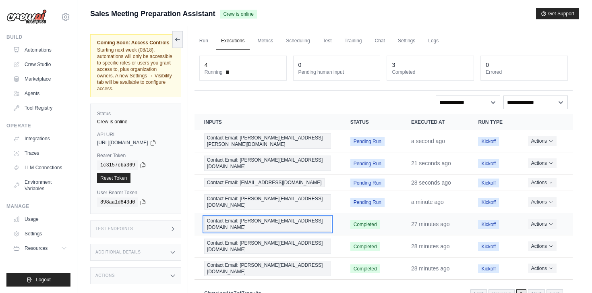
click at [265, 216] on span "Contact Email: steve@crewai.com" at bounding box center [267, 223] width 127 height 15
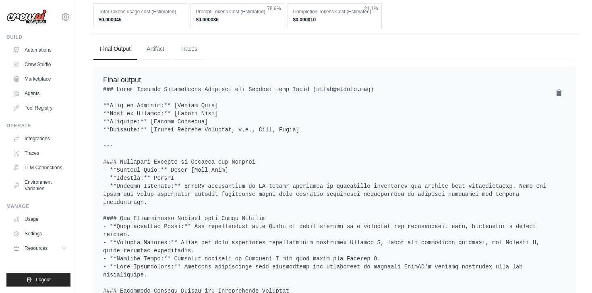
scroll to position [390, 0]
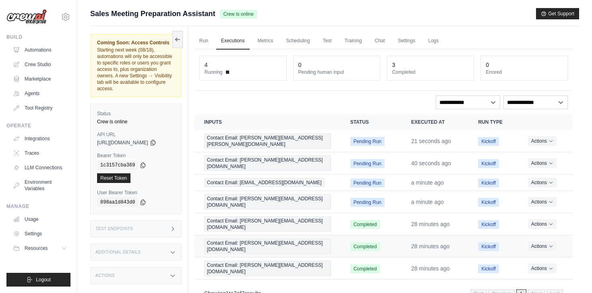
click at [260, 235] on td "Contact Email: [PERSON_NAME][EMAIL_ADDRESS][DOMAIN_NAME]" at bounding box center [267, 246] width 146 height 22
click at [260, 257] on td "Contact Email: joao@crewai.com" at bounding box center [267, 268] width 146 height 22
click at [279, 260] on span "Contact Email: joao@crewai.com" at bounding box center [267, 267] width 127 height 15
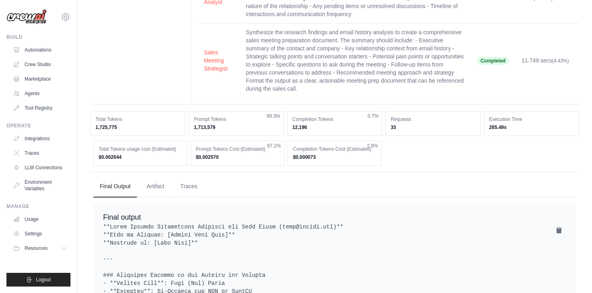
scroll to position [215, 0]
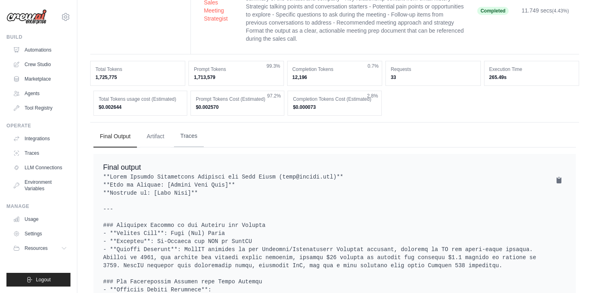
click at [191, 126] on button "Traces" at bounding box center [189, 136] width 30 height 22
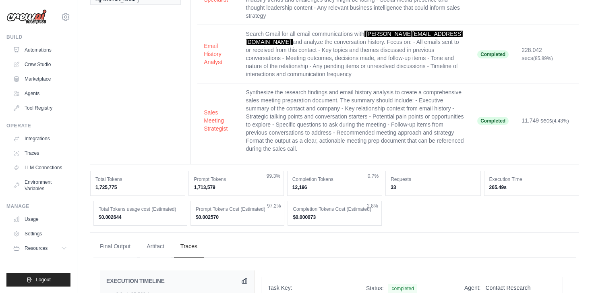
scroll to position [0, 0]
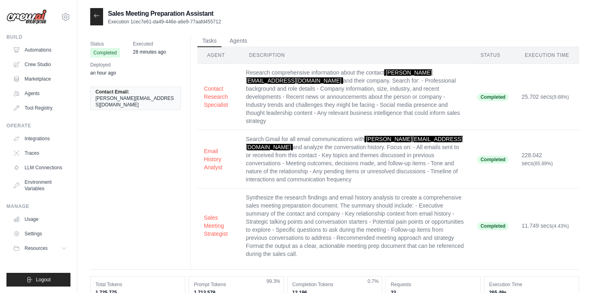
click at [99, 21] on div at bounding box center [96, 16] width 13 height 17
click at [95, 17] on icon at bounding box center [96, 16] width 5 height 4
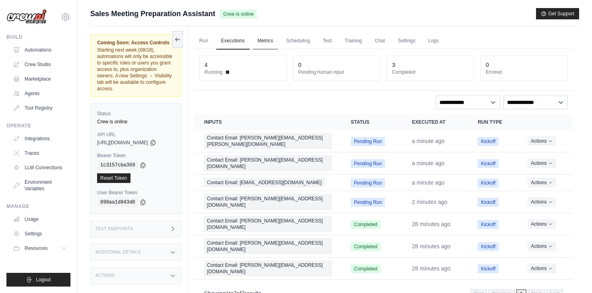
click at [265, 35] on link "Metrics" at bounding box center [265, 41] width 25 height 17
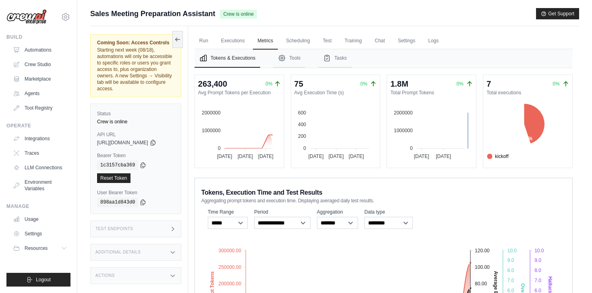
click at [465, 118] on foreignobject at bounding box center [428, 131] width 82 height 60
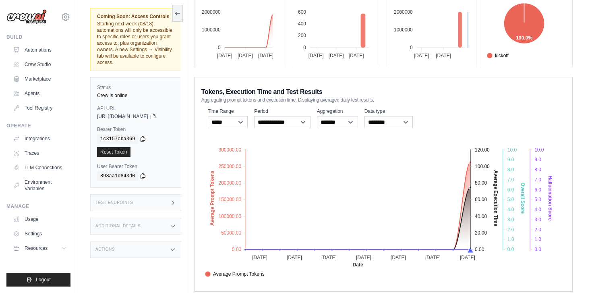
scroll to position [114, 0]
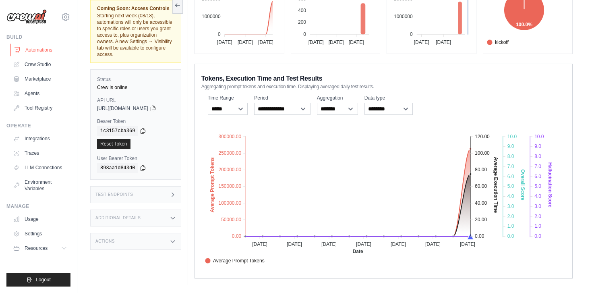
click at [35, 52] on link "Automations" at bounding box center [40, 49] width 61 height 13
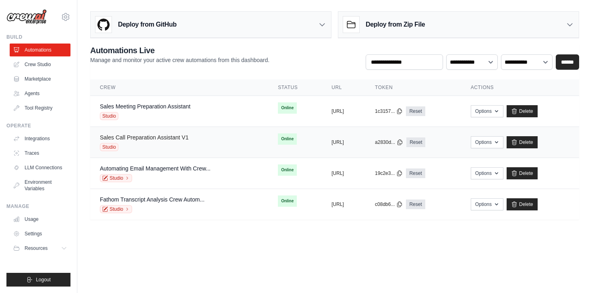
click at [162, 137] on link "Sales Call Preparation Assistant V1" at bounding box center [144, 137] width 89 height 6
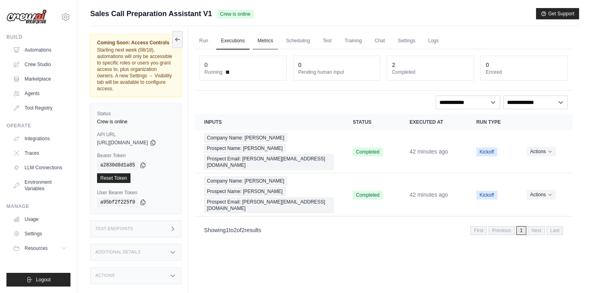
click at [277, 40] on link "Metrics" at bounding box center [265, 41] width 25 height 17
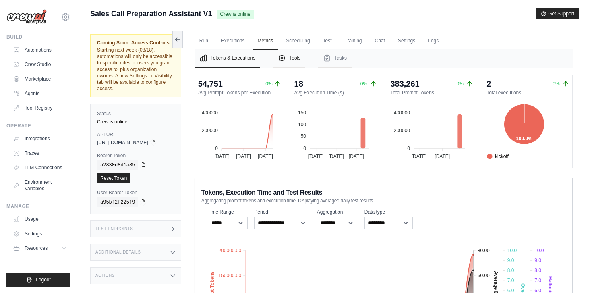
click at [299, 64] on button "Tools" at bounding box center [289, 58] width 32 height 19
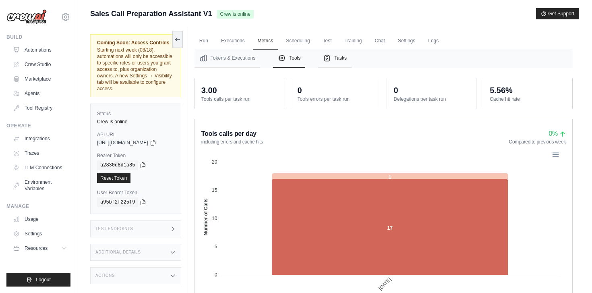
click at [345, 58] on button "Tasks" at bounding box center [334, 58] width 33 height 19
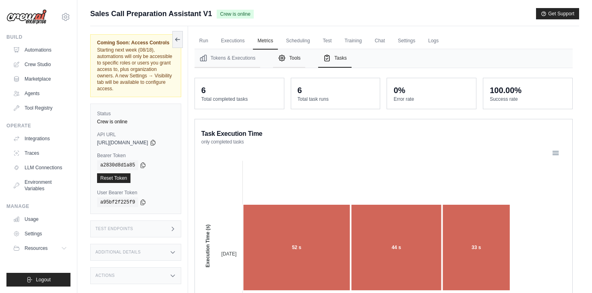
click at [305, 56] on button "Tools" at bounding box center [289, 58] width 32 height 19
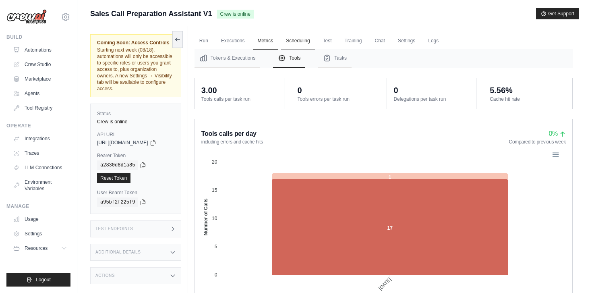
click at [299, 40] on link "Scheduling" at bounding box center [297, 41] width 33 height 17
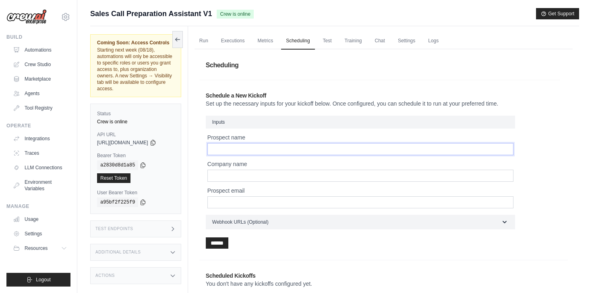
click at [475, 153] on input "Prospect name" at bounding box center [360, 149] width 306 height 12
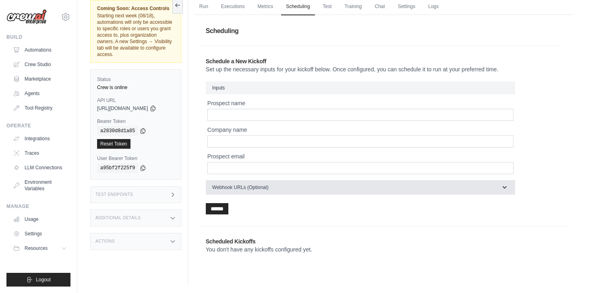
click at [345, 191] on button "Webhook URLs (Optional)" at bounding box center [360, 187] width 309 height 14
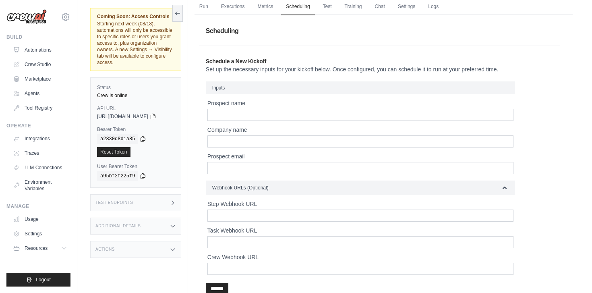
scroll to position [4, 0]
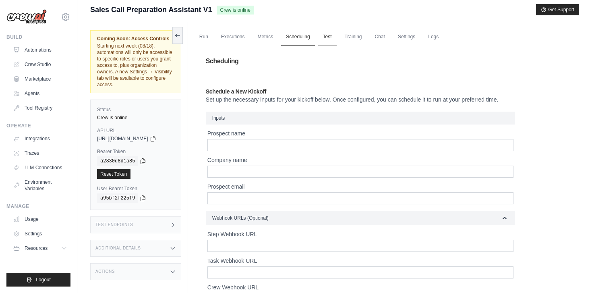
click at [331, 36] on link "Test" at bounding box center [327, 37] width 19 height 17
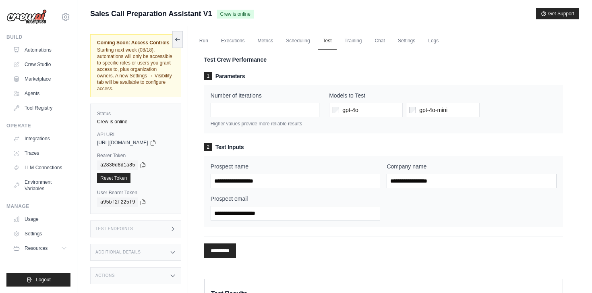
click at [358, 159] on div "Prospect name Company name Prospect email" at bounding box center [383, 191] width 359 height 71
click at [41, 171] on link "LLM Connections" at bounding box center [40, 167] width 61 height 13
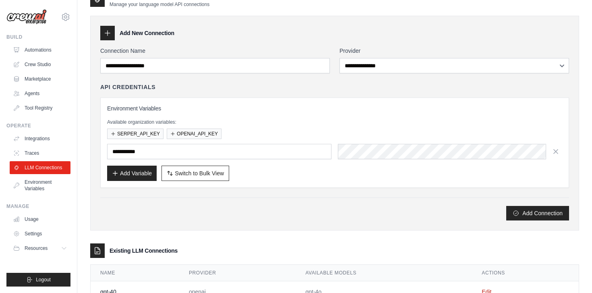
scroll to position [17, 0]
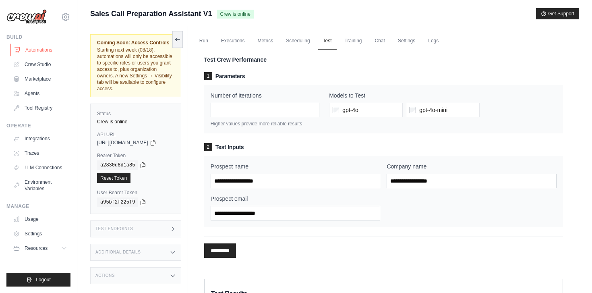
click at [23, 47] on link "Automations" at bounding box center [40, 49] width 61 height 13
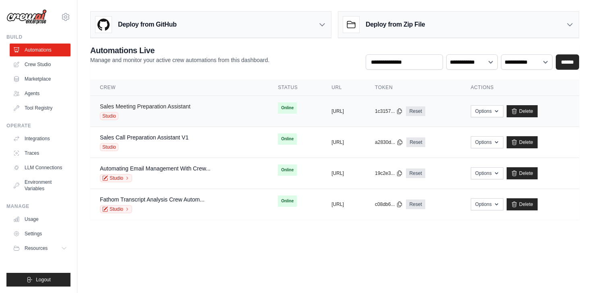
click at [153, 107] on link "Sales Meeting Preparation Assistant" at bounding box center [145, 106] width 91 height 6
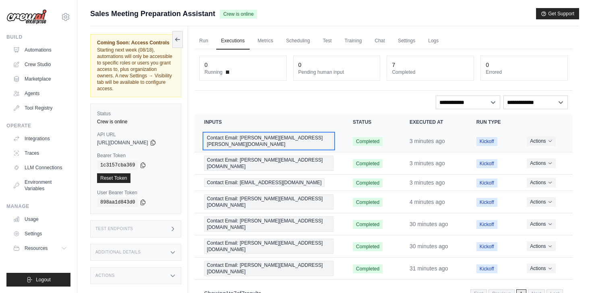
click at [250, 134] on span "Contact Email: jesus.ortiz@niceactimize.com" at bounding box center [268, 140] width 129 height 15
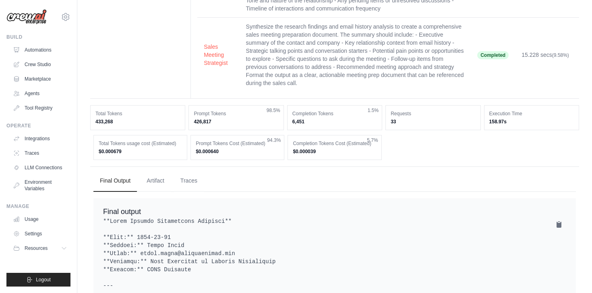
scroll to position [104, 0]
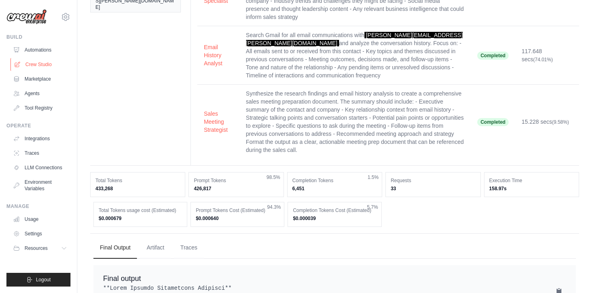
click at [39, 62] on link "Crew Studio" at bounding box center [40, 64] width 61 height 13
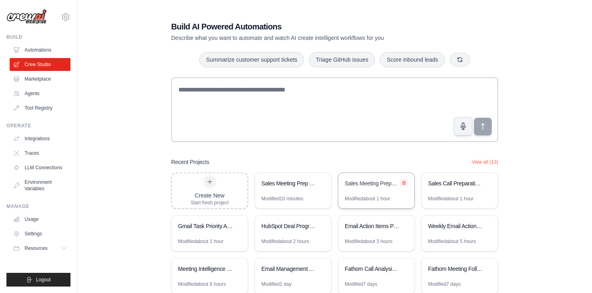
click at [407, 180] on button at bounding box center [404, 183] width 8 height 8
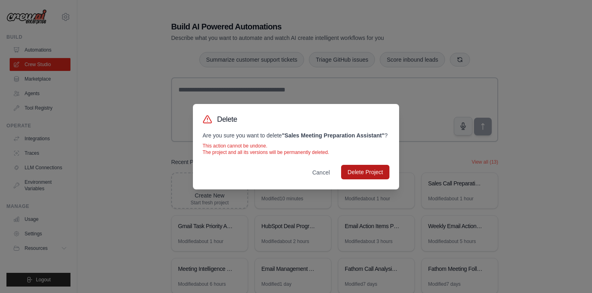
click at [387, 177] on button "Delete Project" at bounding box center [365, 172] width 48 height 14
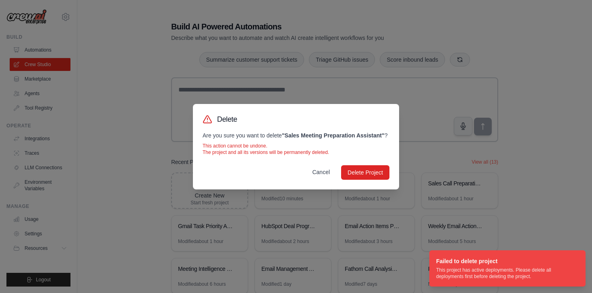
click at [322, 171] on button "Cancel" at bounding box center [320, 172] width 31 height 14
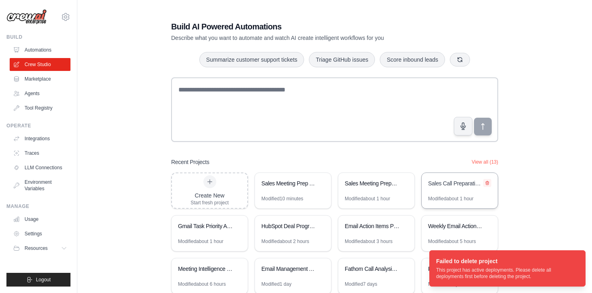
click at [487, 184] on icon at bounding box center [487, 182] width 5 height 5
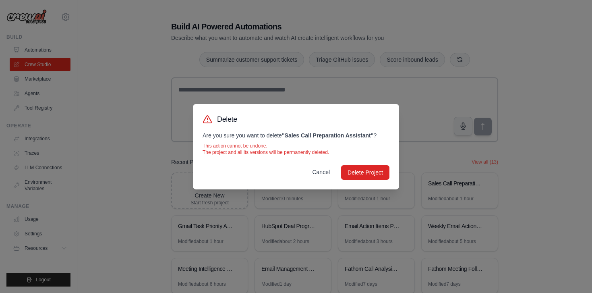
click at [320, 172] on button "Cancel" at bounding box center [320, 172] width 31 height 14
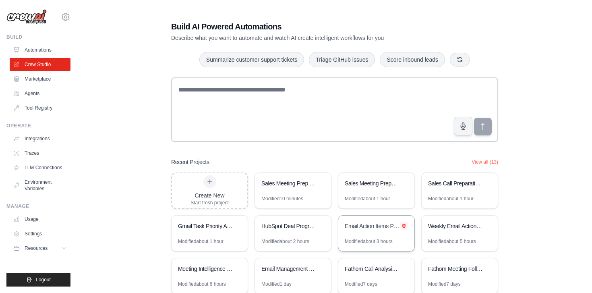
click at [402, 227] on icon at bounding box center [403, 225] width 5 height 5
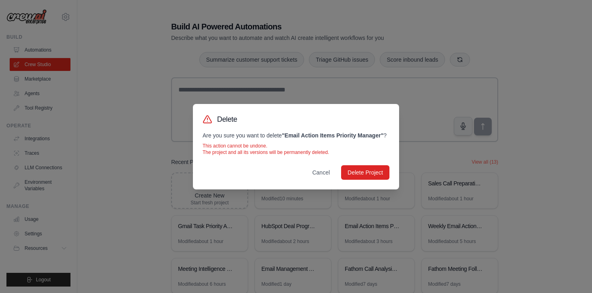
click at [380, 180] on div "Delete Are you sure you want to delete " Email Action Items Priority Manager " …" at bounding box center [296, 146] width 206 height 85
click at [373, 171] on button "Delete Project" at bounding box center [365, 172] width 48 height 14
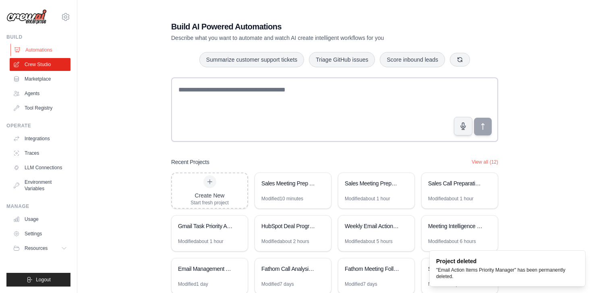
click at [37, 46] on link "Automations" at bounding box center [40, 49] width 61 height 13
